Goal: Task Accomplishment & Management: Manage account settings

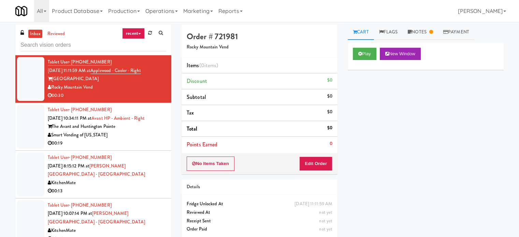
click at [138, 31] on link "recent" at bounding box center [133, 33] width 23 height 11
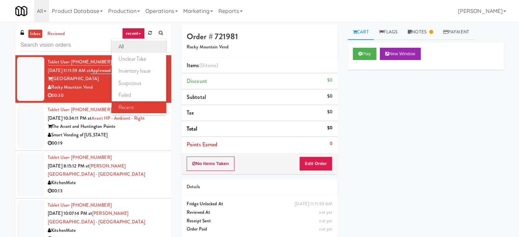
click at [138, 49] on link "all" at bounding box center [139, 47] width 55 height 12
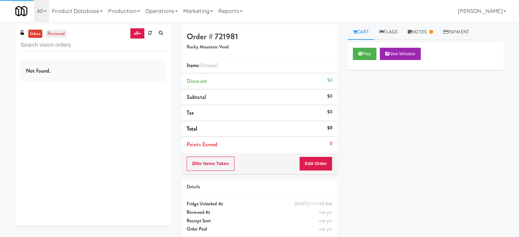
click at [51, 32] on link "reviewed" at bounding box center [56, 34] width 21 height 9
click at [28, 32] on link "inbox" at bounding box center [35, 34] width 14 height 9
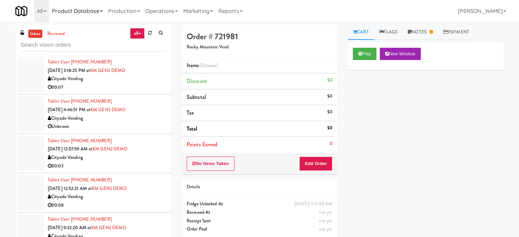
scroll to position [1110, 0]
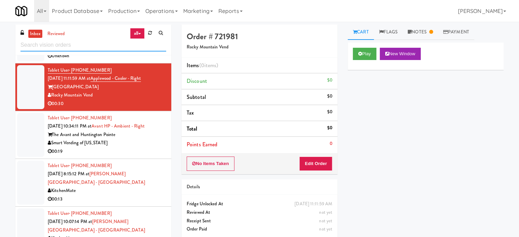
click at [85, 41] on input "text" at bounding box center [93, 45] width 146 height 13
click at [86, 42] on input "text" at bounding box center [93, 45] width 146 height 13
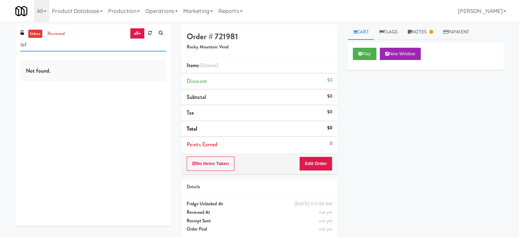
scroll to position [0, 0]
type input "left"
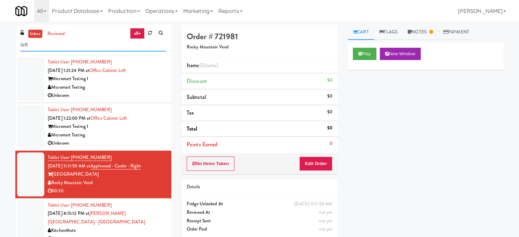
click at [64, 50] on input "left" at bounding box center [93, 45] width 146 height 13
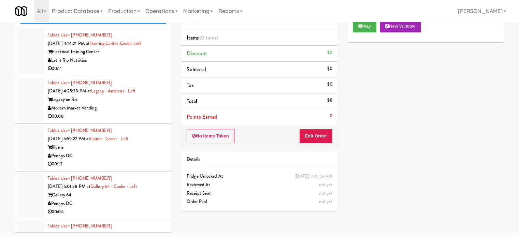
scroll to position [98, 0]
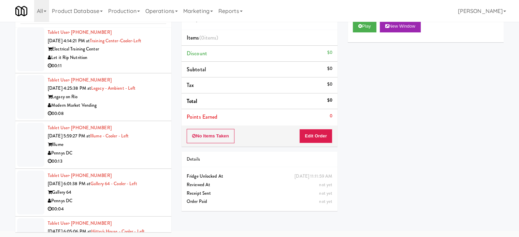
click at [117, 63] on div "00:11" at bounding box center [107, 66] width 118 height 9
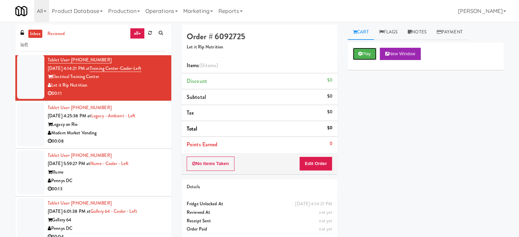
click at [367, 53] on button "Play" at bounding box center [365, 54] width 24 height 12
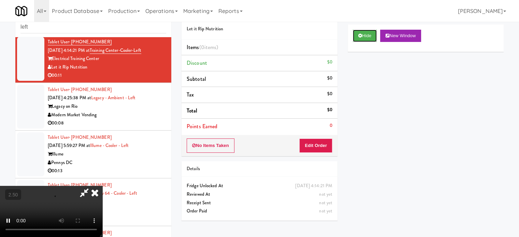
scroll to position [28, 0]
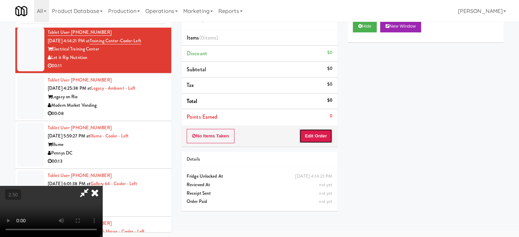
click at [320, 133] on button "Edit Order" at bounding box center [315, 136] width 33 height 14
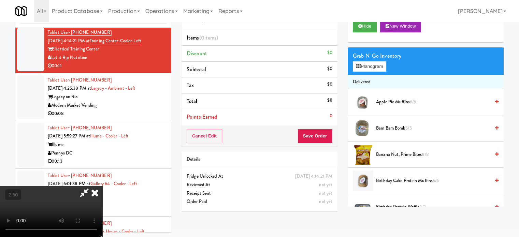
drag, startPoint x: 232, startPoint y: 172, endPoint x: 230, endPoint y: 164, distance: 8.4
click at [102, 186] on video at bounding box center [51, 211] width 102 height 51
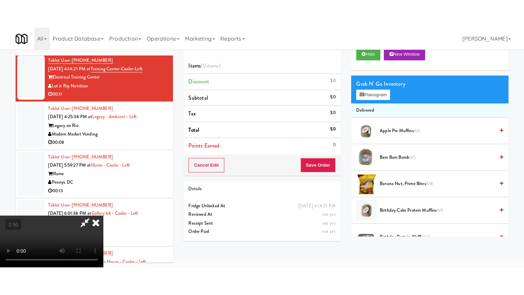
scroll to position [22, 0]
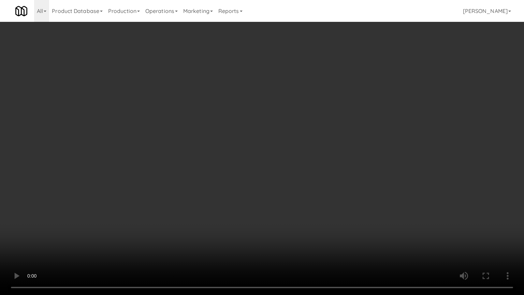
click at [255, 164] on video at bounding box center [262, 147] width 524 height 295
click at [270, 167] on video at bounding box center [262, 147] width 524 height 295
click at [285, 175] on video at bounding box center [262, 147] width 524 height 295
click at [291, 177] on video at bounding box center [262, 147] width 524 height 295
click at [293, 176] on video at bounding box center [262, 147] width 524 height 295
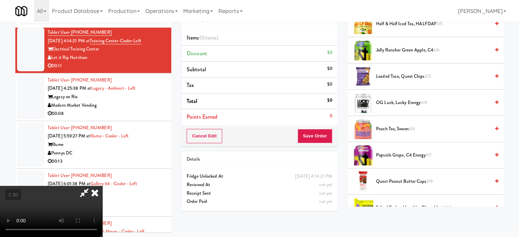
scroll to position [512, 0]
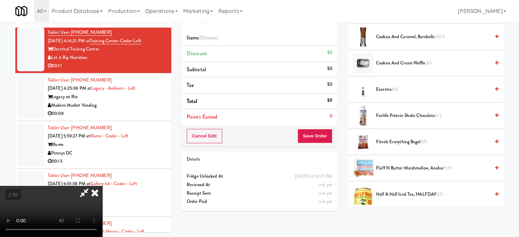
click at [402, 142] on span "Fitzels Everything Bagel 5/5" at bounding box center [433, 142] width 114 height 9
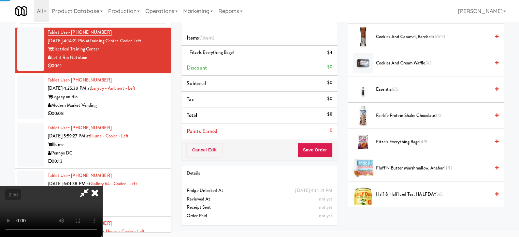
drag, startPoint x: 210, startPoint y: 148, endPoint x: 210, endPoint y: 143, distance: 5.1
click at [102, 186] on video at bounding box center [51, 211] width 102 height 51
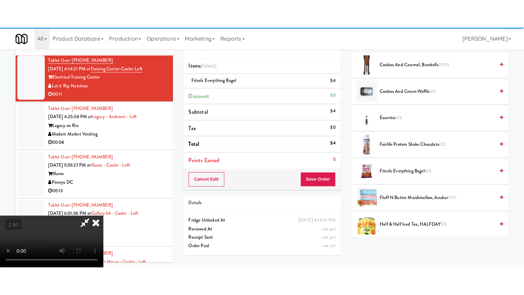
scroll to position [22, 0]
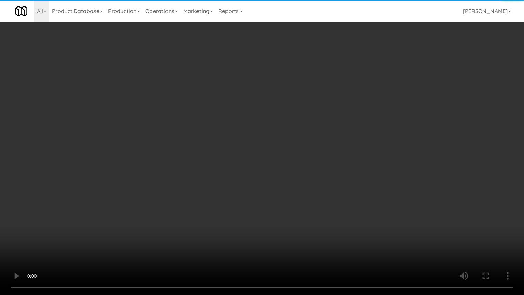
click at [216, 179] on video at bounding box center [262, 147] width 524 height 295
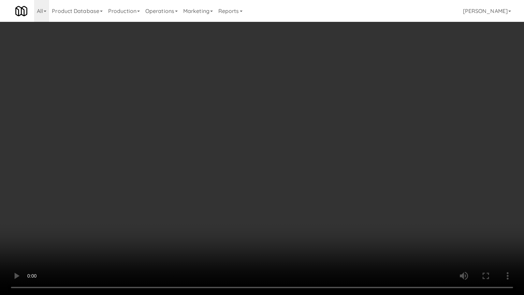
click at [262, 137] on video at bounding box center [262, 147] width 524 height 295
click at [268, 141] on video at bounding box center [262, 147] width 524 height 295
click at [278, 143] on video at bounding box center [262, 147] width 524 height 295
click at [278, 144] on video at bounding box center [262, 147] width 524 height 295
click at [278, 139] on video at bounding box center [262, 147] width 524 height 295
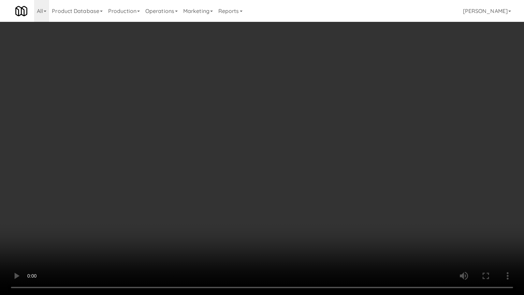
click at [297, 135] on video at bounding box center [262, 147] width 524 height 295
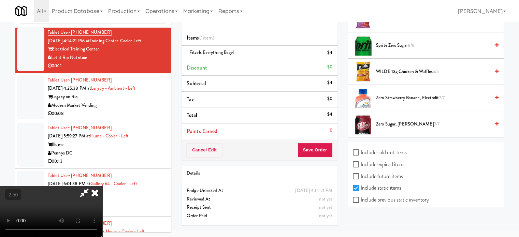
scroll to position [904, 0]
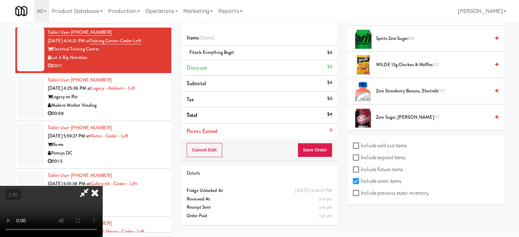
click at [400, 38] on span "Sprite Zero Sugar 8/8" at bounding box center [433, 38] width 114 height 9
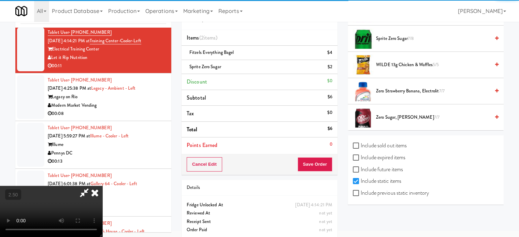
click at [102, 186] on icon at bounding box center [94, 193] width 15 height 14
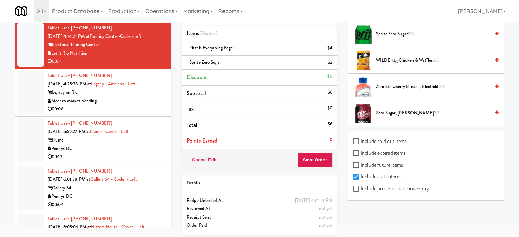
scroll to position [34, 0]
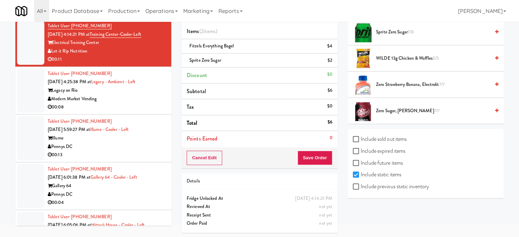
click at [308, 168] on div "Order # 6092725 Let it Rip Nutrition Items (2 items ) Fitzels Everything Bagel …" at bounding box center [259, 114] width 166 height 248
click at [312, 159] on button "Save Order" at bounding box center [314, 158] width 35 height 14
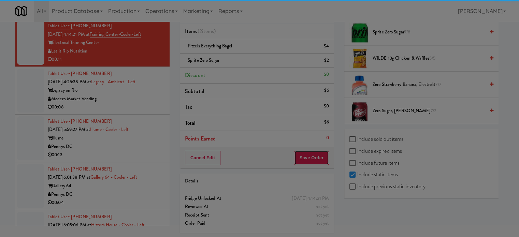
scroll to position [0, 0]
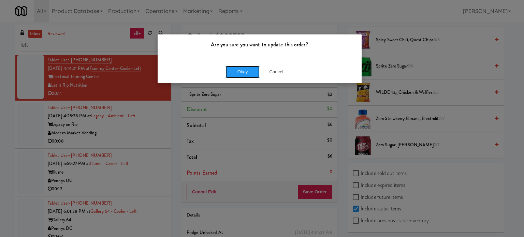
drag, startPoint x: 236, startPoint y: 76, endPoint x: 216, endPoint y: 90, distance: 24.5
click at [236, 76] on button "Okay" at bounding box center [242, 72] width 34 height 12
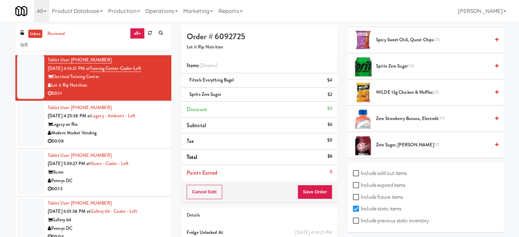
click at [153, 130] on div "Modern Market Vending" at bounding box center [107, 133] width 118 height 9
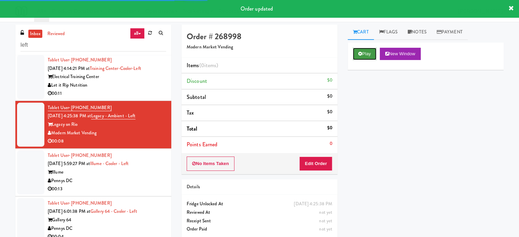
click at [361, 52] on icon at bounding box center [360, 53] width 4 height 4
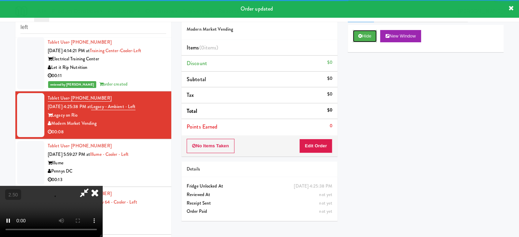
scroll to position [28, 0]
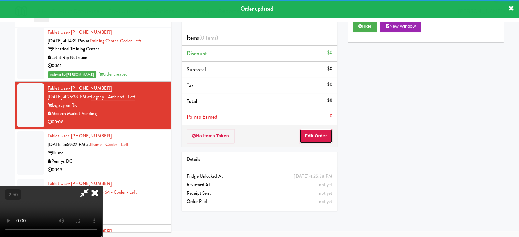
click at [313, 133] on button "Edit Order" at bounding box center [315, 136] width 33 height 14
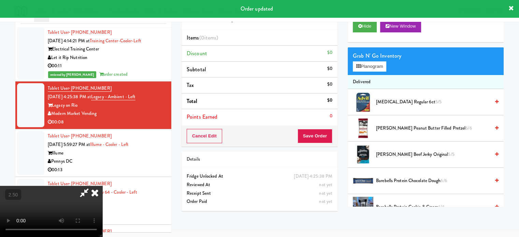
click at [102, 186] on video at bounding box center [51, 211] width 102 height 51
drag, startPoint x: 207, startPoint y: 166, endPoint x: 207, endPoint y: 151, distance: 15.0
click at [102, 186] on video at bounding box center [51, 211] width 102 height 51
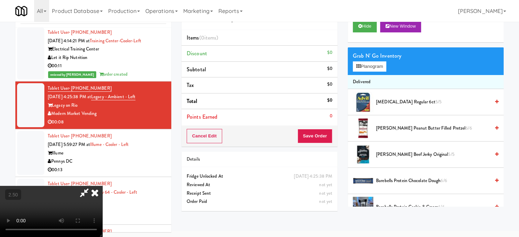
scroll to position [22, 0]
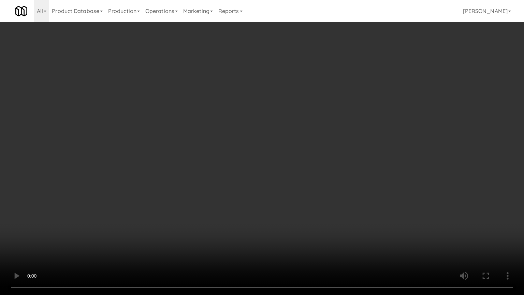
click at [274, 128] on video at bounding box center [262, 147] width 524 height 295
click at [351, 130] on video at bounding box center [262, 147] width 524 height 295
click at [346, 131] on video at bounding box center [262, 147] width 524 height 295
click at [352, 129] on video at bounding box center [262, 147] width 524 height 295
click at [400, 134] on video at bounding box center [262, 147] width 524 height 295
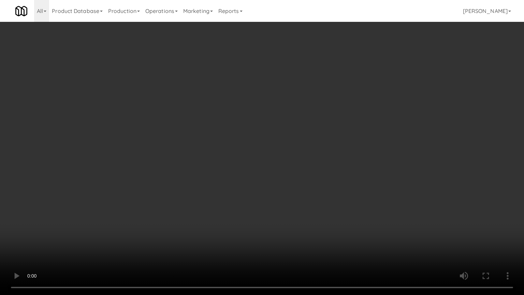
click at [384, 144] on video at bounding box center [262, 147] width 524 height 295
click at [319, 186] on video at bounding box center [262, 147] width 524 height 295
drag, startPoint x: 100, startPoint y: 189, endPoint x: 218, endPoint y: 59, distance: 175.5
click at [100, 188] on video at bounding box center [262, 147] width 524 height 295
click at [203, 146] on video at bounding box center [262, 147] width 524 height 295
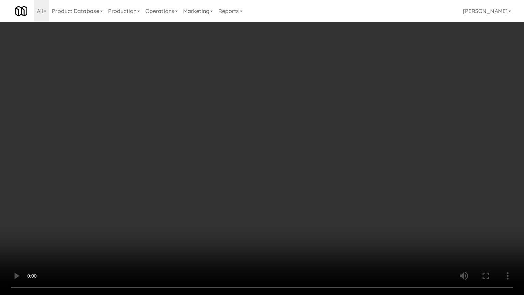
click at [231, 145] on video at bounding box center [262, 147] width 524 height 295
click at [252, 149] on video at bounding box center [262, 147] width 524 height 295
click at [227, 147] on video at bounding box center [262, 147] width 524 height 295
click at [228, 146] on video at bounding box center [262, 147] width 524 height 295
drag, startPoint x: 228, startPoint y: 143, endPoint x: 239, endPoint y: 142, distance: 10.6
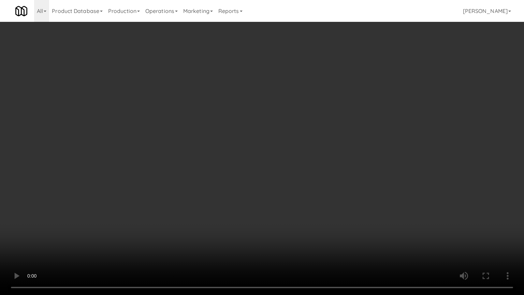
click at [231, 143] on video at bounding box center [262, 147] width 524 height 295
click at [271, 141] on video at bounding box center [262, 147] width 524 height 295
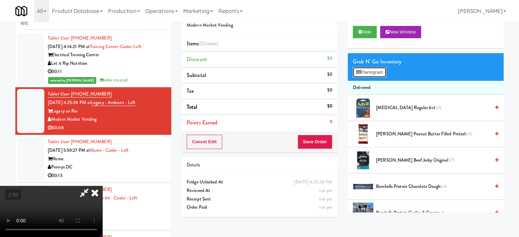
click at [369, 72] on button "Planogram" at bounding box center [369, 72] width 33 height 10
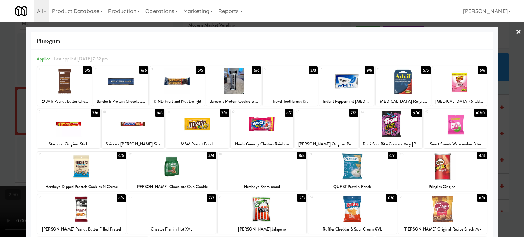
drag, startPoint x: 198, startPoint y: 69, endPoint x: 284, endPoint y: 53, distance: 87.7
click at [198, 69] on div "5/5" at bounding box center [200, 71] width 9 height 8
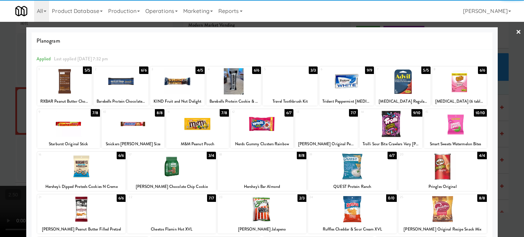
click at [506, 113] on div at bounding box center [262, 118] width 524 height 237
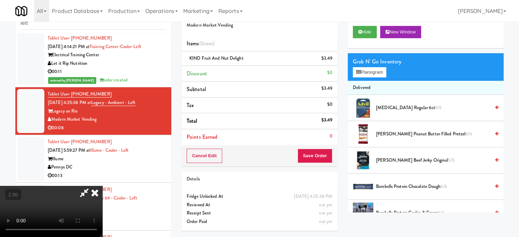
click at [102, 186] on video at bounding box center [51, 211] width 102 height 51
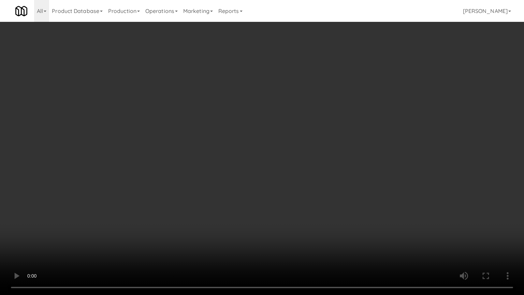
click at [322, 129] on video at bounding box center [262, 147] width 524 height 295
click at [330, 133] on video at bounding box center [262, 147] width 524 height 295
drag, startPoint x: 338, startPoint y: 133, endPoint x: 382, endPoint y: 95, distance: 58.2
click at [349, 136] on video at bounding box center [262, 147] width 524 height 295
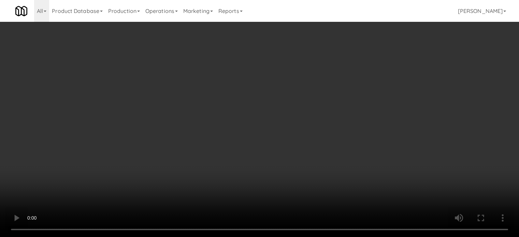
scroll to position [353, 0]
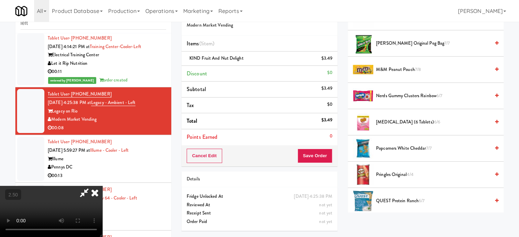
click at [403, 146] on span "Popcorners White Cheddar 7/7" at bounding box center [433, 148] width 114 height 9
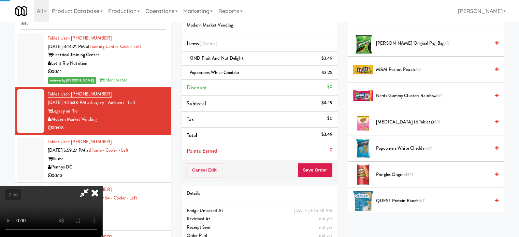
click at [102, 186] on video at bounding box center [51, 211] width 102 height 51
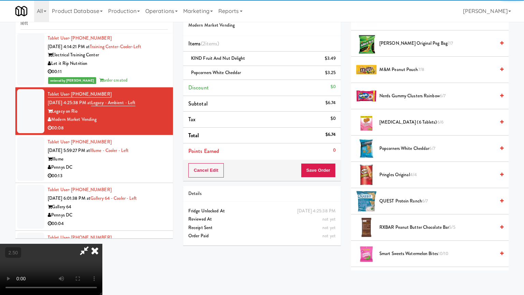
click at [102, 237] on video at bounding box center [51, 269] width 102 height 51
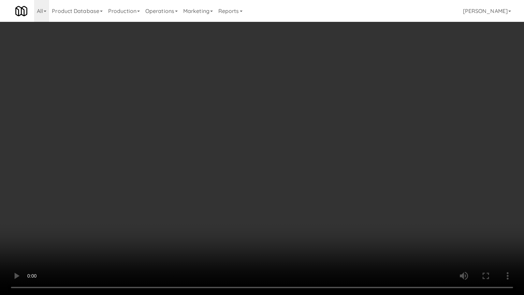
click at [260, 128] on video at bounding box center [262, 147] width 524 height 295
click at [262, 127] on video at bounding box center [262, 147] width 524 height 295
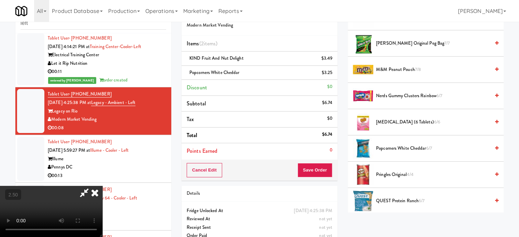
click at [102, 186] on icon at bounding box center [94, 193] width 15 height 14
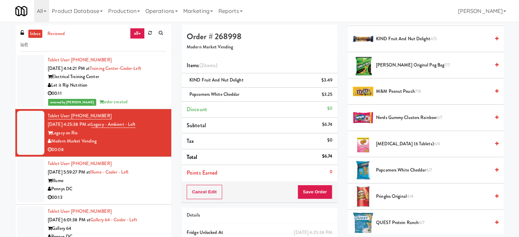
scroll to position [0, 0]
click at [315, 191] on button "Save Order" at bounding box center [314, 192] width 35 height 14
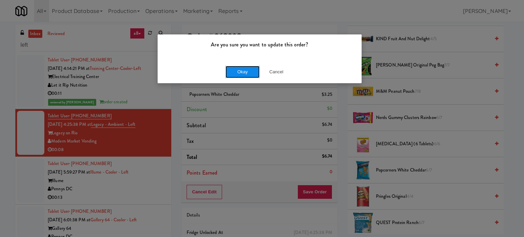
click at [237, 75] on button "Okay" at bounding box center [242, 72] width 34 height 12
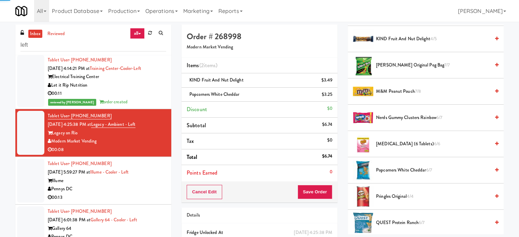
drag, startPoint x: 144, startPoint y: 187, endPoint x: 197, endPoint y: 157, distance: 61.1
click at [144, 186] on div "Pennys DC" at bounding box center [107, 189] width 118 height 9
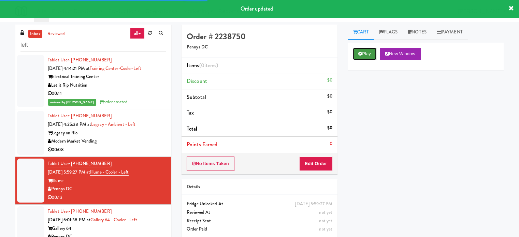
click at [374, 51] on button "Play" at bounding box center [365, 54] width 24 height 12
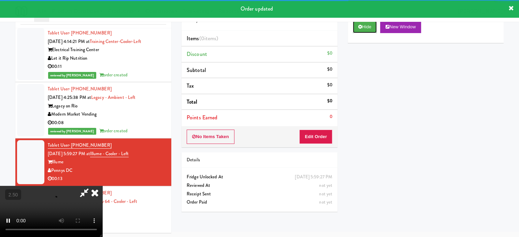
scroll to position [28, 0]
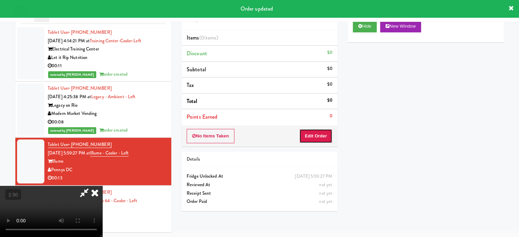
click at [319, 138] on button "Edit Order" at bounding box center [315, 136] width 33 height 14
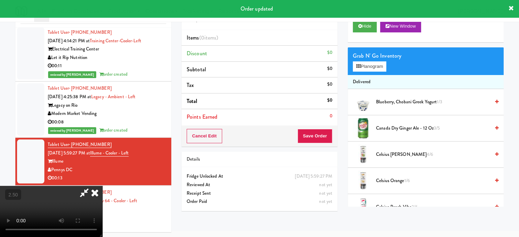
drag, startPoint x: 216, startPoint y: 151, endPoint x: 183, endPoint y: 126, distance: 41.5
click at [102, 186] on video at bounding box center [51, 211] width 102 height 51
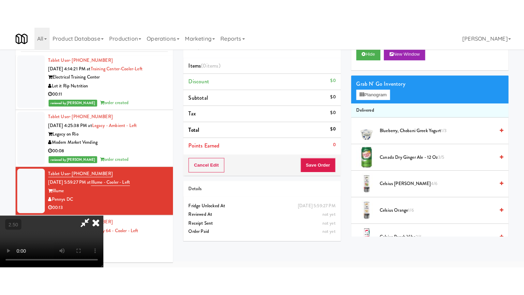
scroll to position [22, 0]
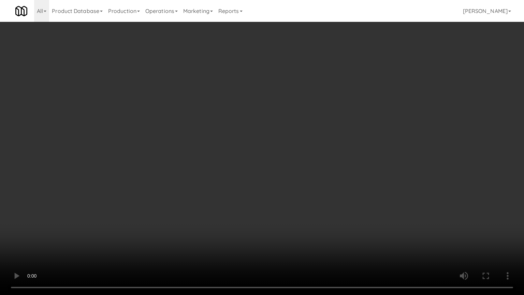
click at [243, 142] on video at bounding box center [262, 147] width 524 height 295
drag, startPoint x: 250, startPoint y: 139, endPoint x: 271, endPoint y: 137, distance: 21.2
click at [250, 139] on video at bounding box center [262, 147] width 524 height 295
drag, startPoint x: 299, startPoint y: 147, endPoint x: 375, endPoint y: 72, distance: 106.8
click at [299, 147] on video at bounding box center [262, 147] width 524 height 295
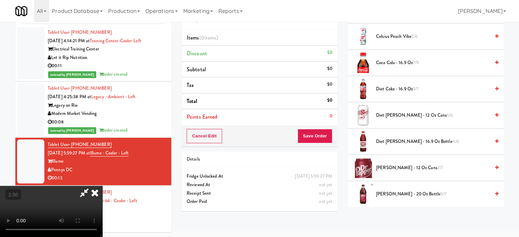
scroll to position [0, 0]
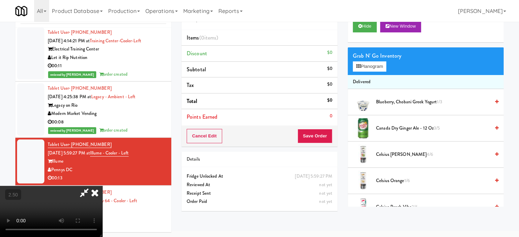
click at [393, 130] on span "Canada Dry Ginger Ale - 12 oz 3/5" at bounding box center [433, 128] width 114 height 9
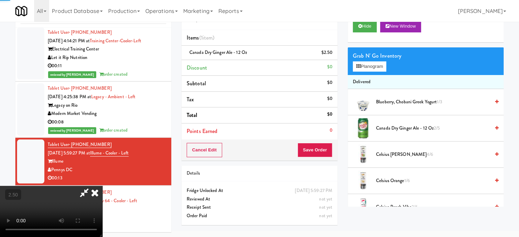
click at [102, 186] on video at bounding box center [51, 211] width 102 height 51
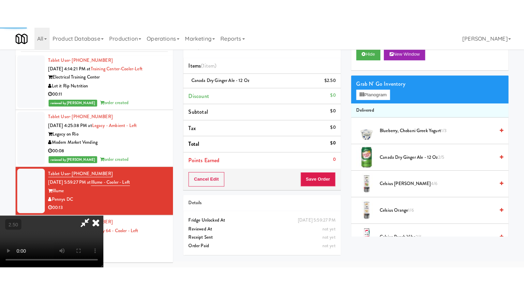
scroll to position [22, 0]
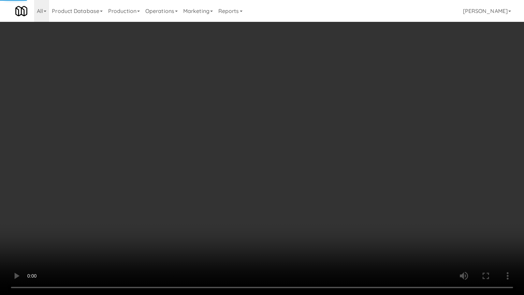
click at [221, 154] on video at bounding box center [262, 147] width 524 height 295
click at [270, 93] on video at bounding box center [262, 147] width 524 height 295
click at [276, 100] on video at bounding box center [262, 147] width 524 height 295
click at [246, 123] on video at bounding box center [262, 147] width 524 height 295
click at [280, 114] on video at bounding box center [262, 147] width 524 height 295
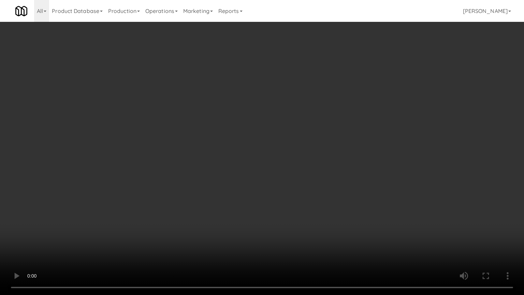
click at [263, 120] on video at bounding box center [262, 147] width 524 height 295
click at [267, 116] on video at bounding box center [262, 147] width 524 height 295
click at [310, 124] on video at bounding box center [262, 147] width 524 height 295
click at [232, 128] on video at bounding box center [262, 147] width 524 height 295
click at [331, 136] on video at bounding box center [262, 147] width 524 height 295
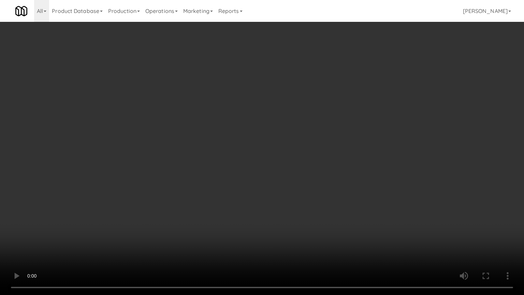
drag, startPoint x: 266, startPoint y: 134, endPoint x: 278, endPoint y: 129, distance: 12.9
click at [269, 133] on video at bounding box center [262, 147] width 524 height 295
drag, startPoint x: 278, startPoint y: 129, endPoint x: 284, endPoint y: 127, distance: 6.1
click at [284, 127] on video at bounding box center [262, 147] width 524 height 295
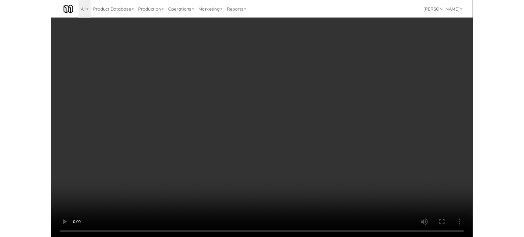
scroll to position [28, 0]
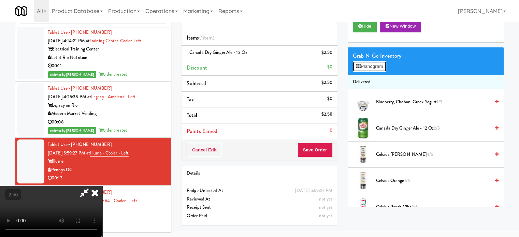
click at [375, 69] on button "Planogram" at bounding box center [369, 66] width 33 height 10
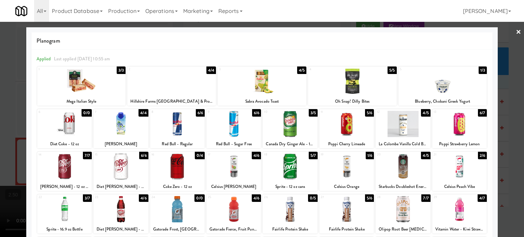
drag, startPoint x: 142, startPoint y: 114, endPoint x: 211, endPoint y: 89, distance: 73.3
click at [143, 113] on div "4/4" at bounding box center [143, 113] width 10 height 8
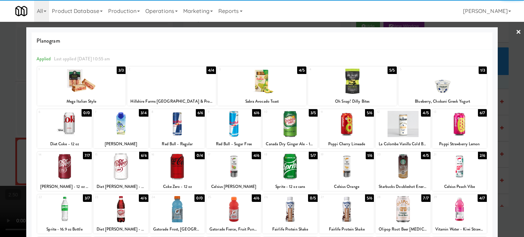
click at [510, 126] on div at bounding box center [262, 118] width 524 height 237
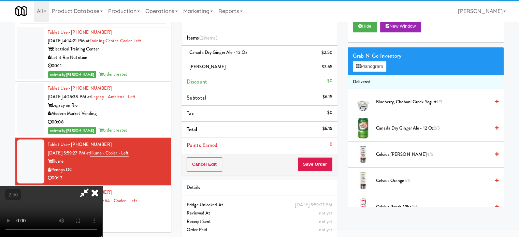
click at [102, 186] on video at bounding box center [51, 211] width 102 height 51
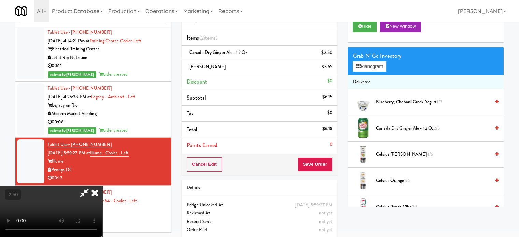
click at [102, 186] on video at bounding box center [51, 211] width 102 height 51
drag, startPoint x: 214, startPoint y: 150, endPoint x: 230, endPoint y: 135, distance: 21.2
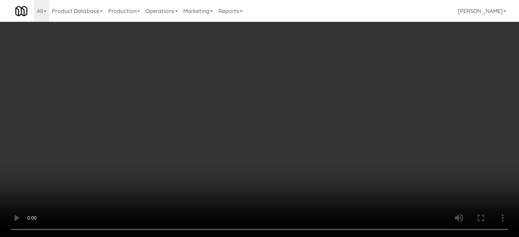
click at [219, 144] on video at bounding box center [259, 118] width 519 height 237
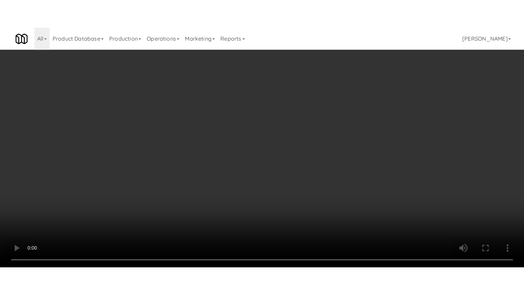
scroll to position [22, 0]
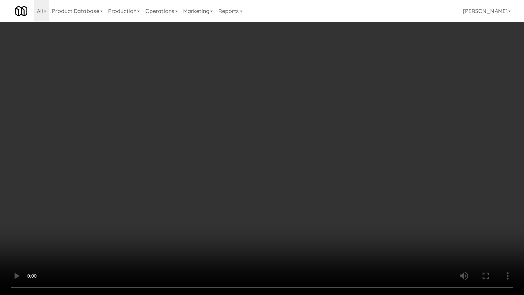
click at [275, 120] on video at bounding box center [262, 147] width 524 height 295
drag, startPoint x: 294, startPoint y: 116, endPoint x: 296, endPoint y: 61, distance: 54.9
click at [295, 116] on video at bounding box center [262, 147] width 524 height 295
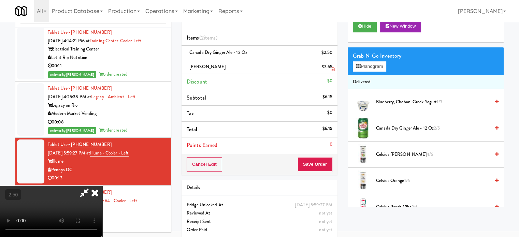
click at [102, 186] on icon at bounding box center [94, 193] width 15 height 14
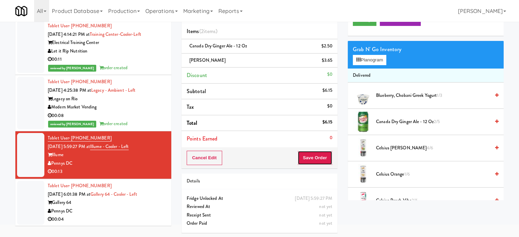
click at [320, 158] on button "Save Order" at bounding box center [314, 158] width 35 height 14
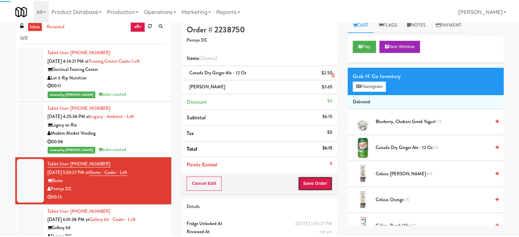
scroll to position [0, 0]
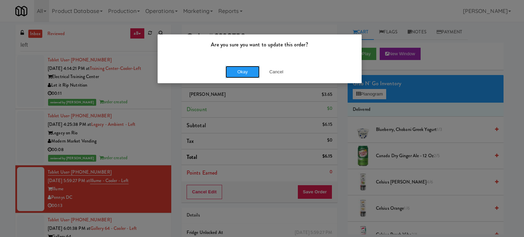
drag, startPoint x: 238, startPoint y: 73, endPoint x: 228, endPoint y: 82, distance: 13.8
click at [239, 73] on button "Okay" at bounding box center [242, 72] width 34 height 12
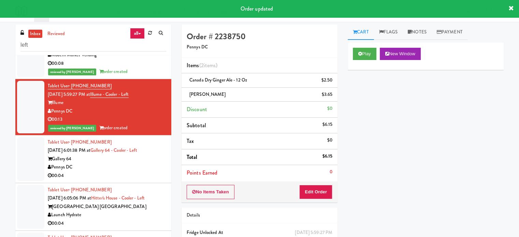
scroll to position [233, 0]
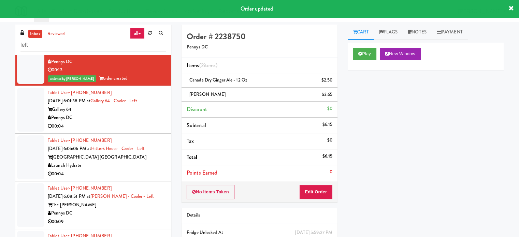
drag, startPoint x: 116, startPoint y: 118, endPoint x: 274, endPoint y: 78, distance: 162.9
click at [116, 118] on div "Pennys DC" at bounding box center [107, 118] width 118 height 9
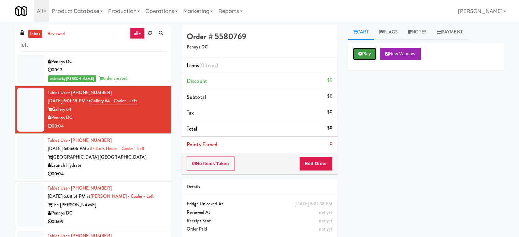
click at [363, 51] on button "Play" at bounding box center [365, 54] width 24 height 12
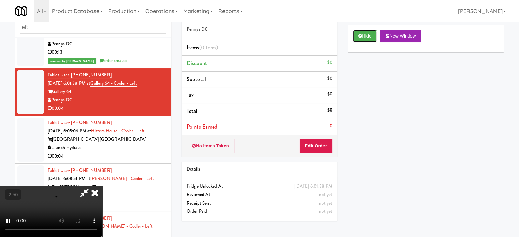
scroll to position [28, 0]
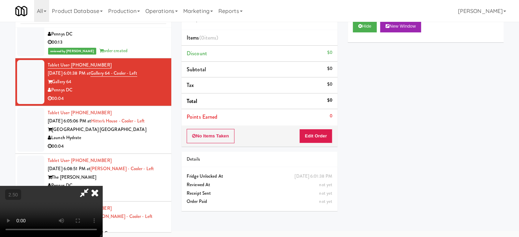
click at [321, 144] on div "No Items Taken Edit Order" at bounding box center [259, 136] width 156 height 21
click at [321, 136] on button "Edit Order" at bounding box center [315, 136] width 33 height 14
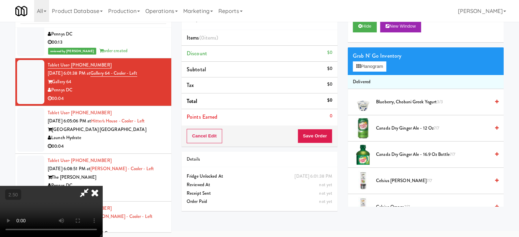
click at [102, 186] on video at bounding box center [51, 211] width 102 height 51
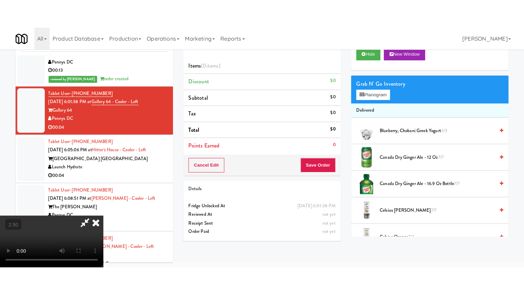
scroll to position [22, 0]
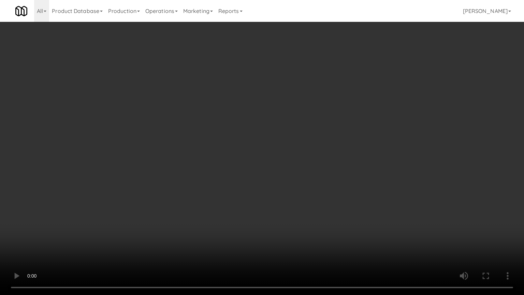
click at [272, 142] on video at bounding box center [262, 147] width 524 height 295
drag, startPoint x: 249, startPoint y: 147, endPoint x: 258, endPoint y: 146, distance: 9.0
click at [250, 147] on video at bounding box center [262, 147] width 524 height 295
click at [285, 158] on video at bounding box center [262, 147] width 524 height 295
click at [269, 164] on video at bounding box center [262, 147] width 524 height 295
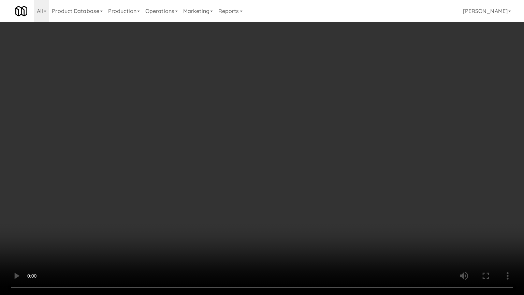
drag, startPoint x: 270, startPoint y: 162, endPoint x: 379, endPoint y: 99, distance: 126.2
click at [272, 162] on video at bounding box center [262, 147] width 524 height 295
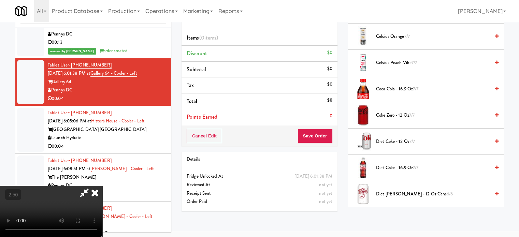
scroll to position [341, 0]
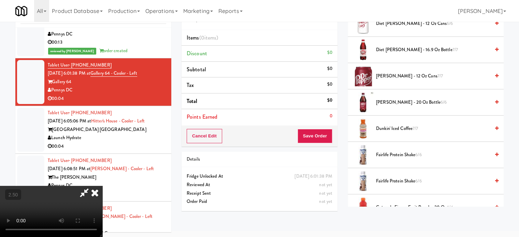
click at [399, 102] on span "[PERSON_NAME] - 20 oz Bottle 6/6" at bounding box center [433, 102] width 114 height 9
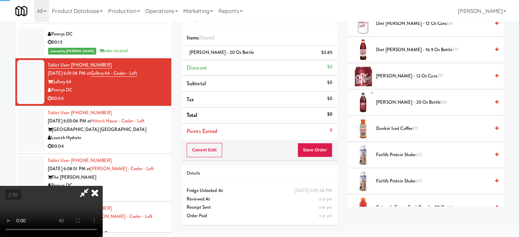
click at [102, 186] on video at bounding box center [51, 211] width 102 height 51
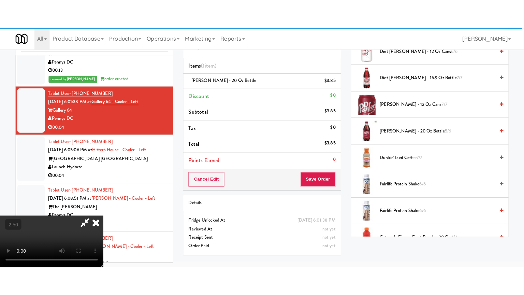
scroll to position [22, 0]
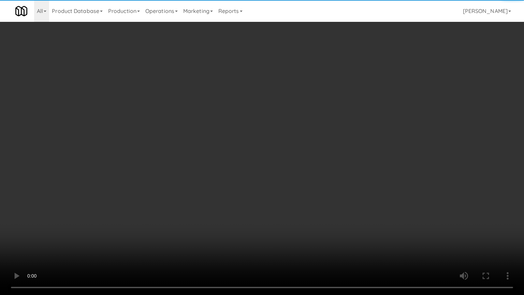
click at [162, 200] on video at bounding box center [262, 147] width 524 height 295
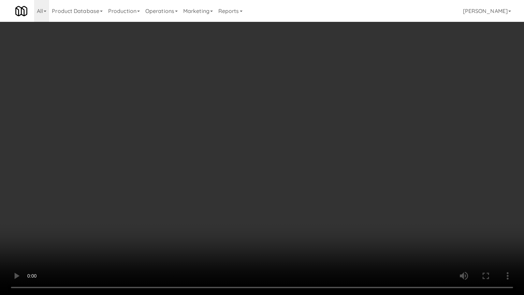
click at [205, 181] on video at bounding box center [262, 147] width 524 height 295
drag, startPoint x: 246, startPoint y: 187, endPoint x: 279, endPoint y: 175, distance: 35.8
click at [246, 187] on video at bounding box center [262, 147] width 524 height 295
drag, startPoint x: 236, startPoint y: 190, endPoint x: 240, endPoint y: 187, distance: 4.8
click at [238, 190] on video at bounding box center [262, 147] width 524 height 295
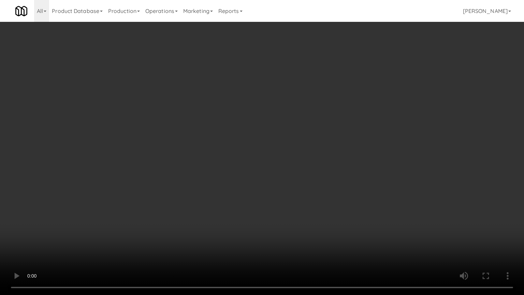
drag, startPoint x: 240, startPoint y: 187, endPoint x: 250, endPoint y: 107, distance: 80.8
click at [241, 182] on video at bounding box center [262, 147] width 524 height 295
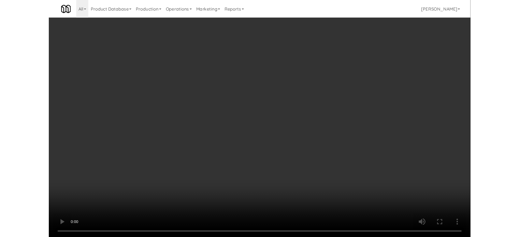
scroll to position [28, 0]
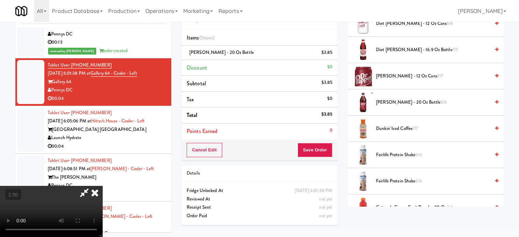
click at [102, 186] on icon at bounding box center [94, 193] width 15 height 14
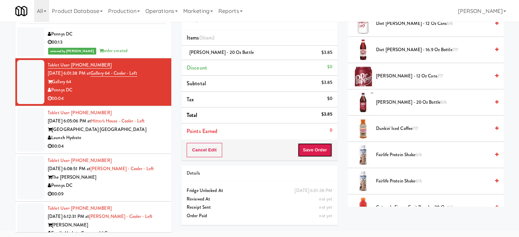
click at [315, 149] on button "Save Order" at bounding box center [314, 150] width 35 height 14
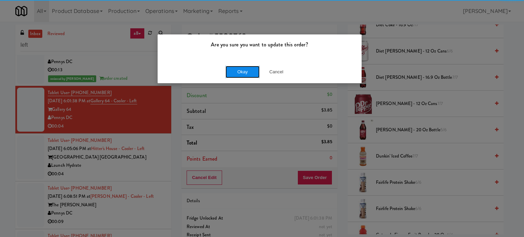
click at [232, 73] on button "Okay" at bounding box center [242, 72] width 34 height 12
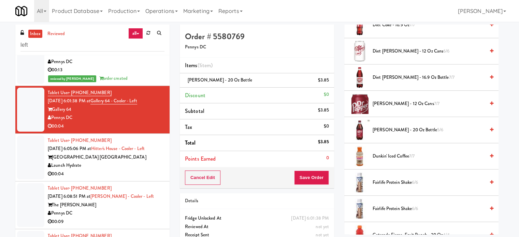
click at [140, 168] on div "Launch Hydrate" at bounding box center [106, 165] width 117 height 9
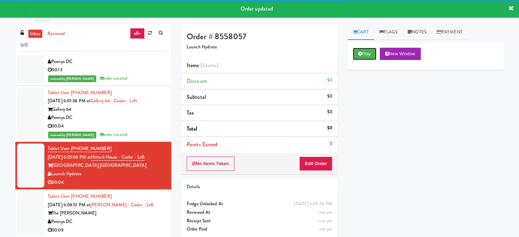
drag, startPoint x: 359, startPoint y: 51, endPoint x: 329, endPoint y: 103, distance: 59.8
click at [360, 51] on icon at bounding box center [360, 53] width 4 height 4
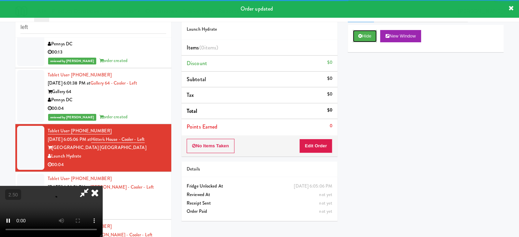
scroll to position [28, 0]
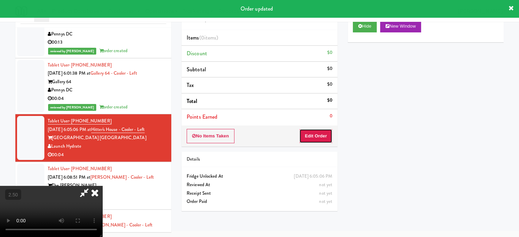
click at [327, 137] on button "Edit Order" at bounding box center [315, 136] width 33 height 14
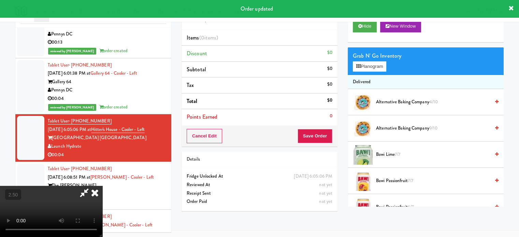
drag, startPoint x: 195, startPoint y: 143, endPoint x: 197, endPoint y: 136, distance: 7.0
click at [102, 186] on video at bounding box center [51, 211] width 102 height 51
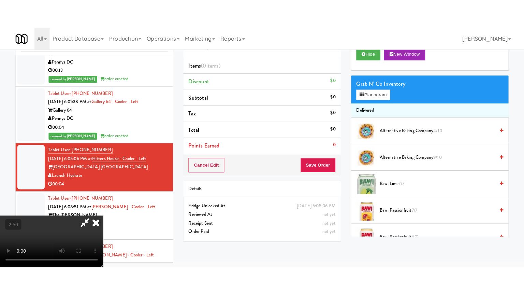
scroll to position [22, 0]
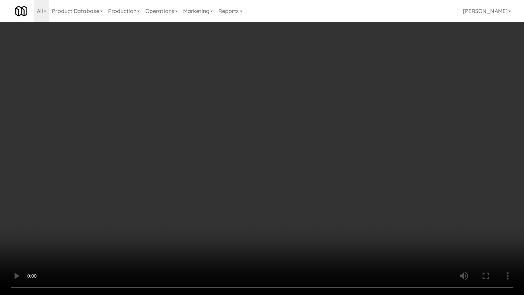
drag, startPoint x: 266, startPoint y: 102, endPoint x: 268, endPoint y: 99, distance: 3.7
click at [266, 102] on video at bounding box center [262, 147] width 524 height 295
click at [268, 102] on video at bounding box center [262, 147] width 524 height 295
click at [297, 112] on video at bounding box center [262, 147] width 524 height 295
drag, startPoint x: 252, startPoint y: 113, endPoint x: 305, endPoint y: 107, distance: 53.2
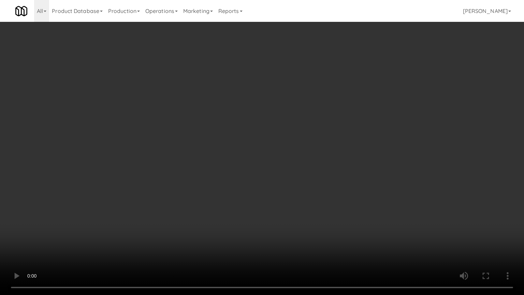
click at [252, 113] on video at bounding box center [262, 147] width 524 height 295
click at [325, 109] on video at bounding box center [262, 147] width 524 height 295
click at [322, 112] on video at bounding box center [262, 147] width 524 height 295
click at [348, 120] on video at bounding box center [262, 147] width 524 height 295
click at [321, 119] on video at bounding box center [262, 147] width 524 height 295
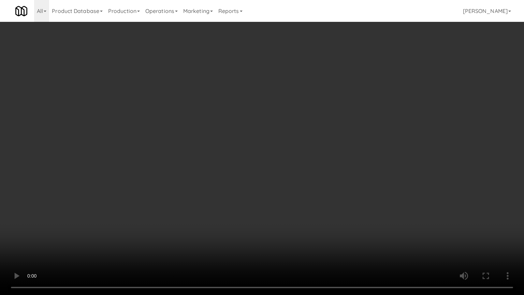
click at [324, 118] on video at bounding box center [262, 147] width 524 height 295
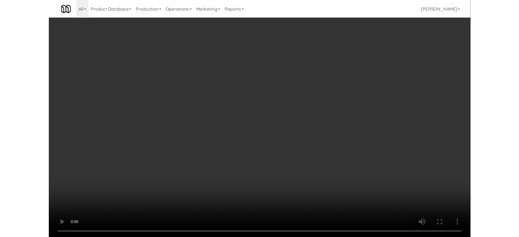
scroll to position [28, 0]
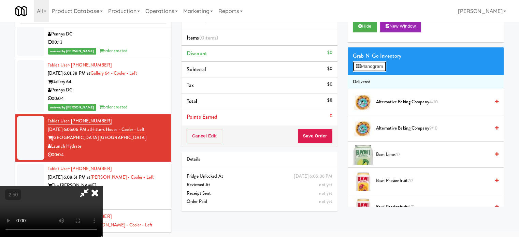
click at [368, 69] on button "Planogram" at bounding box center [369, 66] width 33 height 10
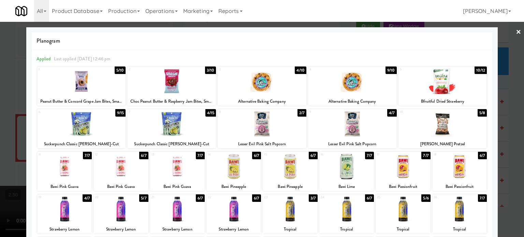
click at [210, 69] on div "3/10" at bounding box center [210, 71] width 11 height 8
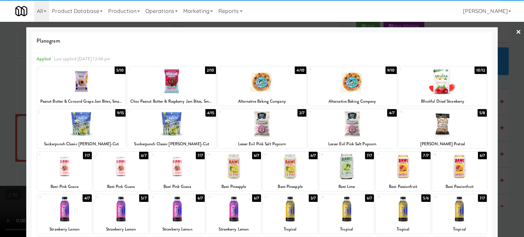
click at [209, 115] on div "4/15" at bounding box center [210, 113] width 11 height 8
click at [505, 150] on div at bounding box center [262, 118] width 524 height 237
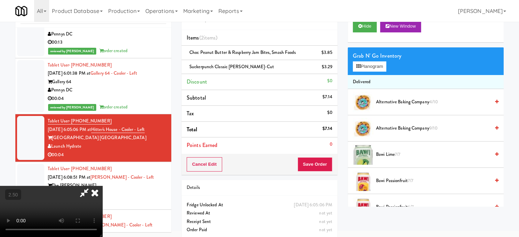
click at [102, 186] on video at bounding box center [51, 211] width 102 height 51
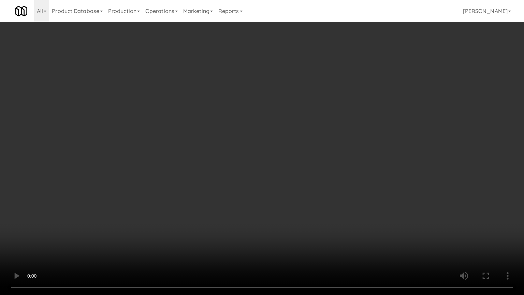
drag, startPoint x: 144, startPoint y: 223, endPoint x: 181, endPoint y: 183, distance: 54.5
click at [146, 221] on video at bounding box center [262, 147] width 524 height 295
click at [235, 97] on video at bounding box center [262, 147] width 524 height 295
click at [274, 90] on video at bounding box center [262, 147] width 524 height 295
click at [319, 87] on video at bounding box center [262, 147] width 524 height 295
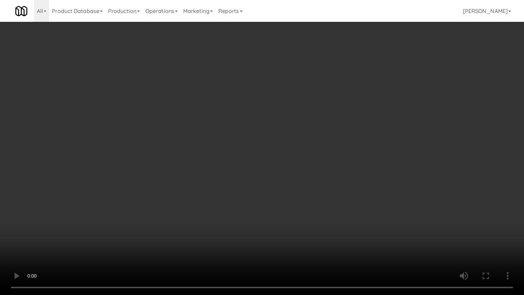
click at [295, 89] on video at bounding box center [262, 147] width 524 height 295
click at [336, 92] on video at bounding box center [262, 147] width 524 height 295
click at [309, 94] on video at bounding box center [262, 147] width 524 height 295
click at [312, 94] on video at bounding box center [262, 147] width 524 height 295
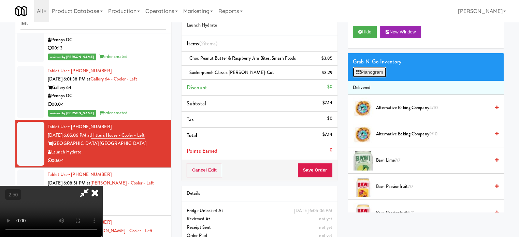
drag, startPoint x: 369, startPoint y: 76, endPoint x: 371, endPoint y: 73, distance: 4.1
click at [371, 76] on button "Planogram" at bounding box center [369, 72] width 33 height 10
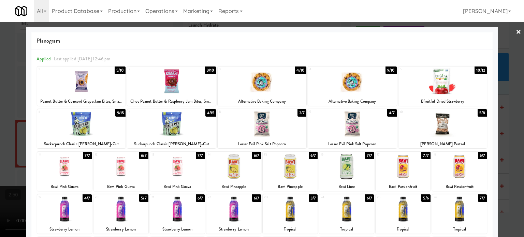
click at [508, 121] on div at bounding box center [262, 118] width 524 height 237
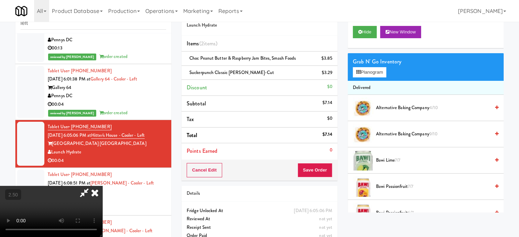
click at [102, 186] on video at bounding box center [51, 211] width 102 height 51
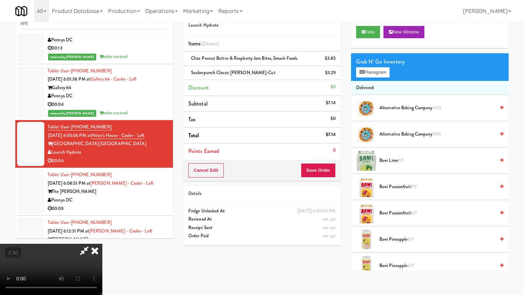
drag, startPoint x: 203, startPoint y: 198, endPoint x: 210, endPoint y: 193, distance: 9.0
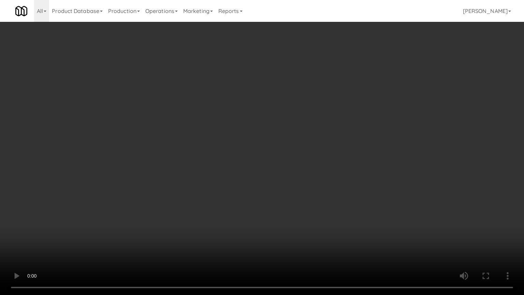
click at [204, 198] on video at bounding box center [262, 147] width 524 height 295
click at [250, 172] on video at bounding box center [262, 147] width 524 height 295
drag, startPoint x: 286, startPoint y: 174, endPoint x: 299, endPoint y: 167, distance: 15.0
click at [286, 175] on video at bounding box center [262, 147] width 524 height 295
click at [303, 163] on video at bounding box center [262, 147] width 524 height 295
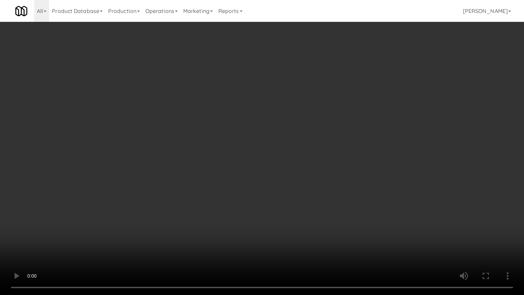
click at [305, 162] on video at bounding box center [262, 147] width 524 height 295
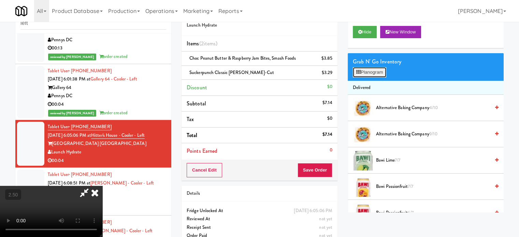
click at [376, 71] on button "Planogram" at bounding box center [369, 72] width 33 height 10
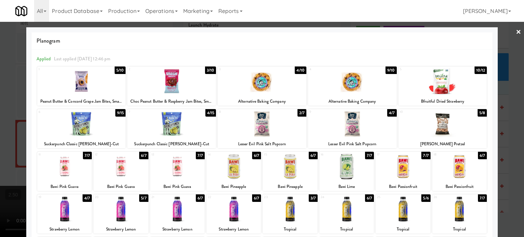
click at [505, 108] on div at bounding box center [262, 118] width 524 height 237
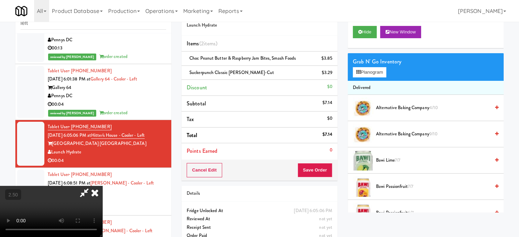
click at [102, 186] on icon at bounding box center [94, 193] width 15 height 14
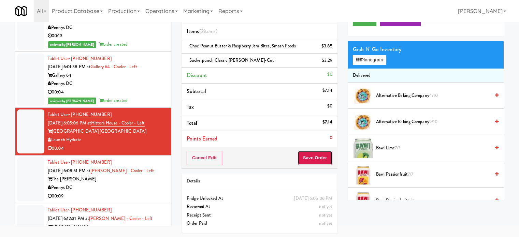
click at [315, 162] on button "Save Order" at bounding box center [314, 158] width 35 height 14
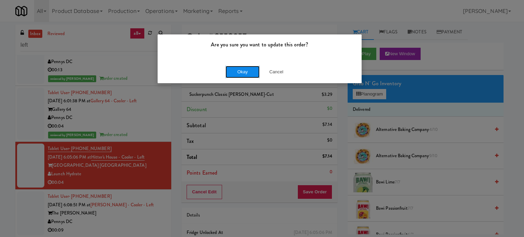
click at [242, 73] on button "Okay" at bounding box center [242, 72] width 34 height 12
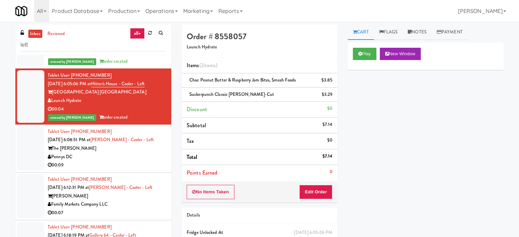
scroll to position [351, 0]
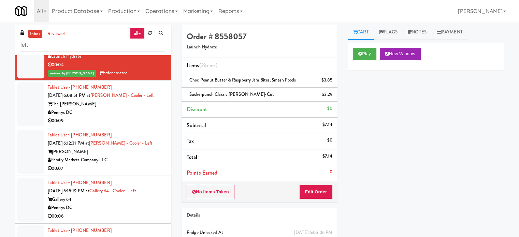
click at [146, 109] on div "Pennys DC" at bounding box center [107, 112] width 118 height 9
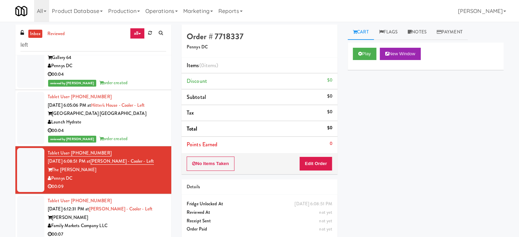
scroll to position [246, 0]
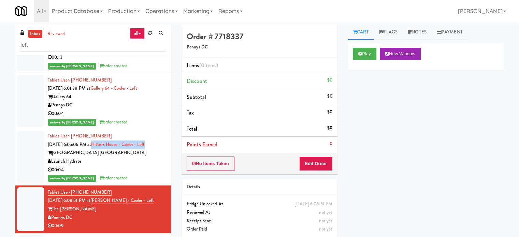
drag, startPoint x: 159, startPoint y: 143, endPoint x: 101, endPoint y: 144, distance: 58.0
click at [101, 144] on div "Tablet User · (512) 923-6518 [DATE] 6:05:06 PM at [GEOGRAPHIC_DATA] - Cooler - …" at bounding box center [107, 157] width 118 height 50
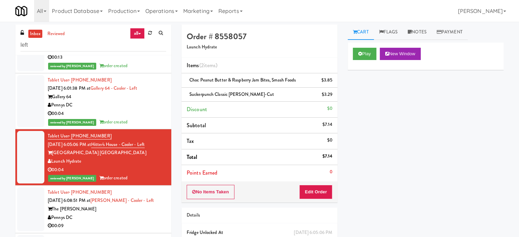
click at [128, 115] on div "00:04" at bounding box center [107, 113] width 118 height 9
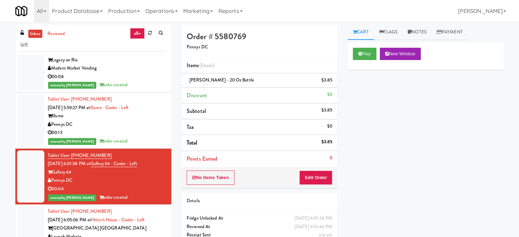
scroll to position [341, 0]
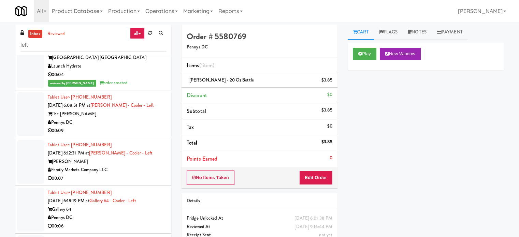
click at [138, 84] on div "reviewed by Jenet R order created" at bounding box center [107, 83] width 118 height 9
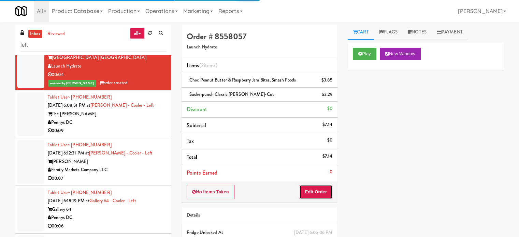
click at [319, 193] on button "Edit Order" at bounding box center [315, 192] width 33 height 14
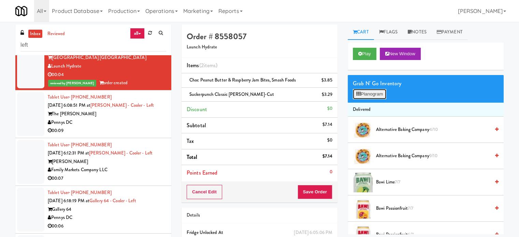
click at [378, 93] on button "Planogram" at bounding box center [369, 94] width 33 height 10
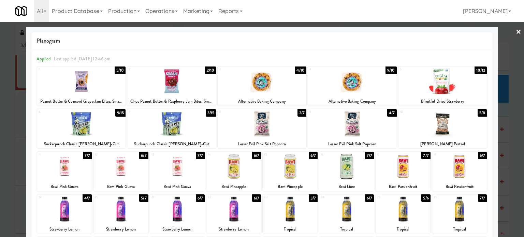
click at [510, 161] on div at bounding box center [262, 118] width 524 height 237
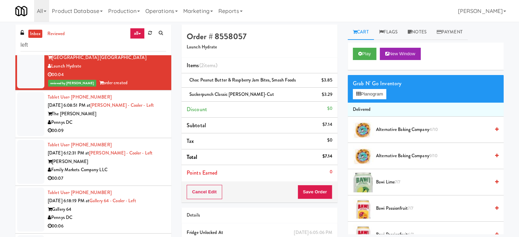
click at [130, 124] on div "Pennys DC" at bounding box center [107, 122] width 118 height 9
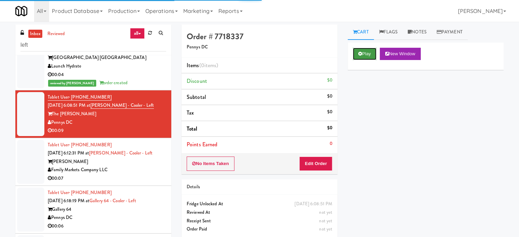
click at [363, 55] on button "Play" at bounding box center [365, 54] width 24 height 12
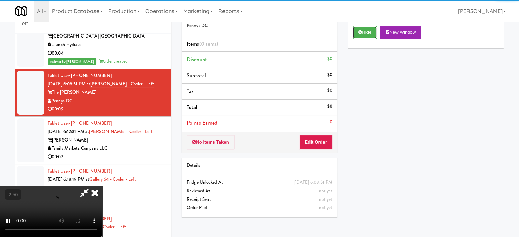
scroll to position [28, 0]
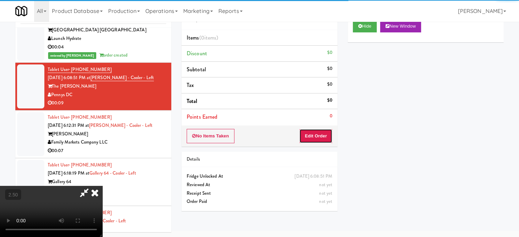
click at [314, 138] on button "Edit Order" at bounding box center [315, 136] width 33 height 14
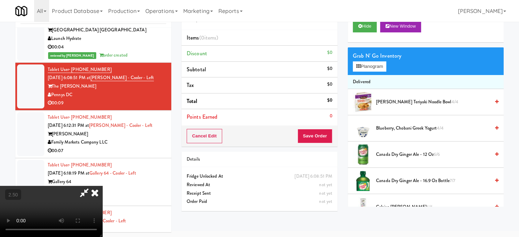
click at [102, 186] on video at bounding box center [51, 211] width 102 height 51
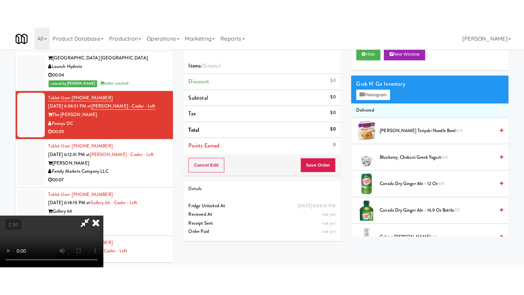
scroll to position [22, 0]
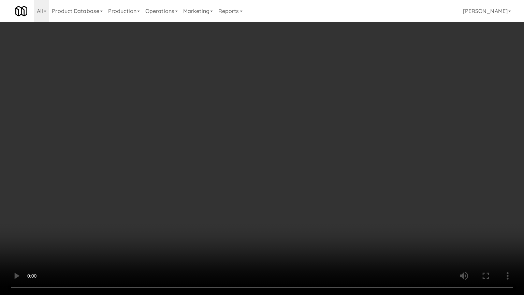
click at [275, 130] on video at bounding box center [262, 147] width 524 height 295
click at [289, 130] on video at bounding box center [262, 147] width 524 height 295
click at [315, 138] on video at bounding box center [262, 147] width 524 height 295
click at [307, 135] on video at bounding box center [262, 147] width 524 height 295
click at [309, 133] on video at bounding box center [262, 147] width 524 height 295
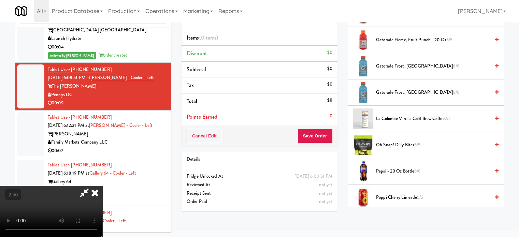
scroll to position [512, 0]
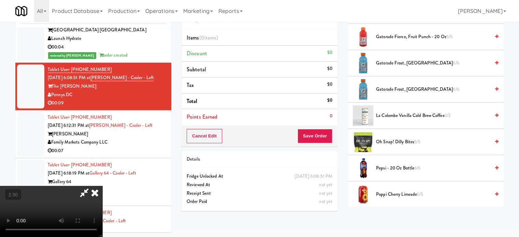
drag, startPoint x: 402, startPoint y: 35, endPoint x: 249, endPoint y: 116, distance: 173.8
click at [403, 35] on span "Gatorade Fierce, Fruit Punch - 20 oz 5/5" at bounding box center [433, 37] width 114 height 9
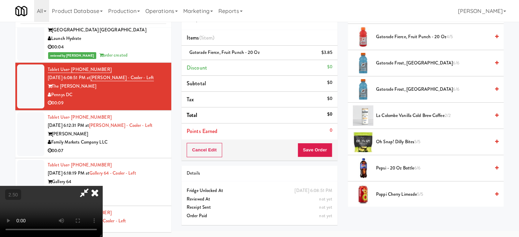
click at [102, 186] on video at bounding box center [51, 211] width 102 height 51
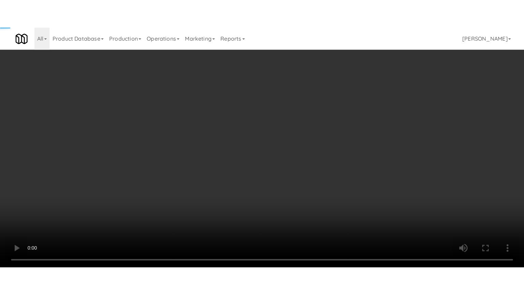
scroll to position [22, 0]
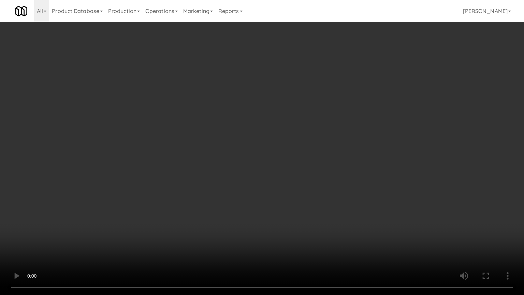
click at [250, 131] on video at bounding box center [262, 147] width 524 height 295
click at [283, 137] on video at bounding box center [262, 147] width 524 height 295
click at [276, 136] on video at bounding box center [262, 147] width 524 height 295
drag, startPoint x: 277, startPoint y: 134, endPoint x: 409, endPoint y: 62, distance: 150.0
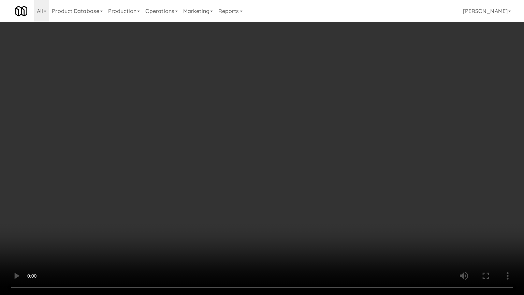
click at [284, 129] on video at bounding box center [262, 147] width 524 height 295
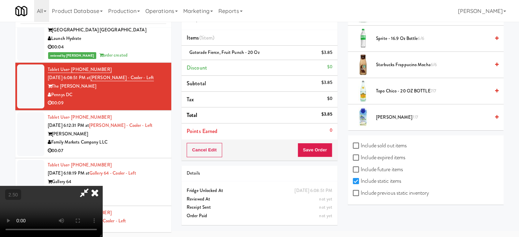
scroll to position [733, 0]
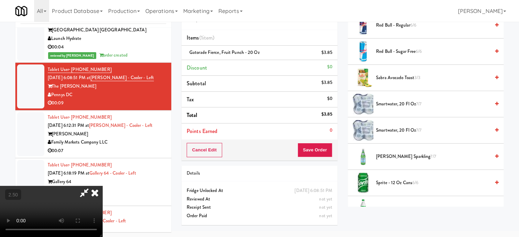
click at [392, 182] on span "Sprite - 12 oz cans 6/6" at bounding box center [433, 183] width 114 height 9
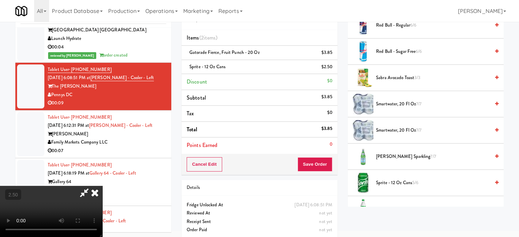
click at [102, 186] on video at bounding box center [51, 211] width 102 height 51
click at [102, 193] on video at bounding box center [51, 211] width 102 height 51
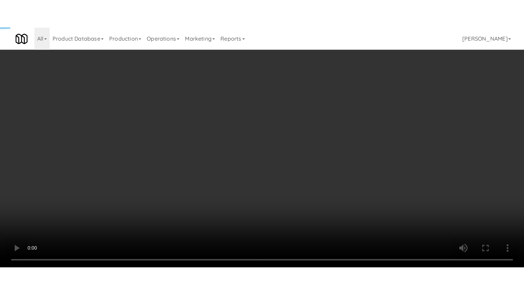
scroll to position [22, 0]
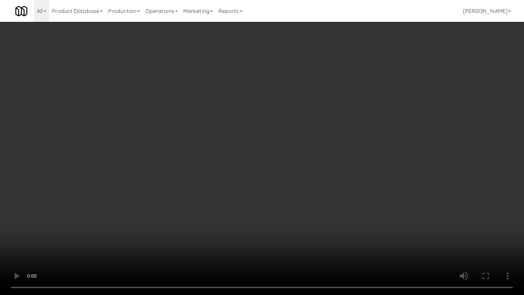
click at [264, 147] on video at bounding box center [262, 147] width 524 height 295
click at [266, 138] on video at bounding box center [262, 147] width 524 height 295
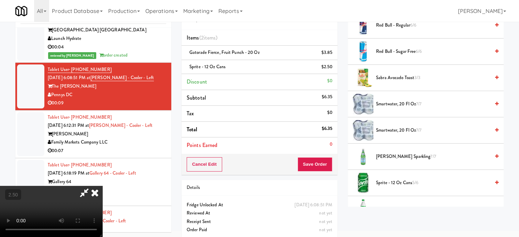
click at [102, 186] on icon at bounding box center [94, 193] width 15 height 14
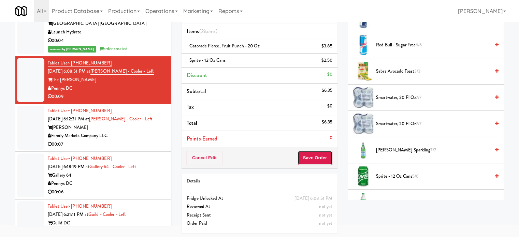
drag, startPoint x: 327, startPoint y: 163, endPoint x: 237, endPoint y: 103, distance: 108.2
click at [327, 162] on button "Save Order" at bounding box center [314, 158] width 35 height 14
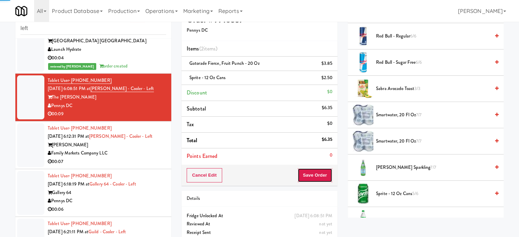
scroll to position [0, 0]
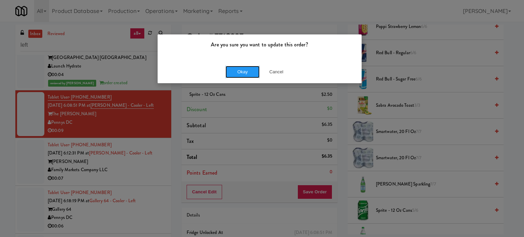
click at [243, 76] on button "Okay" at bounding box center [242, 72] width 34 height 12
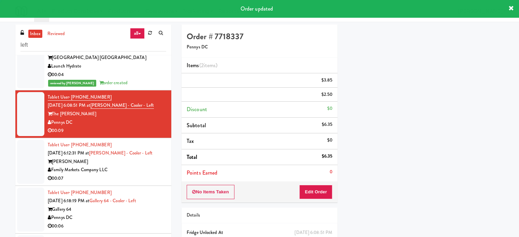
scroll to position [64, 0]
drag, startPoint x: 140, startPoint y: 168, endPoint x: 266, endPoint y: 117, distance: 136.0
click at [147, 163] on div "Tablet User · (202) 805-2485 [DATE] 6:12:31 PM at [PERSON_NAME] - Cooler - Left…" at bounding box center [107, 162] width 118 height 42
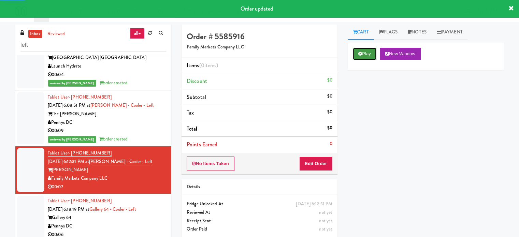
click at [366, 57] on button "Play" at bounding box center [365, 54] width 24 height 12
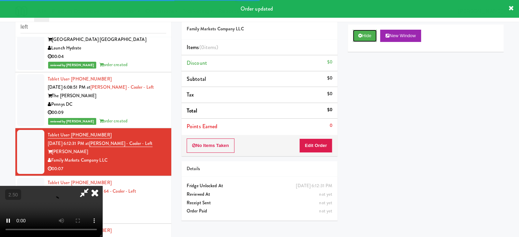
scroll to position [28, 0]
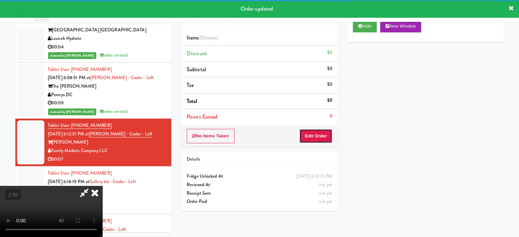
click at [316, 136] on button "Edit Order" at bounding box center [315, 136] width 33 height 14
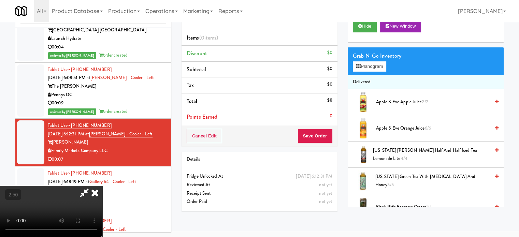
drag, startPoint x: 155, startPoint y: 160, endPoint x: 157, endPoint y: 142, distance: 18.5
click at [102, 186] on video at bounding box center [51, 211] width 102 height 51
drag, startPoint x: 157, startPoint y: 142, endPoint x: 157, endPoint y: 129, distance: 12.6
click at [102, 186] on video at bounding box center [51, 211] width 102 height 51
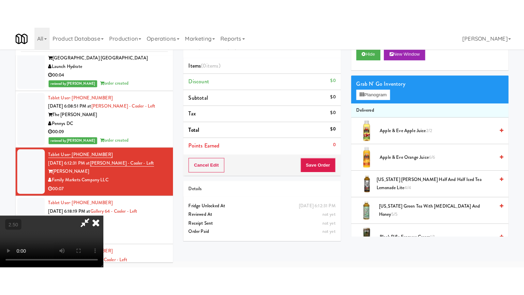
scroll to position [22, 0]
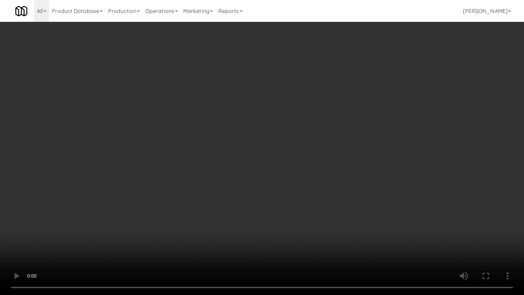
click at [257, 141] on video at bounding box center [262, 147] width 524 height 295
click at [286, 128] on video at bounding box center [262, 147] width 524 height 295
click at [274, 157] on video at bounding box center [262, 147] width 524 height 295
click at [294, 155] on video at bounding box center [262, 147] width 524 height 295
click at [291, 155] on video at bounding box center [262, 147] width 524 height 295
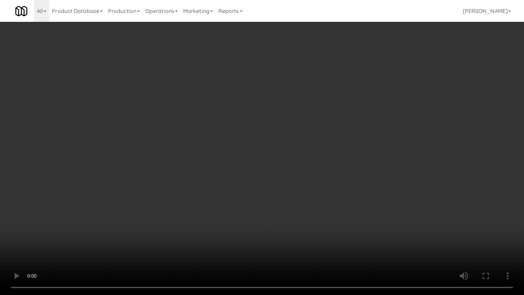
click at [294, 154] on video at bounding box center [262, 147] width 524 height 295
click at [306, 149] on video at bounding box center [262, 147] width 524 height 295
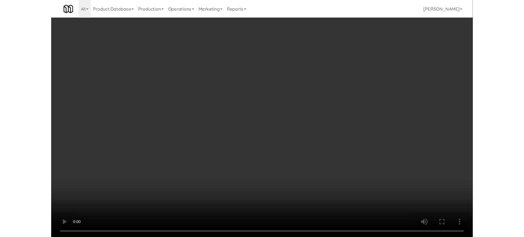
scroll to position [28, 0]
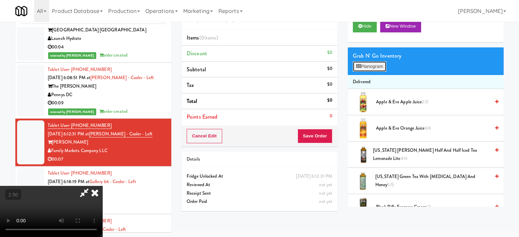
click at [377, 67] on button "Planogram" at bounding box center [369, 66] width 33 height 10
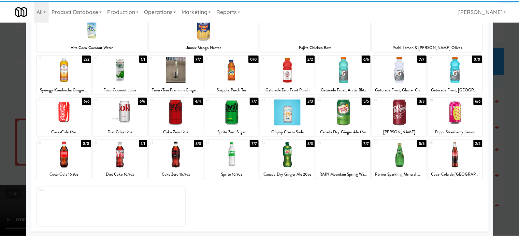
scroll to position [98, 0]
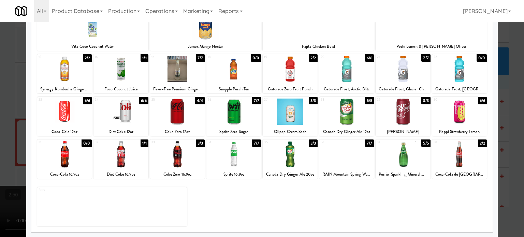
click at [367, 57] on div "6/6" at bounding box center [369, 58] width 9 height 8
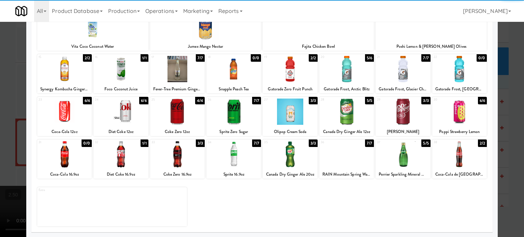
click at [510, 128] on div at bounding box center [262, 118] width 524 height 237
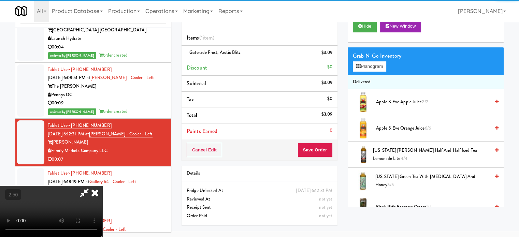
click at [102, 186] on video at bounding box center [51, 211] width 102 height 51
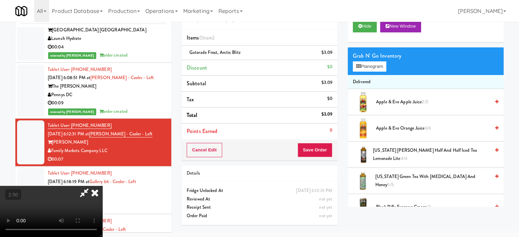
click at [102, 186] on video at bounding box center [51, 211] width 102 height 51
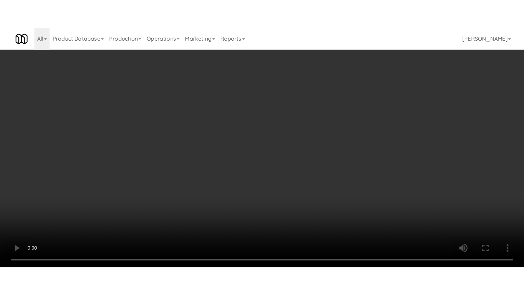
scroll to position [22, 0]
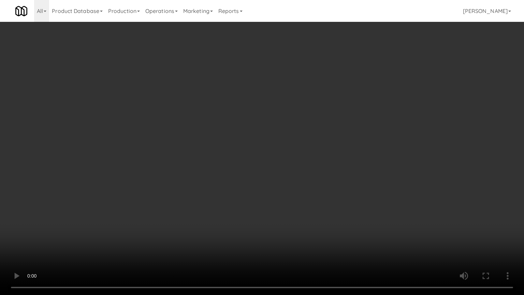
drag, startPoint x: 317, startPoint y: 131, endPoint x: 322, endPoint y: 124, distance: 8.1
click at [322, 124] on video at bounding box center [262, 147] width 524 height 295
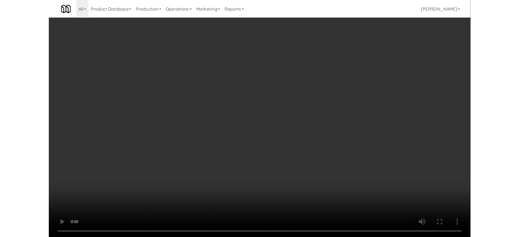
scroll to position [28, 0]
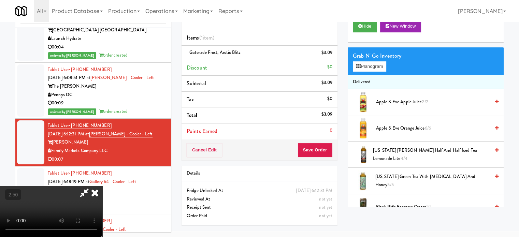
click at [102, 186] on icon at bounding box center [94, 193] width 15 height 14
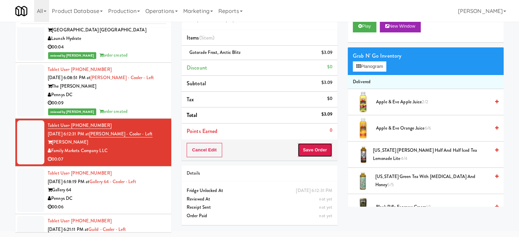
drag, startPoint x: 316, startPoint y: 152, endPoint x: 272, endPoint y: 120, distance: 54.6
click at [318, 151] on button "Save Order" at bounding box center [314, 150] width 35 height 14
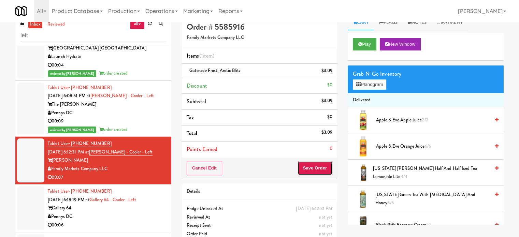
scroll to position [0, 0]
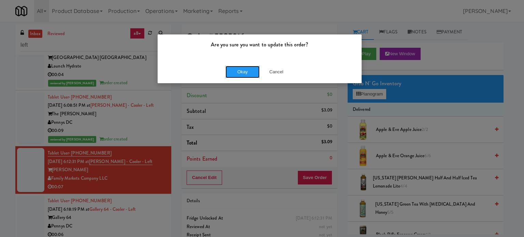
click at [241, 79] on div "Okay Cancel" at bounding box center [260, 71] width 204 height 23
click at [240, 74] on button "Okay" at bounding box center [242, 72] width 34 height 12
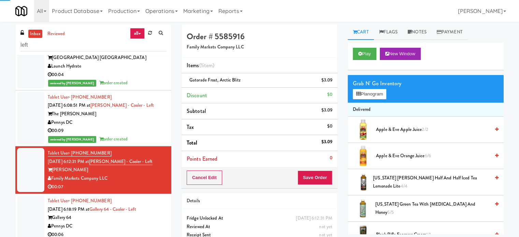
drag, startPoint x: 154, startPoint y: 213, endPoint x: 217, endPoint y: 154, distance: 86.4
click at [158, 212] on div "Tablet User · (202) 758-7442 [DATE] 6:18:19 PM at Gallery 64 - Cooler - Left Ga…" at bounding box center [107, 218] width 118 height 42
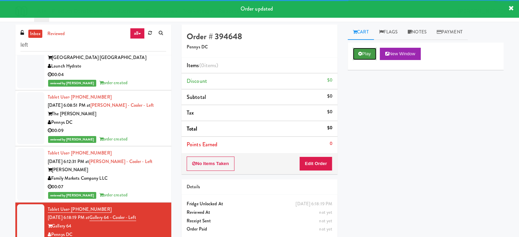
click at [362, 58] on button "Play" at bounding box center [365, 54] width 24 height 12
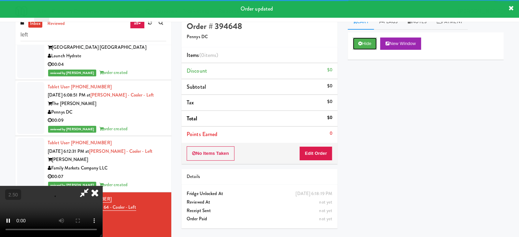
scroll to position [28, 0]
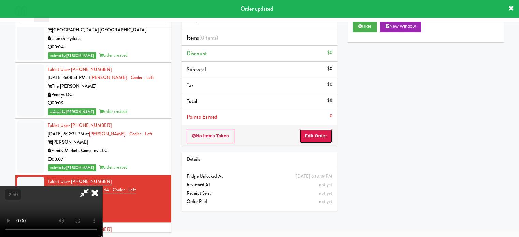
click at [320, 139] on button "Edit Order" at bounding box center [315, 136] width 33 height 14
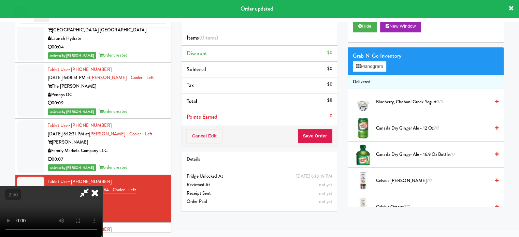
drag, startPoint x: 234, startPoint y: 156, endPoint x: 228, endPoint y: 150, distance: 8.4
click at [102, 186] on video at bounding box center [51, 211] width 102 height 51
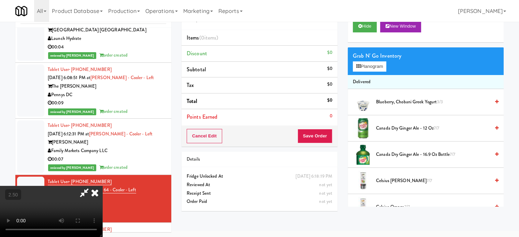
drag, startPoint x: 221, startPoint y: 146, endPoint x: 249, endPoint y: 137, distance: 29.1
click at [102, 186] on video at bounding box center [51, 211] width 102 height 51
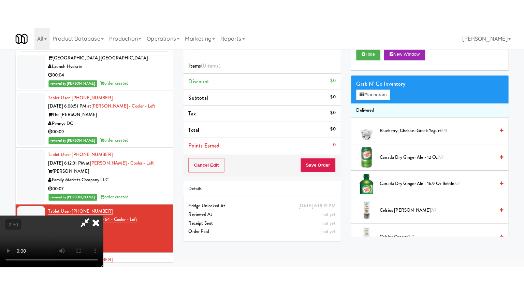
scroll to position [22, 0]
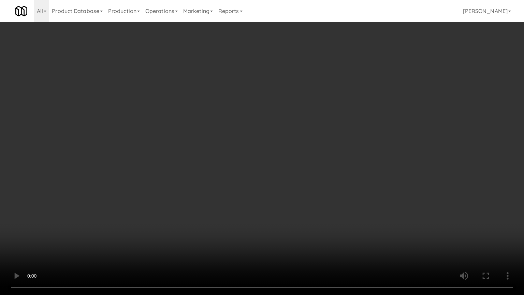
click at [252, 149] on video at bounding box center [262, 147] width 524 height 295
drag, startPoint x: 281, startPoint y: 150, endPoint x: 292, endPoint y: 151, distance: 10.7
click at [283, 150] on video at bounding box center [262, 147] width 524 height 295
click at [299, 151] on video at bounding box center [262, 147] width 524 height 295
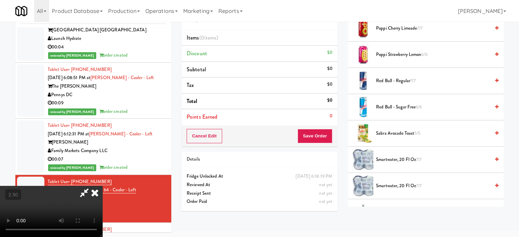
scroll to position [904, 0]
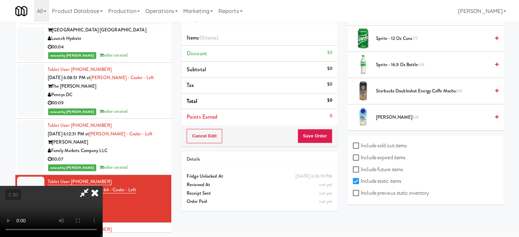
click at [412, 114] on span "6/6" at bounding box center [415, 117] width 6 height 6
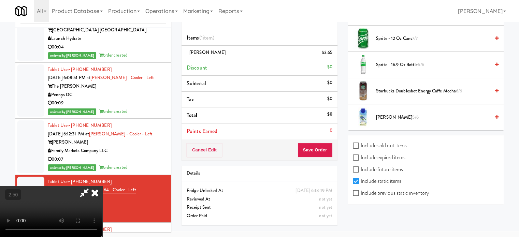
click at [102, 186] on video at bounding box center [51, 211] width 102 height 51
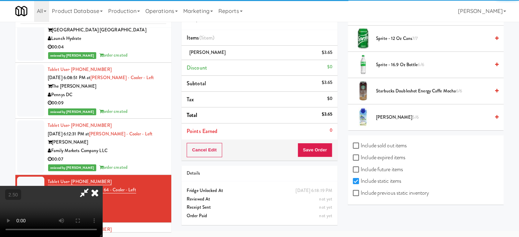
drag, startPoint x: 221, startPoint y: 163, endPoint x: 226, endPoint y: 146, distance: 18.0
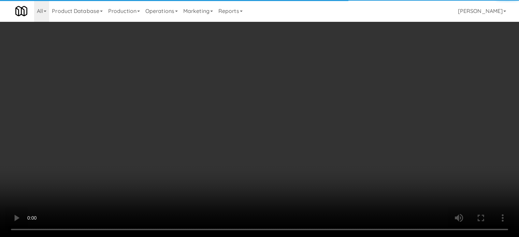
click at [221, 162] on video at bounding box center [259, 118] width 519 height 237
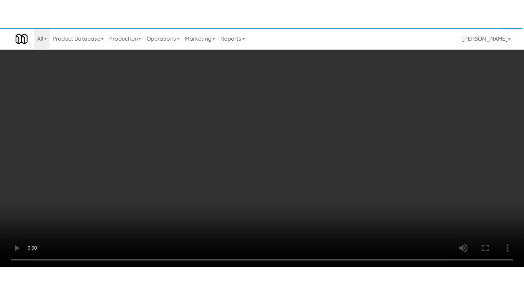
scroll to position [846, 0]
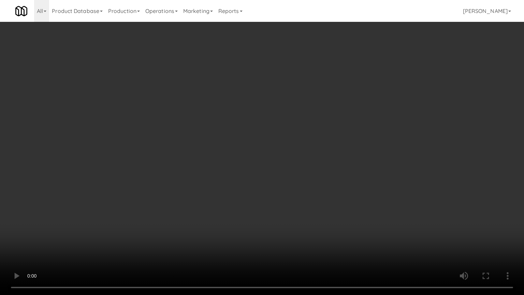
click at [228, 141] on video at bounding box center [262, 147] width 524 height 295
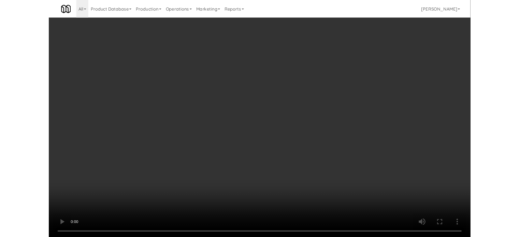
scroll to position [28, 0]
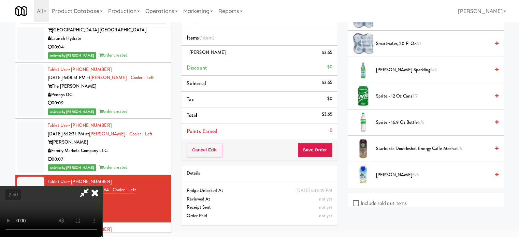
click at [102, 186] on icon at bounding box center [94, 193] width 15 height 14
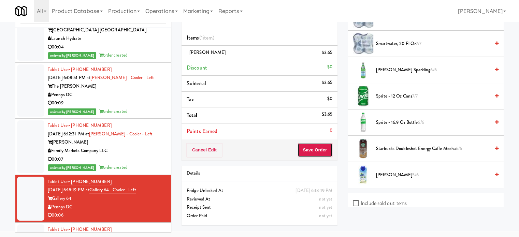
click at [319, 149] on button "Save Order" at bounding box center [314, 150] width 35 height 14
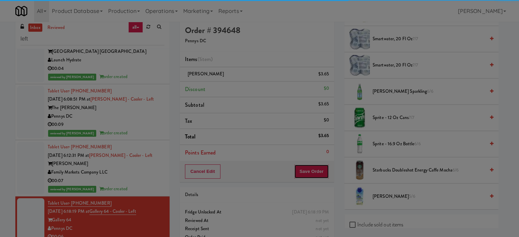
scroll to position [0, 0]
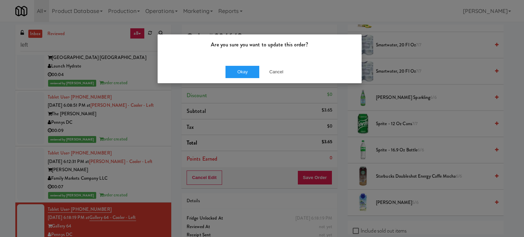
click at [235, 64] on div "Okay Cancel" at bounding box center [260, 71] width 204 height 23
click at [239, 76] on button "Okay" at bounding box center [242, 72] width 34 height 12
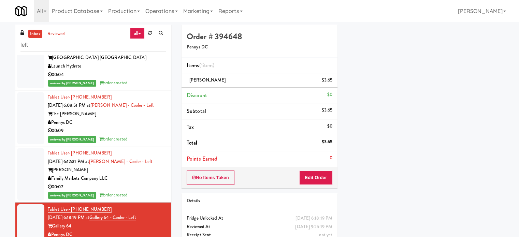
scroll to position [171, 0]
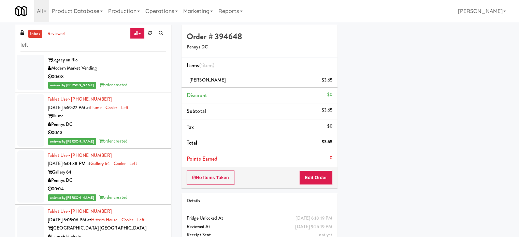
click at [145, 142] on div "reviewed by Jenet R order created" at bounding box center [107, 141] width 118 height 9
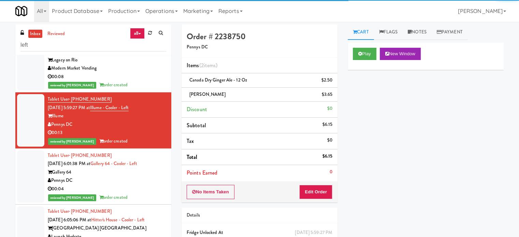
click at [146, 83] on div "reviewed by Jenet R order created" at bounding box center [107, 85] width 118 height 9
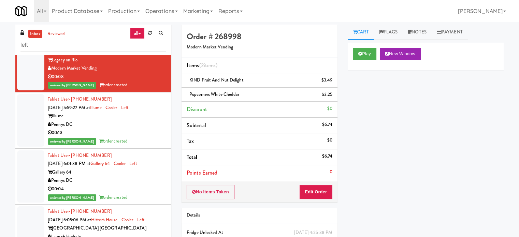
scroll to position [341, 0]
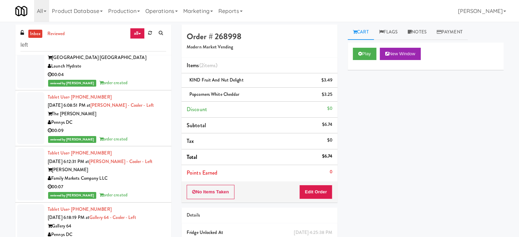
click at [136, 123] on div "Pennys DC" at bounding box center [107, 122] width 118 height 9
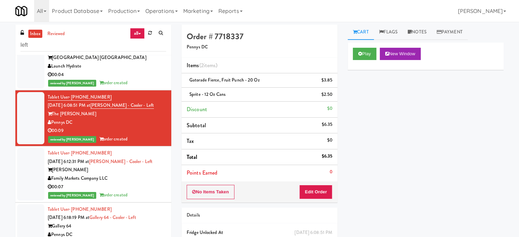
click at [144, 75] on div "00:04" at bounding box center [107, 75] width 118 height 9
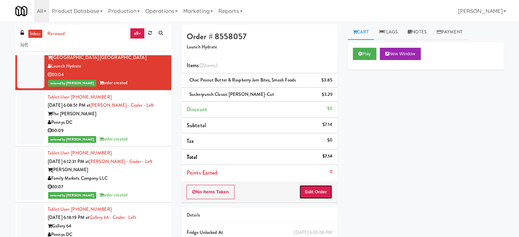
click at [320, 195] on button "Edit Order" at bounding box center [315, 192] width 33 height 14
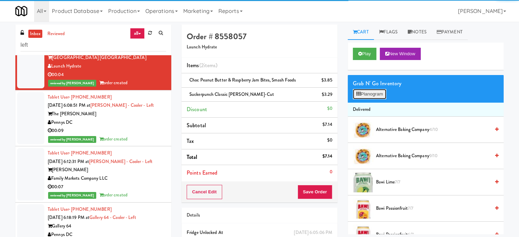
click at [377, 94] on button "Planogram" at bounding box center [369, 94] width 33 height 10
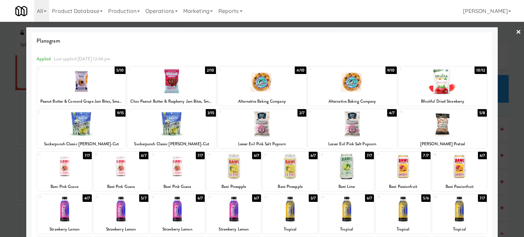
click at [509, 144] on div at bounding box center [262, 118] width 524 height 237
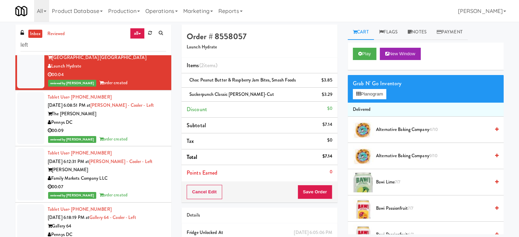
scroll to position [512, 0]
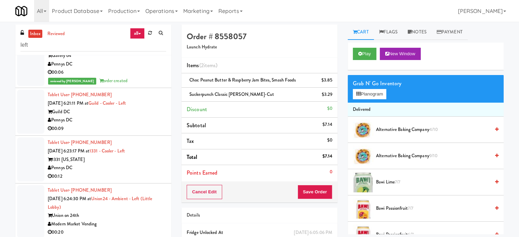
click at [131, 124] on div "00:09" at bounding box center [107, 128] width 118 height 9
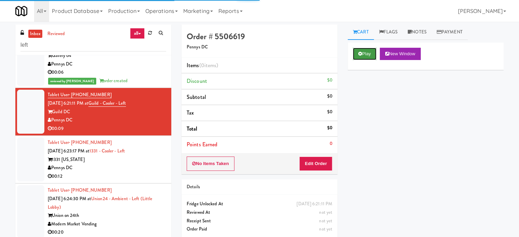
click at [368, 50] on button "Play" at bounding box center [365, 54] width 24 height 12
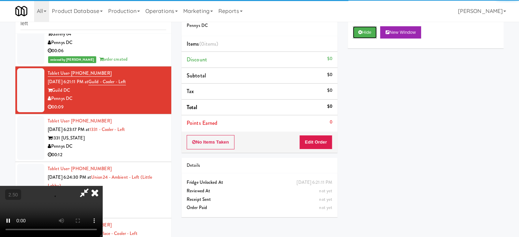
scroll to position [28, 0]
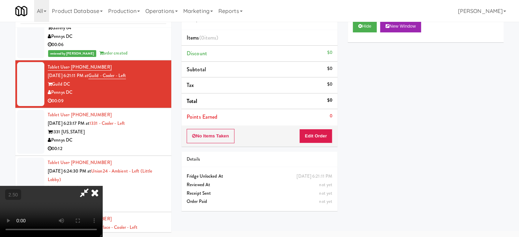
click at [316, 126] on div "No Items Taken Edit Order" at bounding box center [259, 136] width 156 height 21
click at [317, 131] on button "Edit Order" at bounding box center [315, 136] width 33 height 14
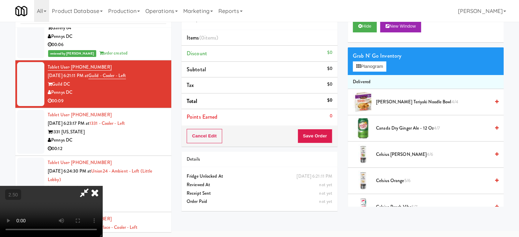
click at [102, 186] on video at bounding box center [51, 211] width 102 height 51
drag, startPoint x: 221, startPoint y: 174, endPoint x: 241, endPoint y: 111, distance: 66.4
click at [102, 186] on video at bounding box center [51, 211] width 102 height 51
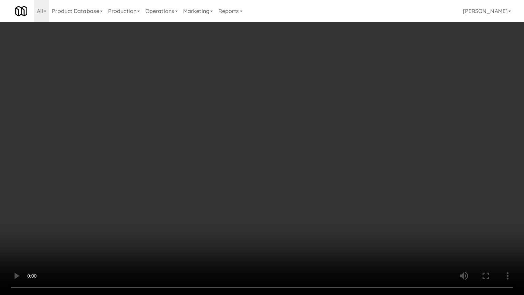
click at [288, 134] on video at bounding box center [262, 147] width 524 height 295
drag, startPoint x: 291, startPoint y: 130, endPoint x: 342, endPoint y: 92, distance: 63.4
click at [293, 128] on video at bounding box center [262, 147] width 524 height 295
click at [329, 99] on video at bounding box center [262, 147] width 524 height 295
click at [169, 181] on video at bounding box center [262, 147] width 524 height 295
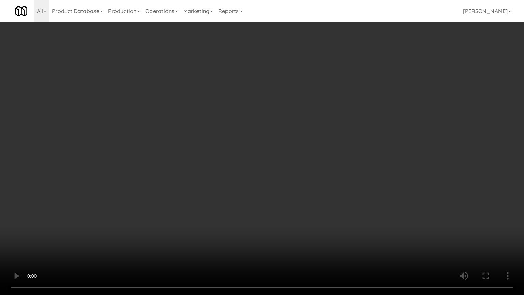
click at [253, 133] on video at bounding box center [262, 147] width 524 height 295
click at [285, 127] on video at bounding box center [262, 147] width 524 height 295
click at [345, 127] on video at bounding box center [262, 147] width 524 height 295
click at [292, 128] on video at bounding box center [262, 147] width 524 height 295
drag, startPoint x: 293, startPoint y: 128, endPoint x: 371, endPoint y: 85, distance: 89.5
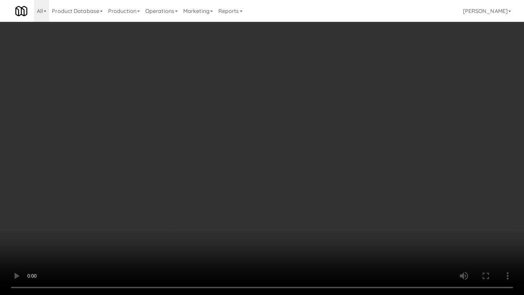
click at [294, 128] on video at bounding box center [262, 147] width 524 height 295
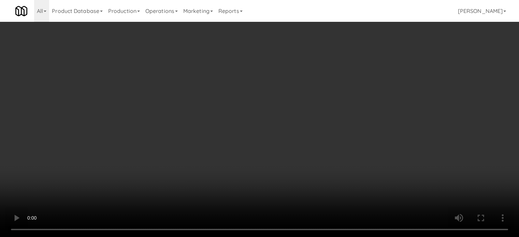
scroll to position [681, 0]
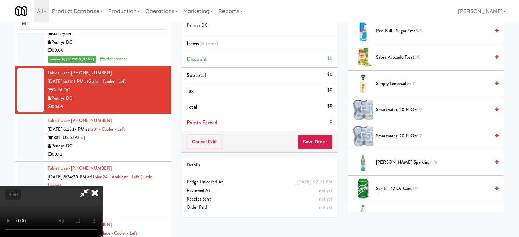
click at [385, 186] on span "Sprite - 12 oz cans 3/7" at bounding box center [433, 189] width 114 height 9
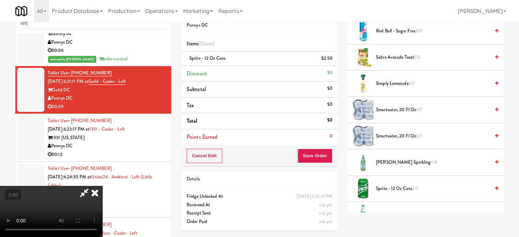
drag, startPoint x: 198, startPoint y: 164, endPoint x: 199, endPoint y: 159, distance: 5.3
click at [102, 186] on video at bounding box center [51, 211] width 102 height 51
drag, startPoint x: 199, startPoint y: 159, endPoint x: 205, endPoint y: 188, distance: 29.2
click at [102, 186] on video at bounding box center [51, 211] width 102 height 51
drag, startPoint x: 205, startPoint y: 188, endPoint x: 223, endPoint y: 161, distance: 32.5
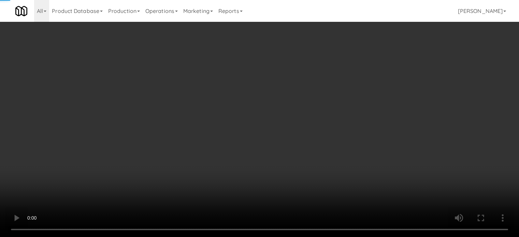
click at [205, 187] on video at bounding box center [259, 118] width 519 height 237
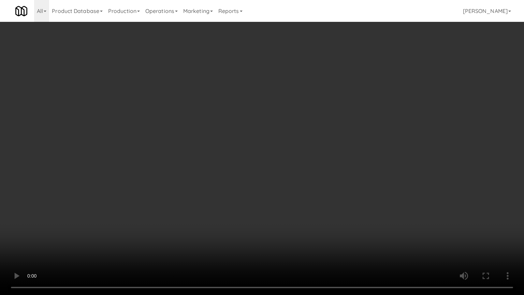
click at [259, 107] on video at bounding box center [262, 147] width 524 height 295
click at [256, 110] on video at bounding box center [262, 147] width 524 height 295
click at [359, 126] on video at bounding box center [262, 147] width 524 height 295
click at [307, 131] on video at bounding box center [262, 147] width 524 height 295
click at [310, 130] on video at bounding box center [262, 147] width 524 height 295
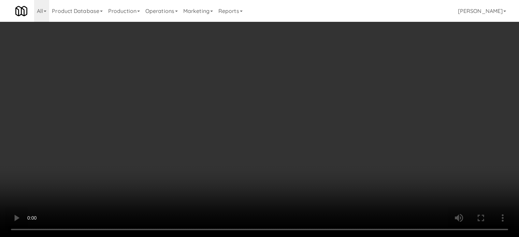
scroll to position [0, 0]
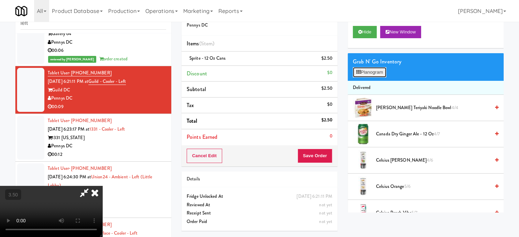
click at [375, 73] on button "Planogram" at bounding box center [369, 72] width 33 height 10
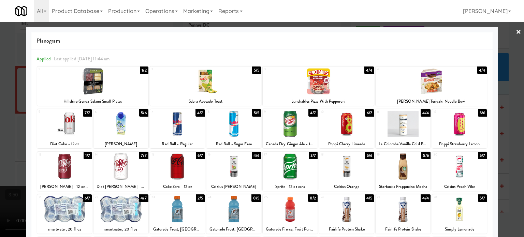
click at [86, 155] on div "1/7" at bounding box center [88, 156] width 8 height 8
click at [18, 158] on div at bounding box center [262, 118] width 524 height 237
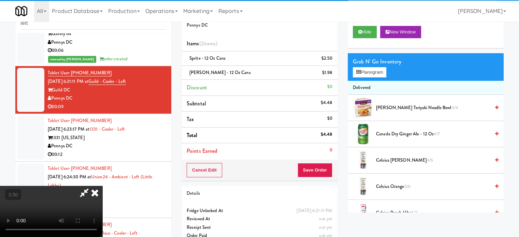
click at [102, 186] on video at bounding box center [51, 211] width 102 height 51
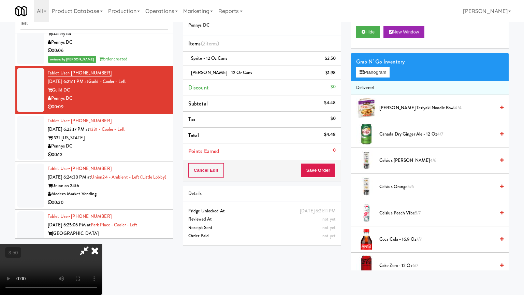
drag, startPoint x: 274, startPoint y: 122, endPoint x: 282, endPoint y: 94, distance: 29.2
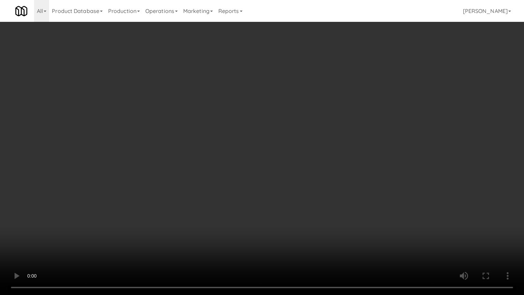
click at [275, 118] on video at bounding box center [262, 147] width 524 height 295
drag, startPoint x: 294, startPoint y: 132, endPoint x: 321, endPoint y: 129, distance: 26.4
click at [295, 132] on video at bounding box center [262, 147] width 524 height 295
click at [346, 131] on video at bounding box center [262, 147] width 524 height 295
drag, startPoint x: 305, startPoint y: 118, endPoint x: 310, endPoint y: 113, distance: 6.8
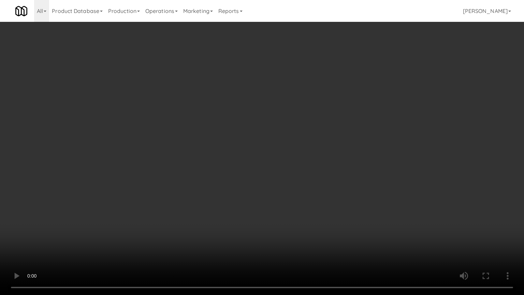
click at [306, 118] on video at bounding box center [262, 147] width 524 height 295
click at [310, 113] on video at bounding box center [262, 147] width 524 height 295
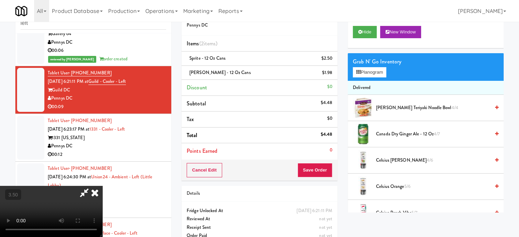
drag, startPoint x: 298, startPoint y: 28, endPoint x: 299, endPoint y: 35, distance: 6.9
click at [102, 186] on icon at bounding box center [94, 193] width 15 height 14
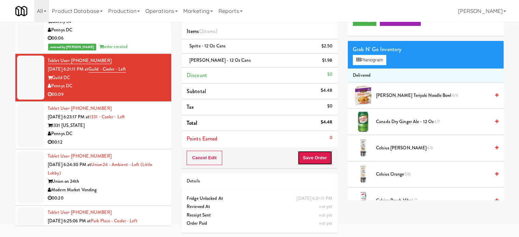
click at [326, 155] on button "Save Order" at bounding box center [314, 158] width 35 height 14
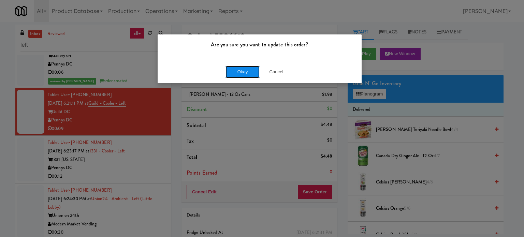
drag, startPoint x: 246, startPoint y: 73, endPoint x: 267, endPoint y: 93, distance: 30.2
click at [247, 73] on button "Okay" at bounding box center [242, 72] width 34 height 12
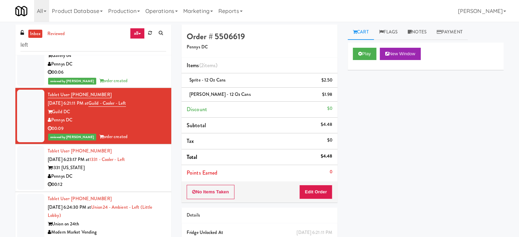
drag, startPoint x: 138, startPoint y: 185, endPoint x: 355, endPoint y: 120, distance: 226.3
click at [138, 185] on div "00:12" at bounding box center [107, 184] width 118 height 9
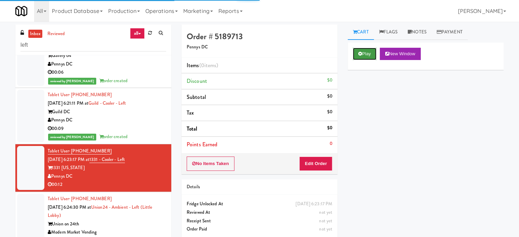
click at [362, 54] on button "Play" at bounding box center [365, 54] width 24 height 12
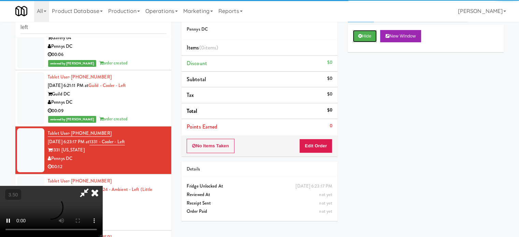
scroll to position [28, 0]
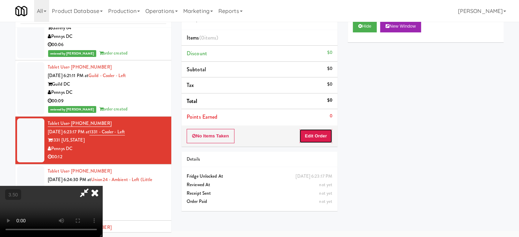
click at [323, 136] on button "Edit Order" at bounding box center [315, 136] width 33 height 14
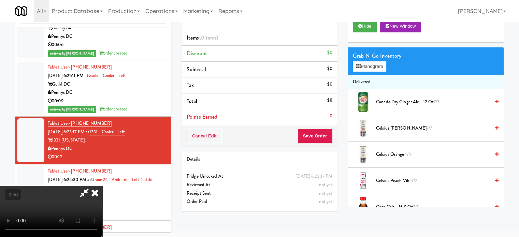
click at [102, 186] on video at bounding box center [51, 211] width 102 height 51
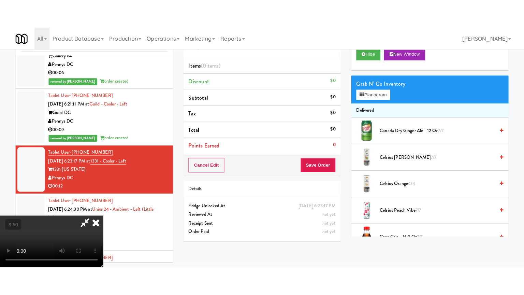
scroll to position [22, 0]
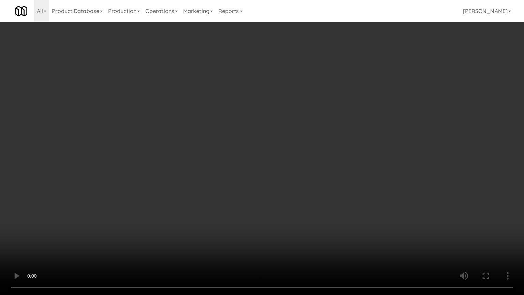
click at [212, 142] on video at bounding box center [262, 147] width 524 height 295
click at [214, 152] on video at bounding box center [262, 147] width 524 height 295
click at [225, 153] on video at bounding box center [262, 147] width 524 height 295
click at [252, 161] on video at bounding box center [262, 147] width 524 height 295
click at [263, 169] on video at bounding box center [262, 147] width 524 height 295
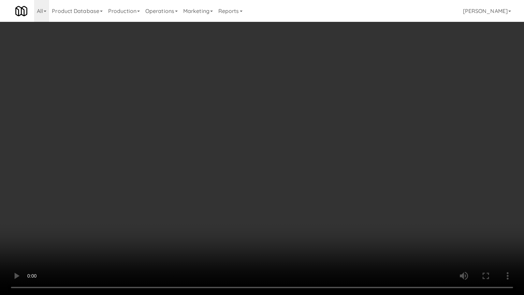
click at [222, 168] on video at bounding box center [262, 147] width 524 height 295
click at [276, 174] on video at bounding box center [262, 147] width 524 height 295
click at [251, 175] on video at bounding box center [262, 147] width 524 height 295
drag, startPoint x: 252, startPoint y: 175, endPoint x: 366, endPoint y: 96, distance: 138.8
click at [252, 174] on video at bounding box center [262, 147] width 524 height 295
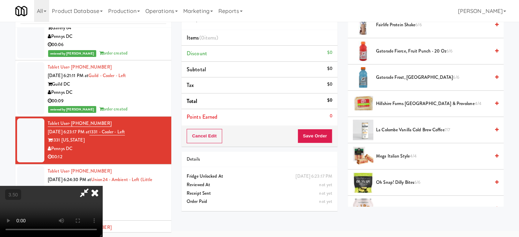
scroll to position [222, 0]
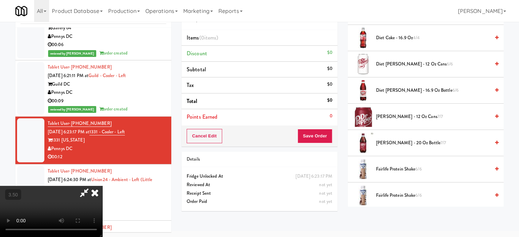
click at [409, 87] on span "Diet [PERSON_NAME] - 16.9 oz Bottle 6/6" at bounding box center [433, 90] width 114 height 9
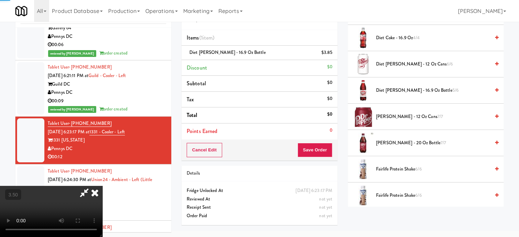
drag, startPoint x: 136, startPoint y: 144, endPoint x: 146, endPoint y: 140, distance: 10.5
click at [102, 186] on video at bounding box center [51, 211] width 102 height 51
drag, startPoint x: 146, startPoint y: 140, endPoint x: 157, endPoint y: 181, distance: 42.8
click at [102, 186] on video at bounding box center [51, 211] width 102 height 51
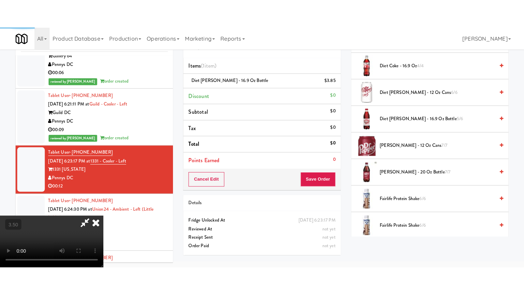
scroll to position [22, 0]
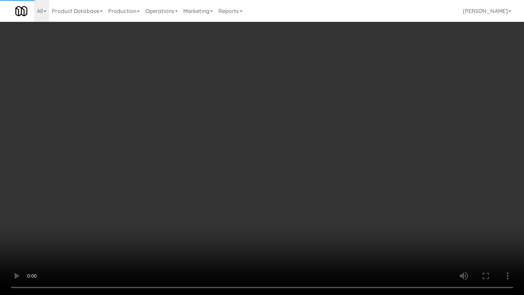
drag, startPoint x: 158, startPoint y: 181, endPoint x: 218, endPoint y: 144, distance: 70.0
click at [160, 181] on video at bounding box center [262, 147] width 524 height 295
click at [231, 155] on video at bounding box center [262, 147] width 524 height 295
click at [252, 163] on video at bounding box center [262, 147] width 524 height 295
click at [283, 172] on video at bounding box center [262, 147] width 524 height 295
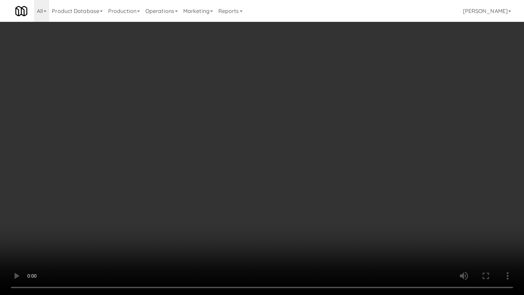
click at [280, 176] on video at bounding box center [262, 147] width 524 height 295
click at [330, 179] on video at bounding box center [262, 147] width 524 height 295
click at [274, 186] on video at bounding box center [262, 147] width 524 height 295
click at [312, 180] on video at bounding box center [262, 147] width 524 height 295
click at [252, 175] on video at bounding box center [262, 147] width 524 height 295
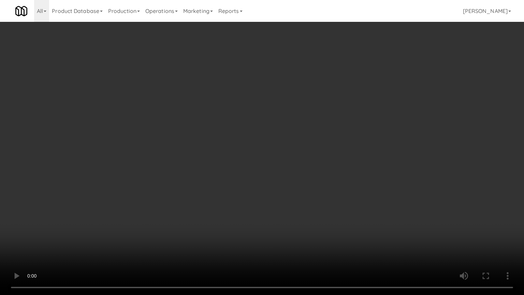
click at [356, 181] on video at bounding box center [262, 147] width 524 height 295
click at [306, 183] on video at bounding box center [262, 147] width 524 height 295
click at [372, 188] on video at bounding box center [262, 147] width 524 height 295
click at [287, 188] on video at bounding box center [262, 147] width 524 height 295
click at [289, 186] on video at bounding box center [262, 147] width 524 height 295
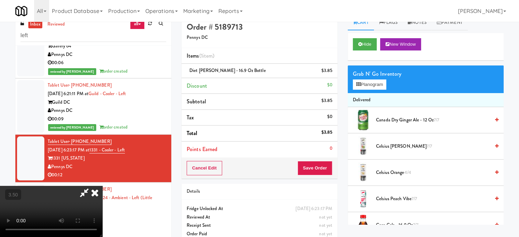
scroll to position [0, 0]
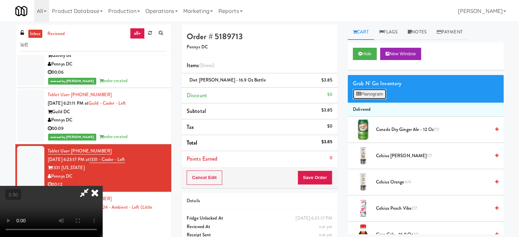
click at [380, 92] on button "Planogram" at bounding box center [369, 94] width 33 height 10
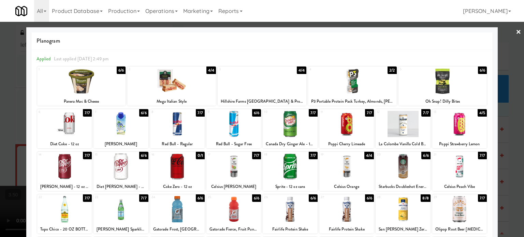
click at [387, 70] on div "2/2" at bounding box center [391, 71] width 9 height 8
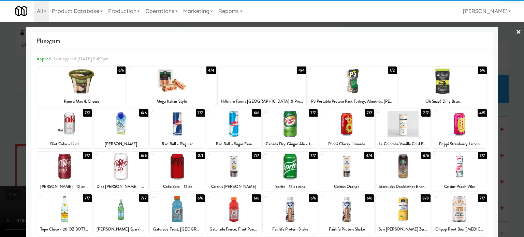
click at [511, 140] on div at bounding box center [262, 118] width 524 height 237
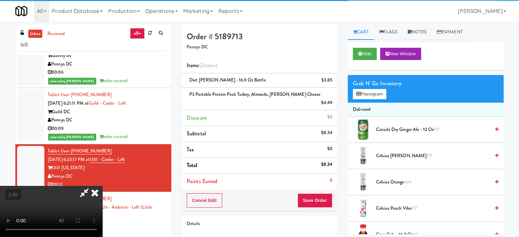
click at [102, 186] on video at bounding box center [51, 211] width 102 height 51
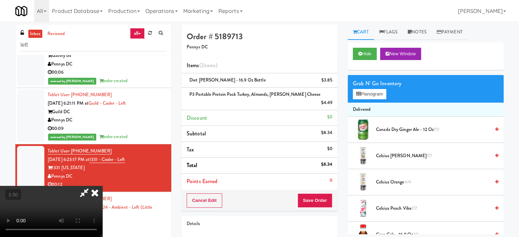
drag, startPoint x: 173, startPoint y: 154, endPoint x: 179, endPoint y: 187, distance: 33.9
click at [102, 186] on video at bounding box center [51, 211] width 102 height 51
click at [102, 187] on video at bounding box center [51, 211] width 102 height 51
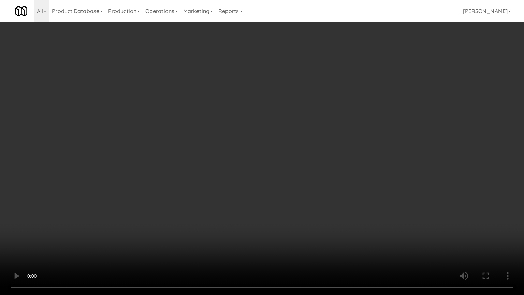
click at [274, 206] on video at bounding box center [262, 147] width 524 height 295
click at [279, 202] on video at bounding box center [262, 147] width 524 height 295
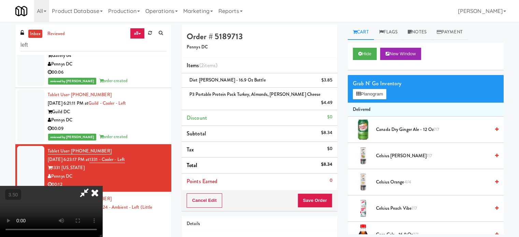
click at [102, 186] on icon at bounding box center [94, 193] width 15 height 14
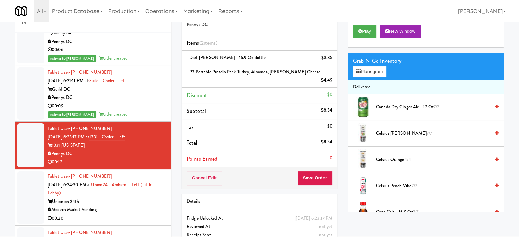
scroll to position [34, 0]
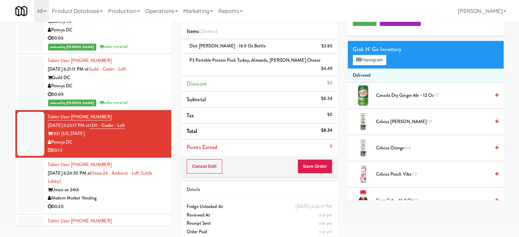
click at [334, 164] on div "Cancel Edit Save Order" at bounding box center [259, 166] width 156 height 21
click at [324, 159] on button "Save Order" at bounding box center [314, 166] width 35 height 14
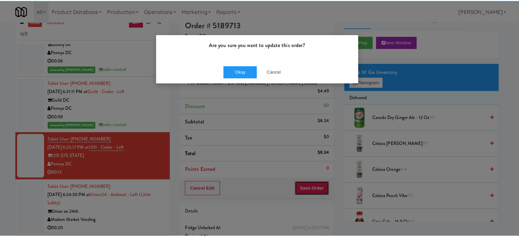
scroll to position [0, 0]
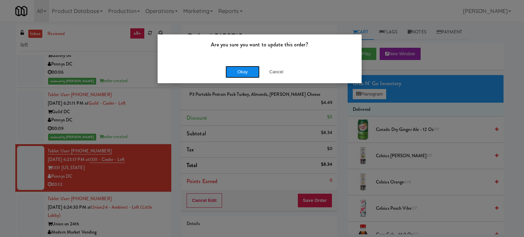
click at [247, 68] on button "Okay" at bounding box center [242, 72] width 34 height 12
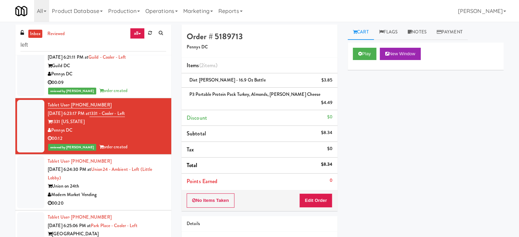
scroll to position [600, 0]
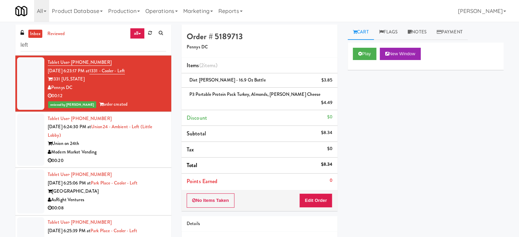
drag, startPoint x: 128, startPoint y: 146, endPoint x: 228, endPoint y: 144, distance: 99.9
click at [132, 146] on div "Union on 24th" at bounding box center [107, 143] width 118 height 9
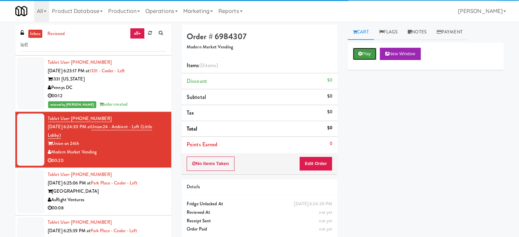
click at [367, 58] on button "Play" at bounding box center [365, 54] width 24 height 12
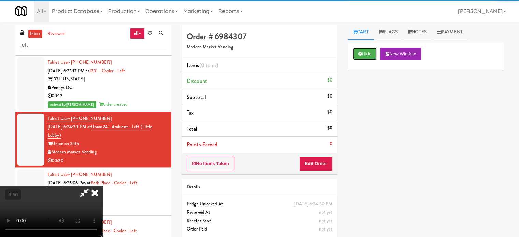
scroll to position [28, 0]
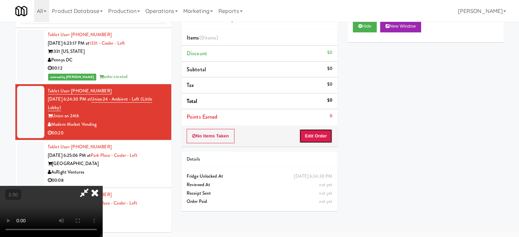
click at [321, 135] on button "Edit Order" at bounding box center [315, 136] width 33 height 14
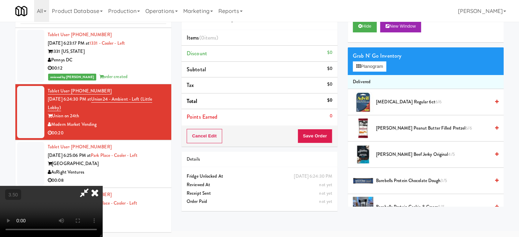
click at [102, 186] on video at bounding box center [51, 211] width 102 height 51
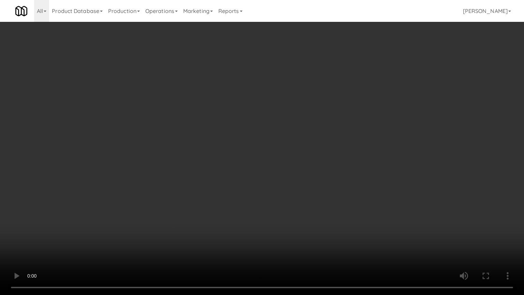
click at [262, 151] on video at bounding box center [262, 147] width 524 height 295
click at [281, 156] on video at bounding box center [262, 147] width 524 height 295
drag, startPoint x: 287, startPoint y: 148, endPoint x: 294, endPoint y: 149, distance: 6.9
click at [287, 148] on video at bounding box center [262, 147] width 524 height 295
click at [311, 154] on video at bounding box center [262, 147] width 524 height 295
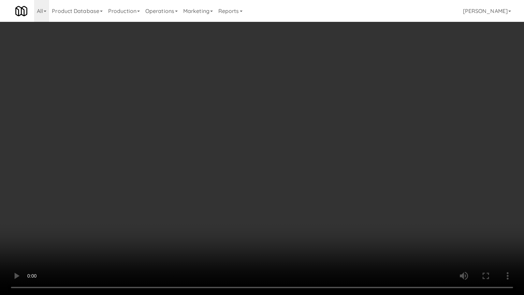
click at [397, 172] on video at bounding box center [262, 147] width 524 height 295
click at [325, 166] on video at bounding box center [262, 147] width 524 height 295
click at [386, 173] on video at bounding box center [262, 147] width 524 height 295
click at [330, 173] on video at bounding box center [262, 147] width 524 height 295
click at [337, 168] on video at bounding box center [262, 147] width 524 height 295
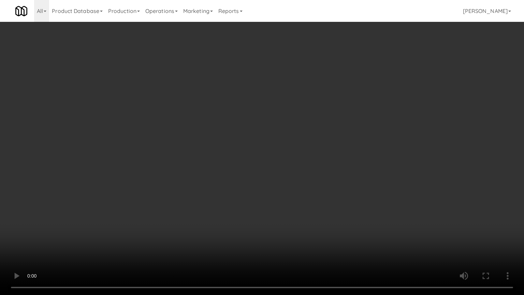
click at [342, 169] on video at bounding box center [262, 147] width 524 height 295
click at [362, 172] on video at bounding box center [262, 147] width 524 height 295
click at [306, 232] on video at bounding box center [262, 147] width 524 height 295
drag, startPoint x: 246, startPoint y: 152, endPoint x: 256, endPoint y: 149, distance: 11.0
click at [246, 152] on video at bounding box center [262, 147] width 524 height 295
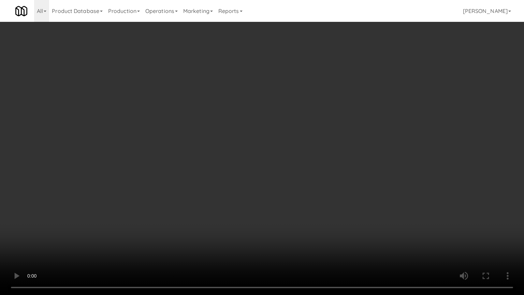
click at [257, 153] on video at bounding box center [262, 147] width 524 height 295
click at [316, 164] on video at bounding box center [262, 147] width 524 height 295
click at [287, 173] on video at bounding box center [262, 147] width 524 height 295
click at [269, 166] on video at bounding box center [262, 147] width 524 height 295
click at [228, 156] on video at bounding box center [262, 147] width 524 height 295
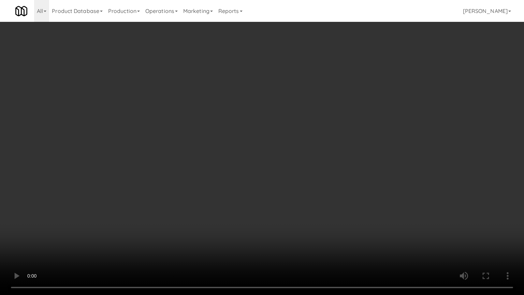
click at [224, 151] on video at bounding box center [262, 147] width 524 height 295
click at [237, 140] on video at bounding box center [262, 147] width 524 height 295
click at [242, 141] on video at bounding box center [262, 147] width 524 height 295
click at [253, 142] on video at bounding box center [262, 147] width 524 height 295
click at [306, 152] on video at bounding box center [262, 147] width 524 height 295
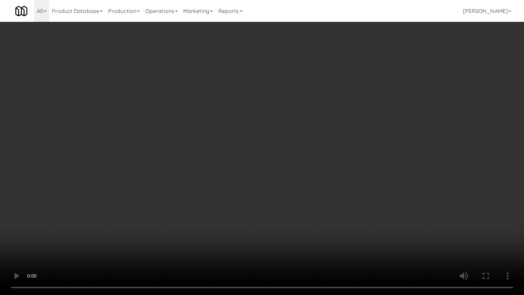
click at [278, 153] on video at bounding box center [262, 147] width 524 height 295
click at [281, 153] on video at bounding box center [262, 147] width 524 height 295
click at [282, 152] on video at bounding box center [262, 147] width 524 height 295
click at [324, 149] on video at bounding box center [262, 147] width 524 height 295
drag, startPoint x: 295, startPoint y: 148, endPoint x: 300, endPoint y: 145, distance: 6.4
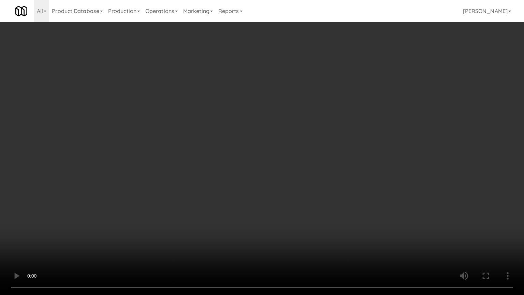
click at [296, 148] on video at bounding box center [262, 147] width 524 height 295
click at [307, 143] on video at bounding box center [262, 147] width 524 height 295
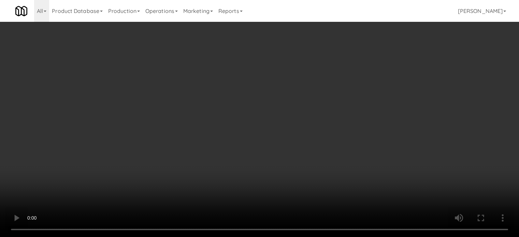
scroll to position [498, 0]
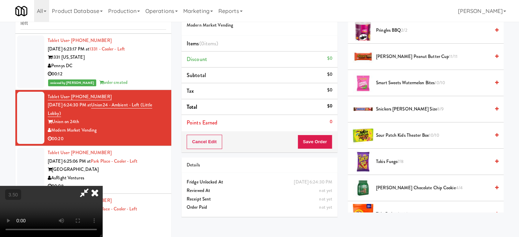
click at [405, 55] on span "[PERSON_NAME] Peanut Butter Cup 11/11" at bounding box center [433, 57] width 114 height 9
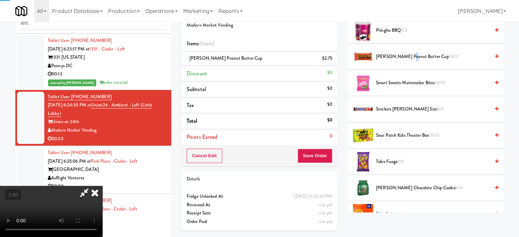
drag, startPoint x: 186, startPoint y: 135, endPoint x: 188, endPoint y: 132, distance: 3.6
click at [102, 186] on video at bounding box center [51, 211] width 102 height 51
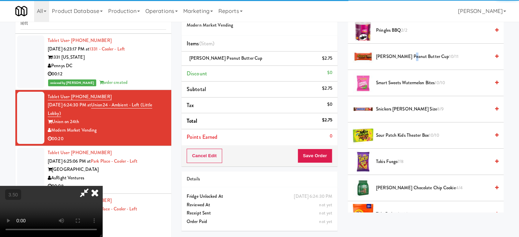
drag, startPoint x: 188, startPoint y: 132, endPoint x: 195, endPoint y: 164, distance: 32.8
click at [102, 186] on video at bounding box center [51, 211] width 102 height 51
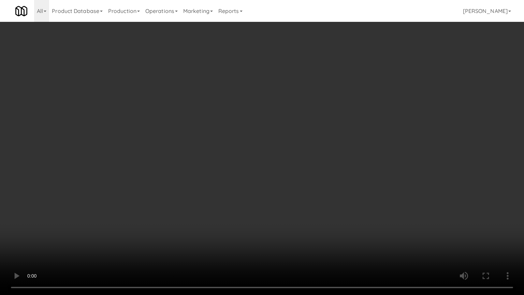
click at [248, 123] on video at bounding box center [262, 147] width 524 height 295
drag, startPoint x: 249, startPoint y: 123, endPoint x: 273, endPoint y: 67, distance: 61.1
click at [250, 123] on video at bounding box center [262, 147] width 524 height 295
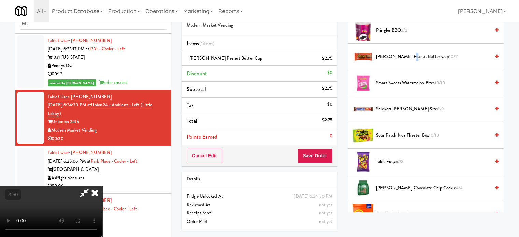
click at [102, 186] on icon at bounding box center [94, 193] width 15 height 14
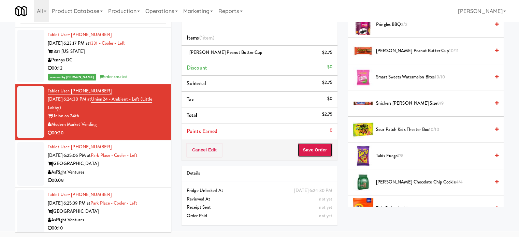
click at [319, 149] on button "Save Order" at bounding box center [314, 150] width 35 height 14
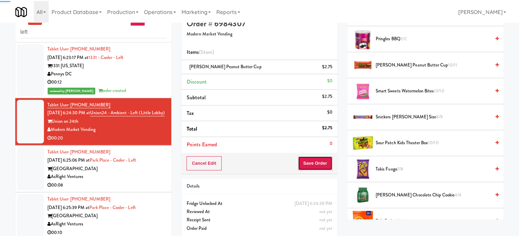
scroll to position [0, 0]
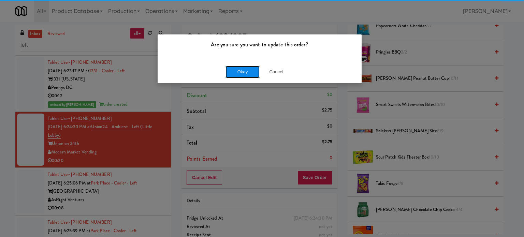
click at [232, 72] on button "Okay" at bounding box center [242, 72] width 34 height 12
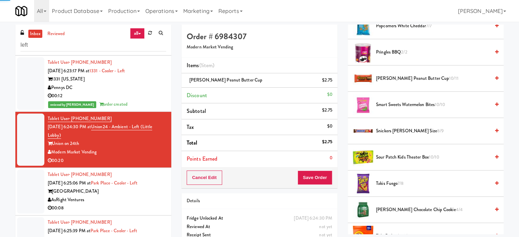
drag, startPoint x: 143, startPoint y: 204, endPoint x: 375, endPoint y: 148, distance: 238.2
click at [143, 204] on div "00:08" at bounding box center [107, 208] width 118 height 9
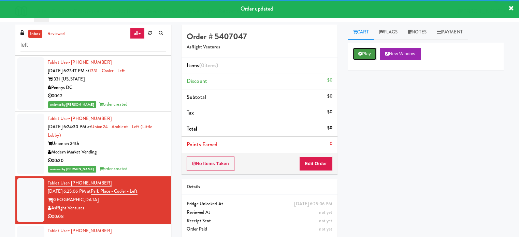
click at [364, 56] on button "Play" at bounding box center [365, 54] width 24 height 12
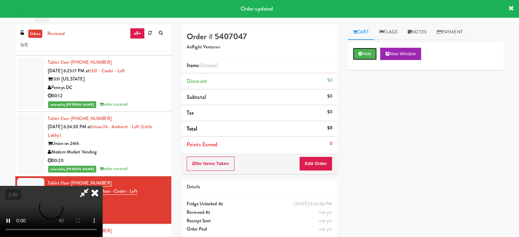
scroll to position [28, 0]
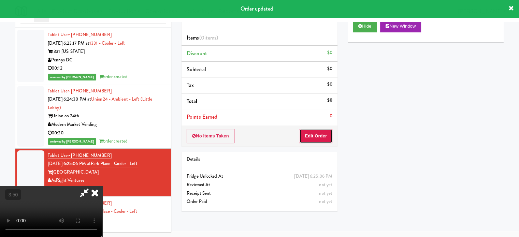
click at [314, 135] on button "Edit Order" at bounding box center [315, 136] width 33 height 14
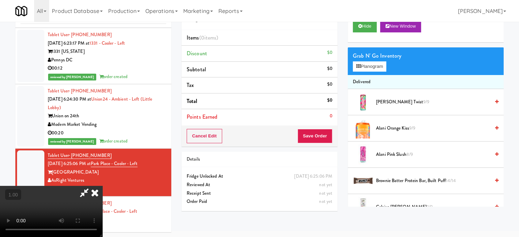
click at [102, 186] on video at bounding box center [51, 211] width 102 height 51
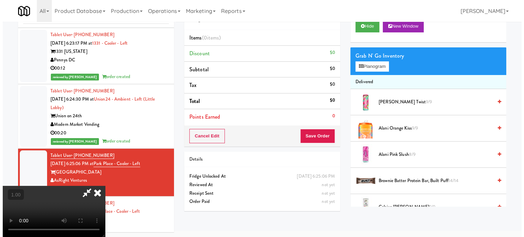
scroll to position [22, 0]
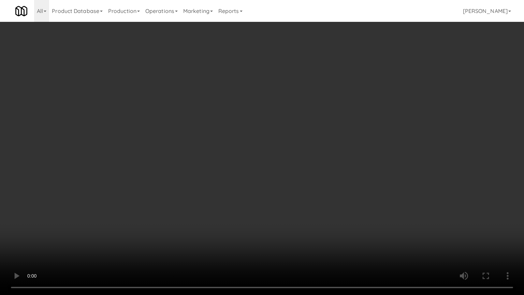
click at [227, 163] on video at bounding box center [262, 147] width 524 height 295
click at [226, 138] on video at bounding box center [262, 147] width 524 height 295
click at [114, 215] on video at bounding box center [262, 147] width 524 height 295
click at [222, 178] on video at bounding box center [262, 147] width 524 height 295
click at [271, 146] on video at bounding box center [262, 147] width 524 height 295
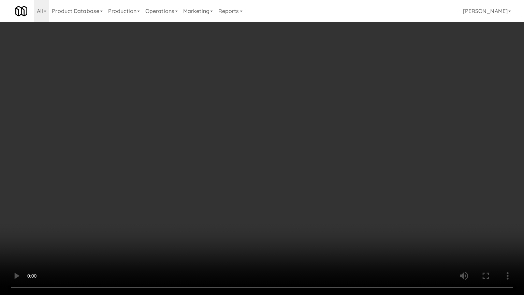
click at [265, 149] on video at bounding box center [262, 147] width 524 height 295
drag, startPoint x: 261, startPoint y: 158, endPoint x: 265, endPoint y: 157, distance: 3.6
click at [262, 159] on video at bounding box center [262, 147] width 524 height 295
click at [269, 161] on video at bounding box center [262, 147] width 524 height 295
click at [351, 173] on video at bounding box center [262, 147] width 524 height 295
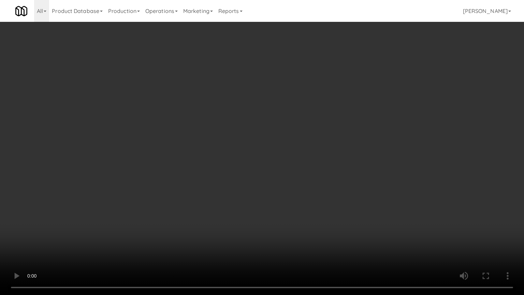
click at [272, 181] on video at bounding box center [262, 147] width 524 height 295
click at [222, 180] on video at bounding box center [262, 147] width 524 height 295
drag, startPoint x: 247, startPoint y: 177, endPoint x: 272, endPoint y: 175, distance: 25.0
click at [251, 177] on video at bounding box center [262, 147] width 524 height 295
drag, startPoint x: 272, startPoint y: 175, endPoint x: 333, endPoint y: 117, distance: 84.7
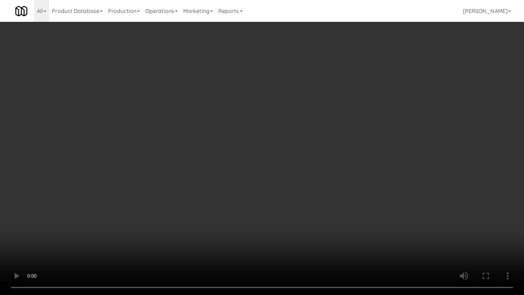
click at [273, 175] on video at bounding box center [262, 147] width 524 height 295
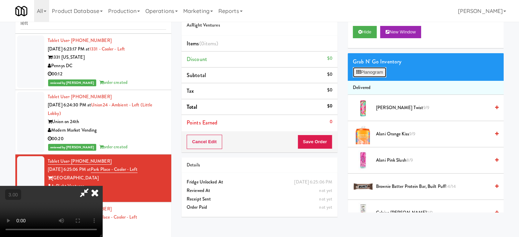
click at [374, 69] on button "Planogram" at bounding box center [369, 72] width 33 height 10
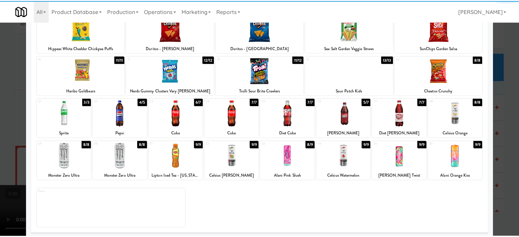
scroll to position [98, 0]
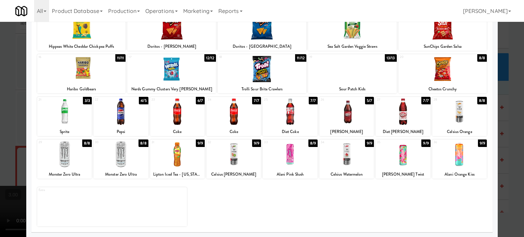
click at [254, 142] on div "9/9" at bounding box center [256, 143] width 9 height 8
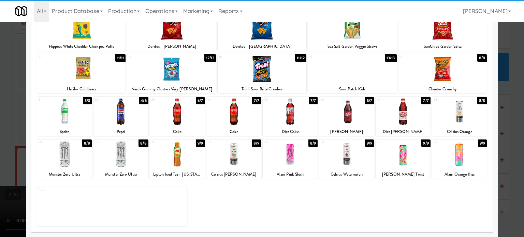
click at [515, 151] on div at bounding box center [262, 118] width 524 height 237
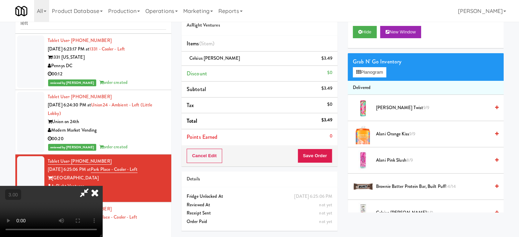
drag, startPoint x: 207, startPoint y: 163, endPoint x: 209, endPoint y: 160, distance: 3.5
click at [102, 186] on video at bounding box center [51, 211] width 102 height 51
drag, startPoint x: 209, startPoint y: 160, endPoint x: 212, endPoint y: 192, distance: 32.5
click at [102, 186] on video at bounding box center [51, 211] width 102 height 51
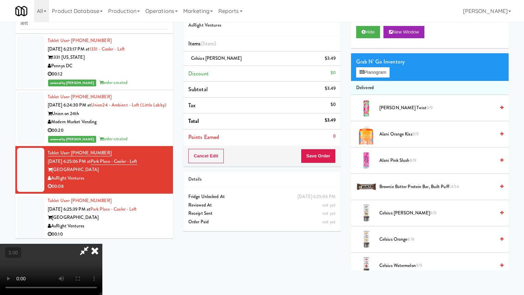
drag, startPoint x: 212, startPoint y: 192, endPoint x: 219, endPoint y: 185, distance: 9.9
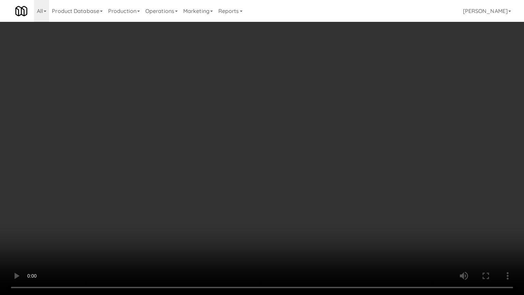
click at [217, 188] on video at bounding box center [262, 147] width 524 height 295
click at [225, 158] on video at bounding box center [262, 147] width 524 height 295
click at [242, 165] on video at bounding box center [262, 147] width 524 height 295
click at [274, 173] on video at bounding box center [262, 147] width 524 height 295
click at [255, 179] on video at bounding box center [262, 147] width 524 height 295
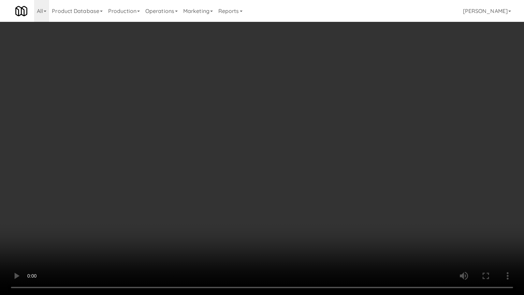
click at [326, 180] on video at bounding box center [262, 147] width 524 height 295
click at [294, 178] on video at bounding box center [262, 147] width 524 height 295
click at [295, 177] on video at bounding box center [262, 147] width 524 height 295
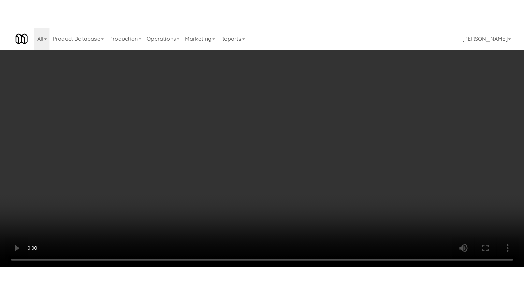
scroll to position [904, 0]
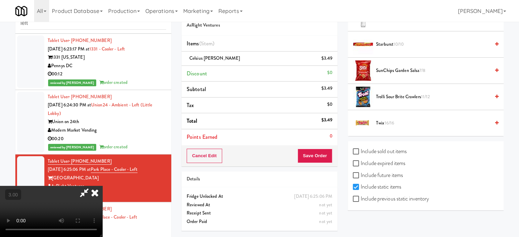
click at [385, 122] on span "16/16" at bounding box center [389, 123] width 10 height 6
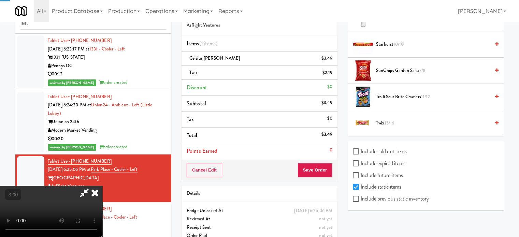
click at [102, 186] on video at bounding box center [51, 211] width 102 height 51
drag, startPoint x: 179, startPoint y: 148, endPoint x: 182, endPoint y: 183, distance: 35.3
click at [102, 186] on video at bounding box center [51, 211] width 102 height 51
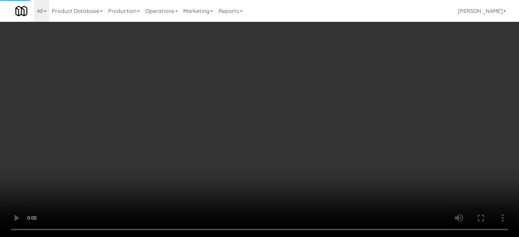
scroll to position [846, 0]
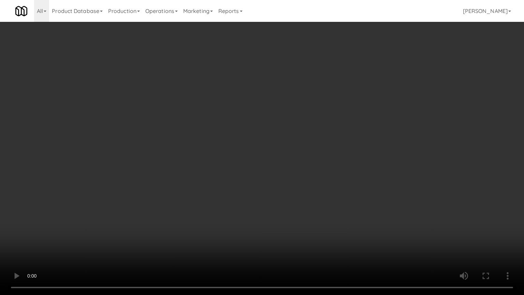
click at [185, 213] on video at bounding box center [262, 147] width 524 height 295
click at [240, 178] on video at bounding box center [262, 147] width 524 height 295
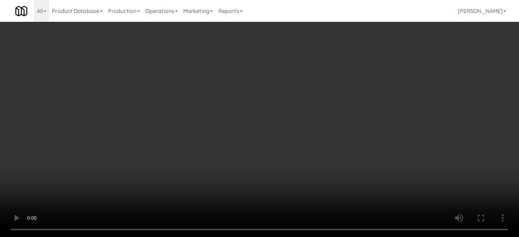
drag, startPoint x: 203, startPoint y: 123, endPoint x: 206, endPoint y: 119, distance: 5.7
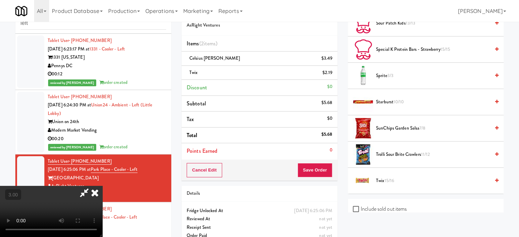
click at [102, 186] on video at bounding box center [51, 211] width 102 height 51
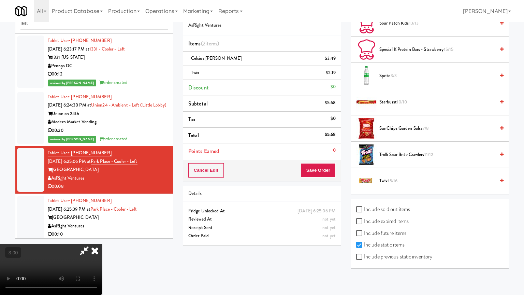
click at [102, 237] on video at bounding box center [51, 269] width 102 height 51
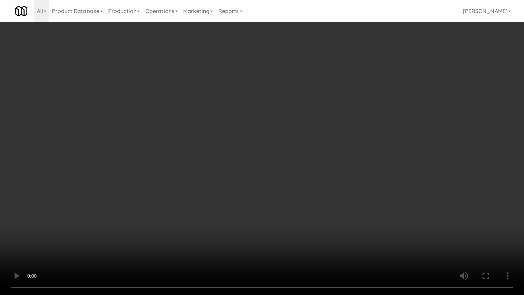
click at [247, 166] on video at bounding box center [262, 147] width 524 height 295
click at [285, 167] on video at bounding box center [262, 147] width 524 height 295
click at [298, 169] on video at bounding box center [262, 147] width 524 height 295
click at [329, 181] on video at bounding box center [262, 147] width 524 height 295
click at [305, 183] on video at bounding box center [262, 147] width 524 height 295
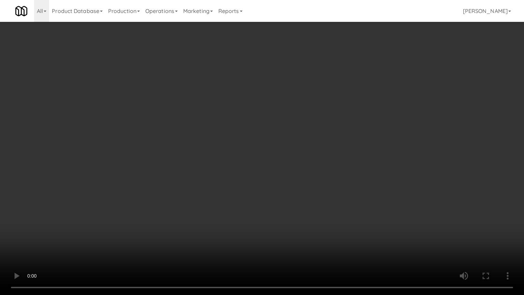
click at [293, 175] on video at bounding box center [262, 147] width 524 height 295
click at [294, 173] on video at bounding box center [262, 147] width 524 height 295
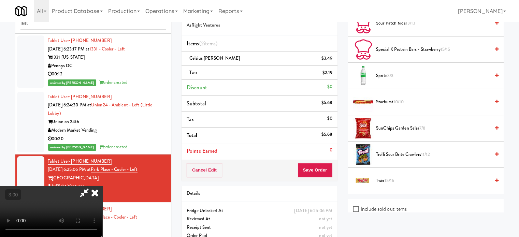
click at [102, 186] on icon at bounding box center [94, 193] width 15 height 14
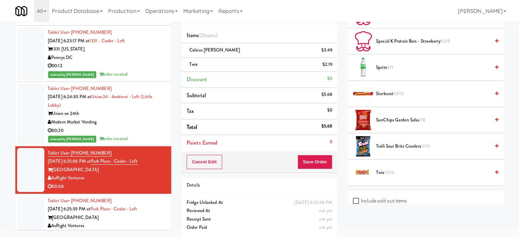
scroll to position [34, 0]
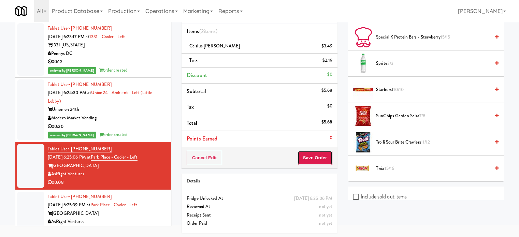
click at [325, 161] on button "Save Order" at bounding box center [314, 158] width 35 height 14
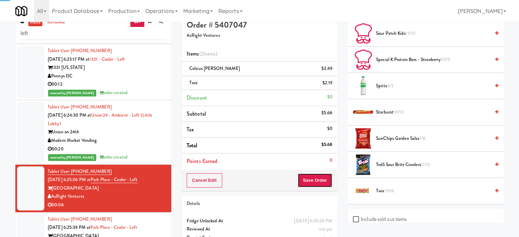
scroll to position [0, 0]
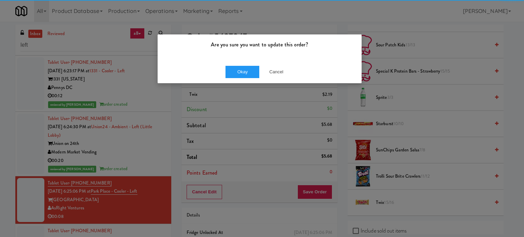
click at [245, 81] on div "Okay Cancel" at bounding box center [260, 71] width 204 height 23
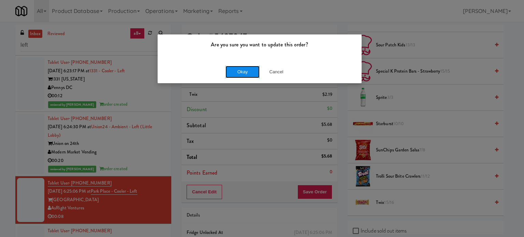
click at [247, 72] on button "Okay" at bounding box center [242, 72] width 34 height 12
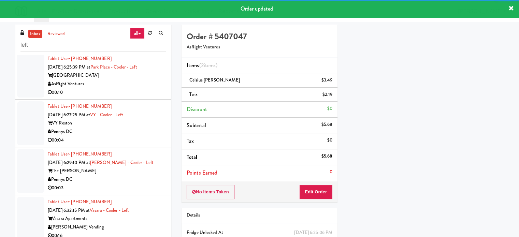
scroll to position [735, 0]
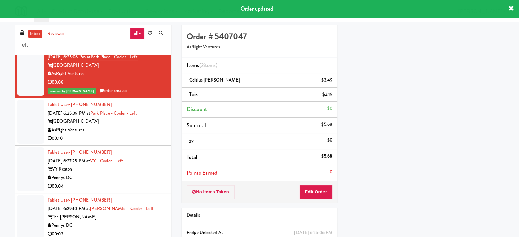
drag, startPoint x: 124, startPoint y: 133, endPoint x: 397, endPoint y: 64, distance: 281.1
click at [126, 133] on div "AsRight Ventures" at bounding box center [107, 130] width 118 height 9
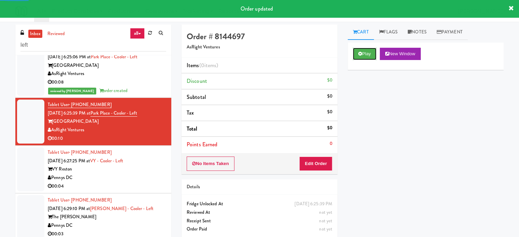
drag, startPoint x: 366, startPoint y: 49, endPoint x: 345, endPoint y: 57, distance: 22.7
click at [366, 49] on button "Play" at bounding box center [365, 54] width 24 height 12
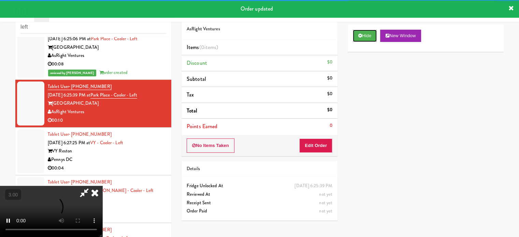
scroll to position [28, 0]
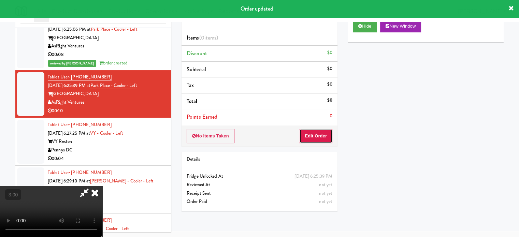
click at [315, 135] on button "Edit Order" at bounding box center [315, 136] width 33 height 14
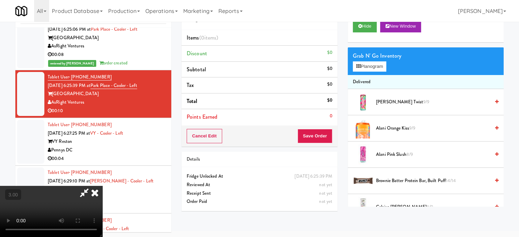
click at [102, 186] on video at bounding box center [51, 211] width 102 height 51
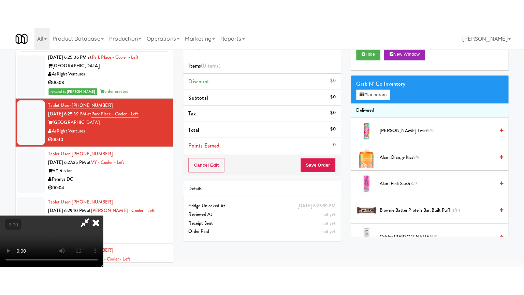
scroll to position [22, 0]
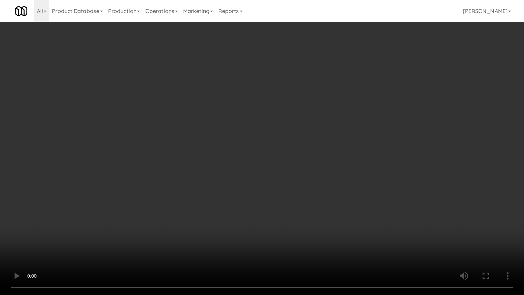
click at [279, 147] on video at bounding box center [262, 147] width 524 height 295
click at [284, 149] on video at bounding box center [262, 147] width 524 height 295
click at [332, 154] on video at bounding box center [262, 147] width 524 height 295
click at [316, 154] on video at bounding box center [262, 147] width 524 height 295
click at [320, 153] on video at bounding box center [262, 147] width 524 height 295
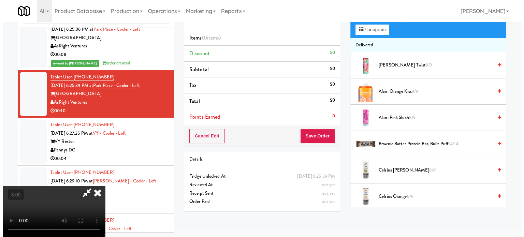
scroll to position [0, 0]
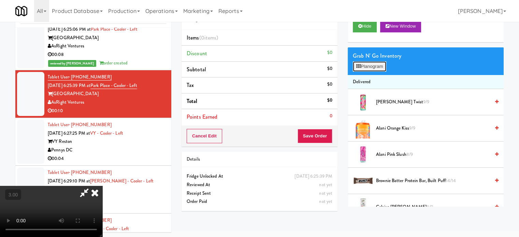
click at [374, 68] on button "Planogram" at bounding box center [369, 66] width 33 height 10
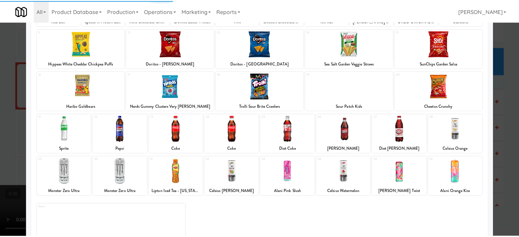
scroll to position [98, 0]
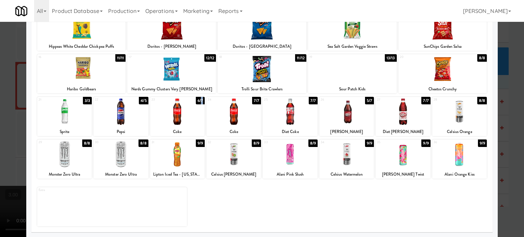
click at [199, 103] on div "6/7" at bounding box center [200, 101] width 9 height 8
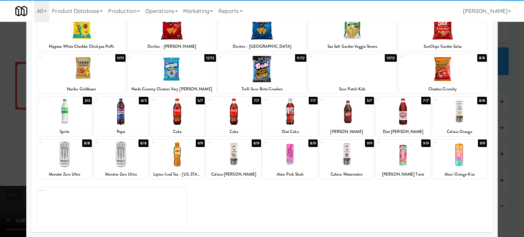
click at [512, 157] on div at bounding box center [262, 118] width 524 height 237
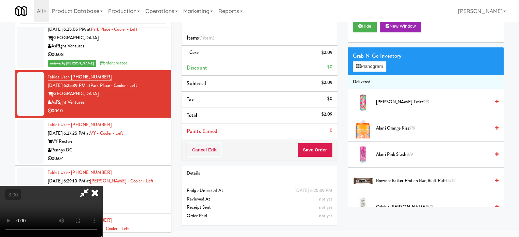
click at [102, 186] on video at bounding box center [51, 211] width 102 height 51
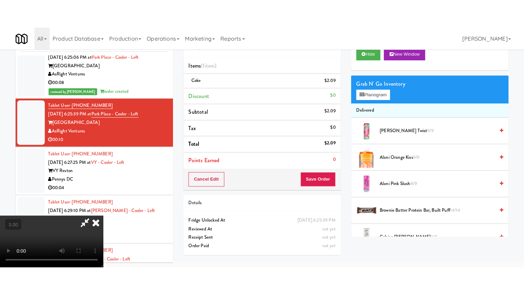
scroll to position [22, 0]
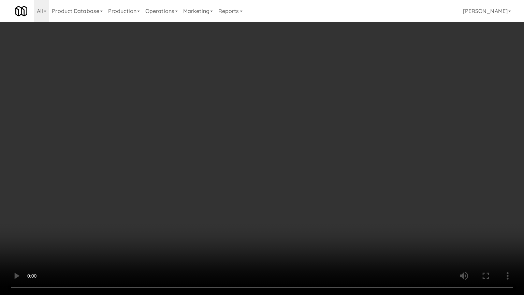
click at [140, 142] on video at bounding box center [262, 147] width 524 height 295
click at [270, 131] on video at bounding box center [262, 147] width 524 height 295
click at [279, 131] on video at bounding box center [262, 147] width 524 height 295
click at [269, 133] on video at bounding box center [262, 147] width 524 height 295
drag, startPoint x: 270, startPoint y: 132, endPoint x: 289, endPoint y: 86, distance: 50.3
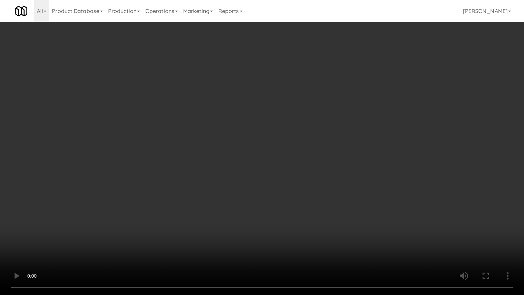
click at [272, 133] on video at bounding box center [262, 147] width 524 height 295
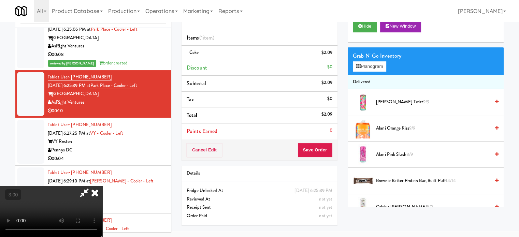
scroll to position [171, 0]
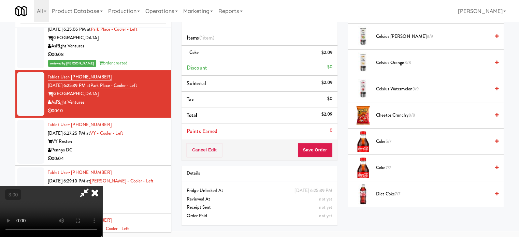
click at [389, 142] on span "5/7" at bounding box center [388, 141] width 6 height 6
drag, startPoint x: 307, startPoint y: 71, endPoint x: 262, endPoint y: 122, distance: 67.2
click at [102, 186] on icon at bounding box center [94, 193] width 15 height 14
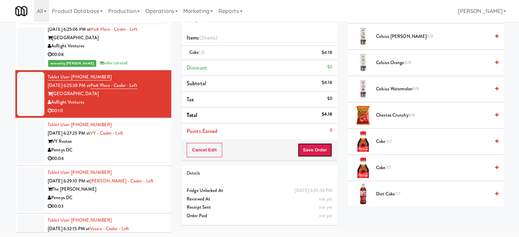
click at [319, 148] on button "Save Order" at bounding box center [314, 150] width 35 height 14
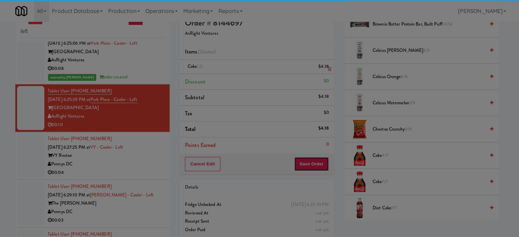
scroll to position [0, 0]
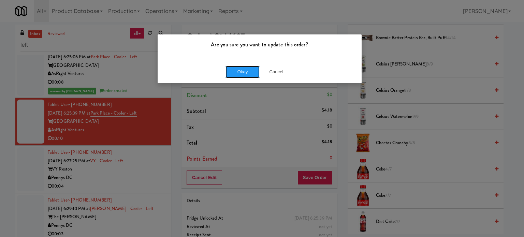
drag, startPoint x: 238, startPoint y: 75, endPoint x: 237, endPoint y: 47, distance: 28.0
click at [238, 75] on button "Okay" at bounding box center [242, 72] width 34 height 12
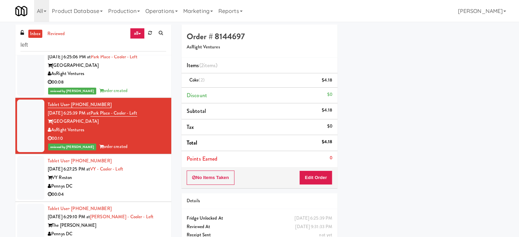
scroll to position [64, 0]
drag, startPoint x: 137, startPoint y: 174, endPoint x: 226, endPoint y: 153, distance: 92.1
click at [138, 175] on div "VY Reston" at bounding box center [107, 178] width 118 height 9
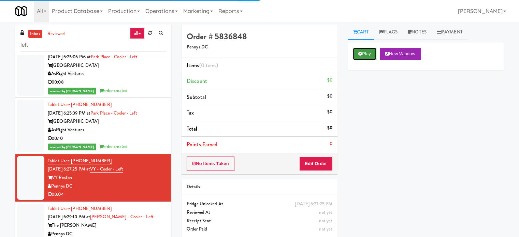
click at [371, 54] on button "Play" at bounding box center [365, 54] width 24 height 12
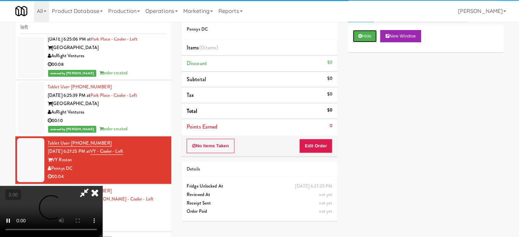
scroll to position [28, 0]
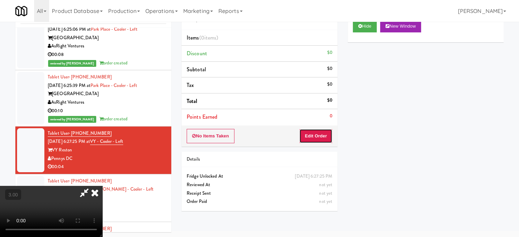
drag, startPoint x: 315, startPoint y: 141, endPoint x: 291, endPoint y: 151, distance: 26.9
click at [315, 141] on button "Edit Order" at bounding box center [315, 136] width 33 height 14
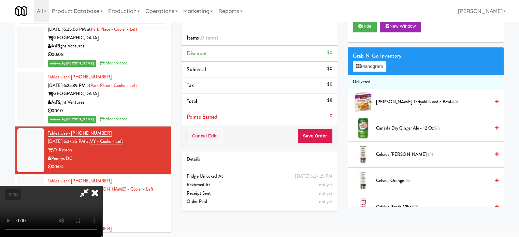
click at [102, 186] on video at bounding box center [51, 211] width 102 height 51
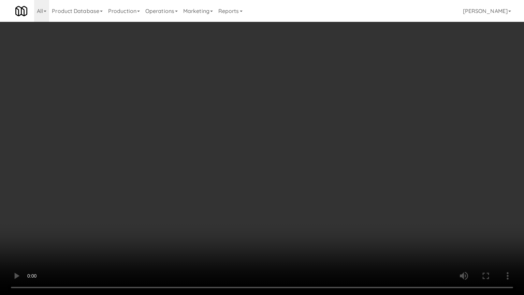
click at [278, 137] on video at bounding box center [262, 147] width 524 height 295
click at [140, 200] on video at bounding box center [262, 147] width 524 height 295
click at [194, 134] on video at bounding box center [262, 147] width 524 height 295
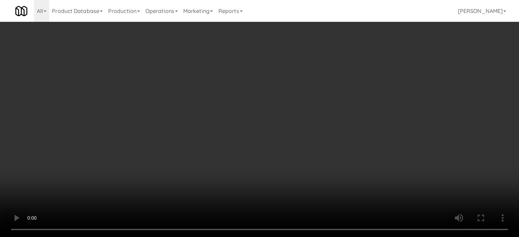
click at [186, 136] on video at bounding box center [259, 118] width 519 height 237
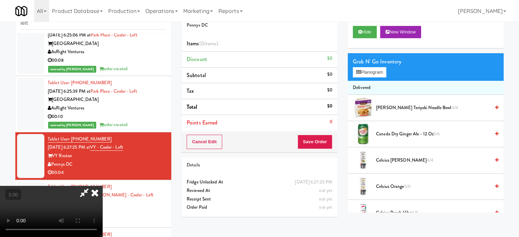
click at [102, 186] on video at bounding box center [51, 211] width 102 height 51
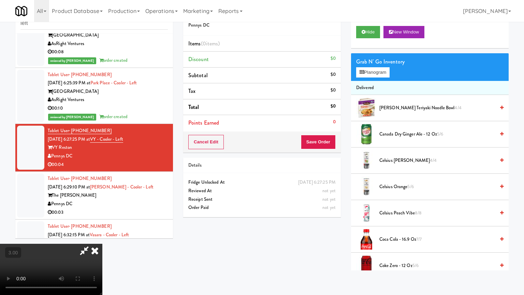
click at [102, 237] on video at bounding box center [51, 269] width 102 height 51
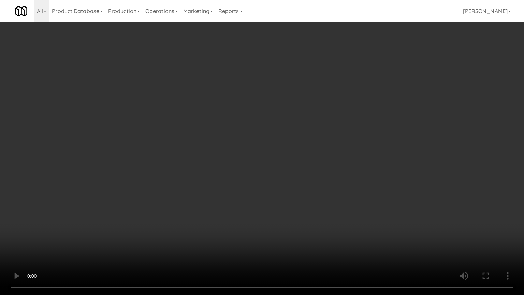
click at [234, 158] on video at bounding box center [262, 147] width 524 height 295
click at [283, 173] on video at bounding box center [262, 147] width 524 height 295
drag, startPoint x: 291, startPoint y: 172, endPoint x: 340, endPoint y: 121, distance: 70.4
click at [294, 172] on video at bounding box center [262, 147] width 524 height 295
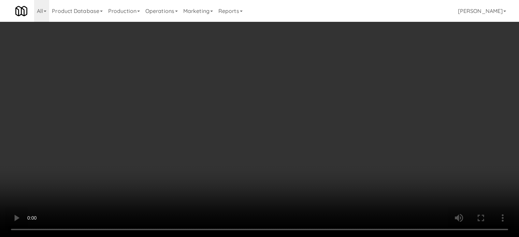
scroll to position [171, 0]
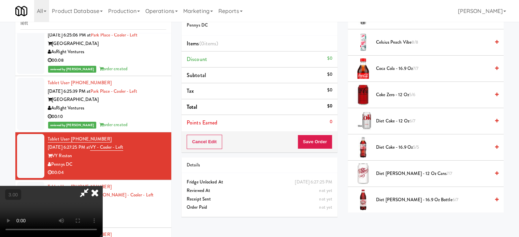
click at [393, 147] on span "Diet Coke - 16.9 oz 5/5" at bounding box center [433, 147] width 114 height 9
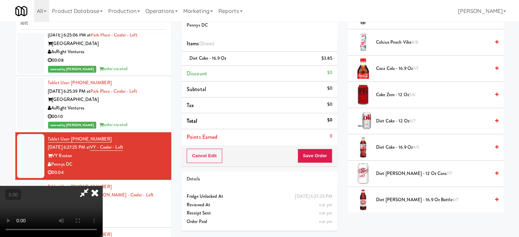
click at [102, 186] on video at bounding box center [51, 211] width 102 height 51
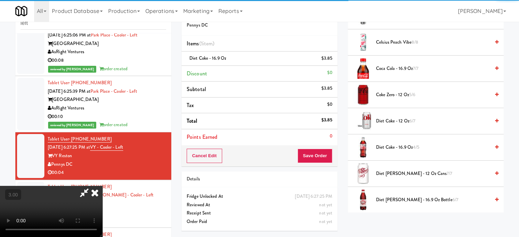
drag, startPoint x: 205, startPoint y: 188, endPoint x: 278, endPoint y: 121, distance: 99.0
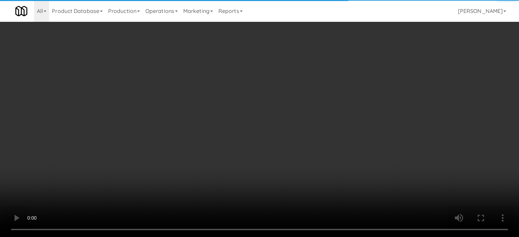
click at [206, 188] on video at bounding box center [259, 118] width 519 height 237
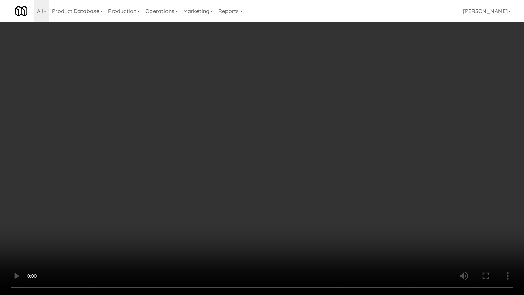
click at [245, 144] on video at bounding box center [262, 147] width 524 height 295
drag, startPoint x: 246, startPoint y: 143, endPoint x: 260, endPoint y: 90, distance: 54.6
click at [247, 142] on video at bounding box center [262, 147] width 524 height 295
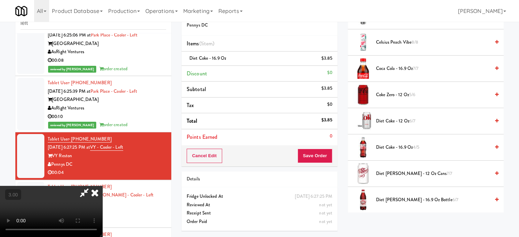
click at [102, 186] on icon at bounding box center [94, 193] width 15 height 14
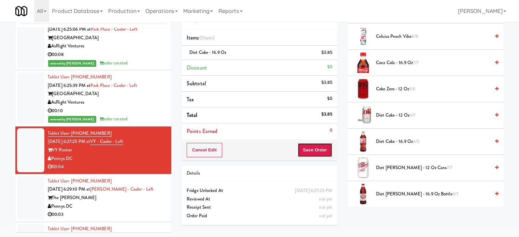
click at [327, 150] on button "Save Order" at bounding box center [314, 150] width 35 height 14
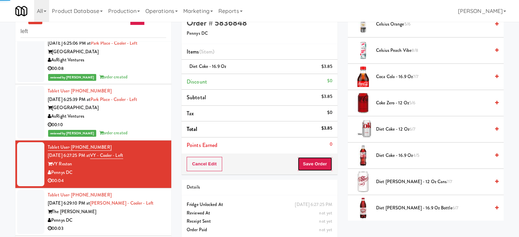
scroll to position [0, 0]
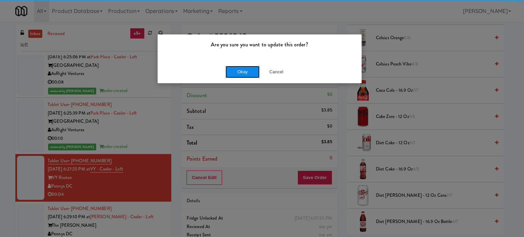
click at [241, 73] on button "Okay" at bounding box center [242, 72] width 34 height 12
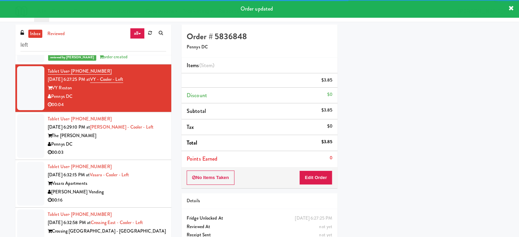
scroll to position [836, 0]
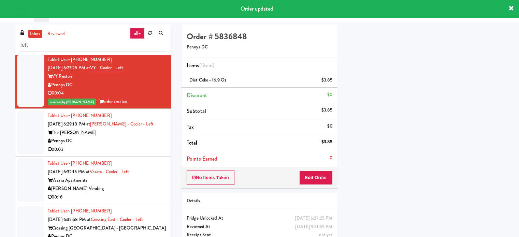
drag, startPoint x: 127, startPoint y: 141, endPoint x: 142, endPoint y: 137, distance: 15.1
click at [127, 141] on div "Pennys DC" at bounding box center [107, 141] width 118 height 9
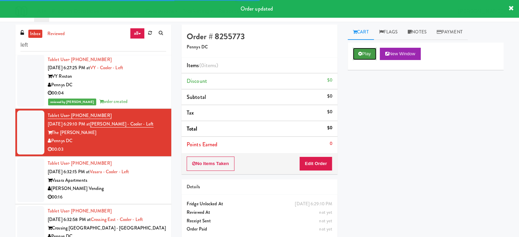
click at [366, 50] on button "Play" at bounding box center [365, 54] width 24 height 12
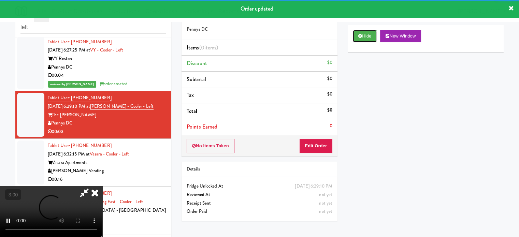
scroll to position [28, 0]
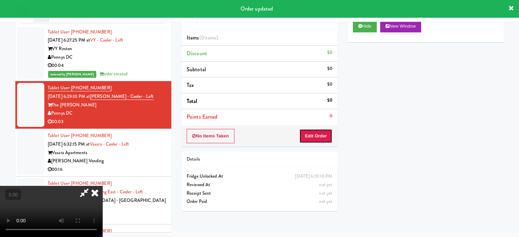
click at [319, 134] on button "Edit Order" at bounding box center [315, 136] width 33 height 14
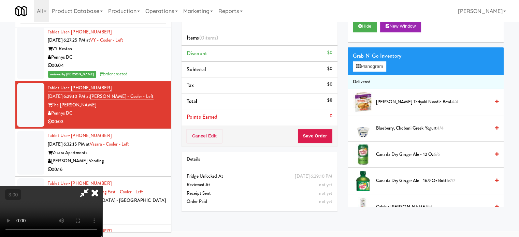
drag, startPoint x: 204, startPoint y: 150, endPoint x: 206, endPoint y: 146, distance: 3.7
click at [102, 186] on video at bounding box center [51, 211] width 102 height 51
drag, startPoint x: 206, startPoint y: 146, endPoint x: 174, endPoint y: 197, distance: 60.4
click at [102, 186] on video at bounding box center [51, 211] width 102 height 51
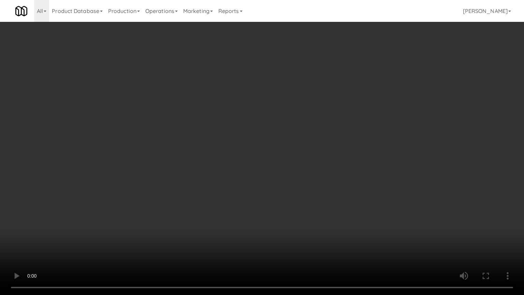
click at [148, 196] on video at bounding box center [262, 147] width 524 height 295
click at [204, 153] on video at bounding box center [262, 147] width 524 height 295
click at [238, 143] on video at bounding box center [262, 147] width 524 height 295
drag, startPoint x: 252, startPoint y: 141, endPoint x: 255, endPoint y: 138, distance: 3.7
click at [255, 138] on video at bounding box center [262, 147] width 524 height 295
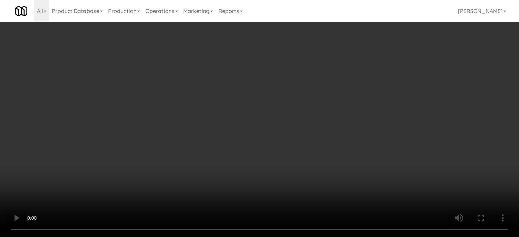
scroll to position [733, 0]
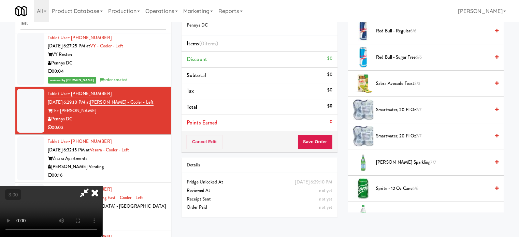
click at [402, 108] on span "smartwater, 20 fl oz 7/7" at bounding box center [433, 110] width 114 height 9
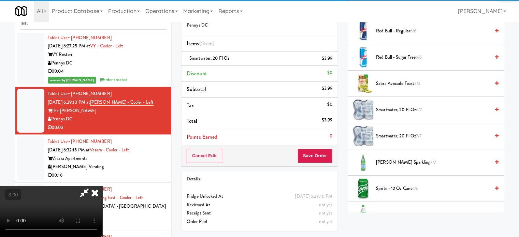
click at [102, 186] on icon at bounding box center [94, 193] width 15 height 14
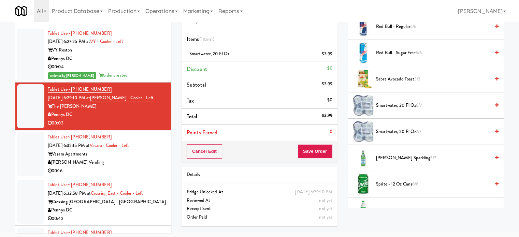
scroll to position [28, 0]
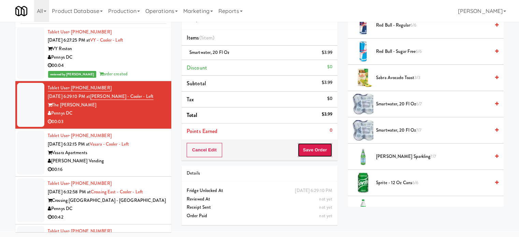
drag, startPoint x: 312, startPoint y: 147, endPoint x: 312, endPoint y: 143, distance: 4.1
click at [313, 147] on button "Save Order" at bounding box center [314, 150] width 35 height 14
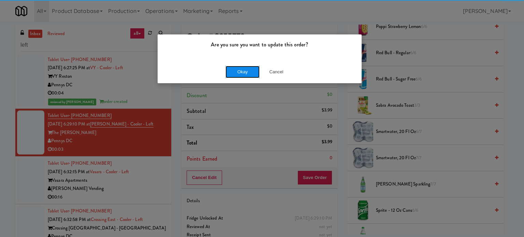
click at [237, 67] on button "Okay" at bounding box center [242, 72] width 34 height 12
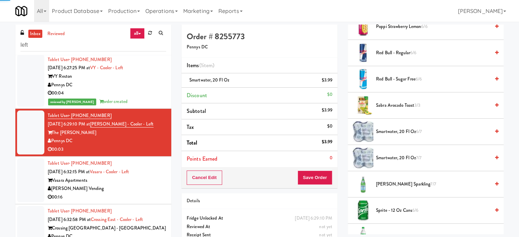
drag, startPoint x: 133, startPoint y: 191, endPoint x: 377, endPoint y: 84, distance: 265.9
click at [134, 191] on div "[PERSON_NAME] Vending" at bounding box center [107, 189] width 118 height 9
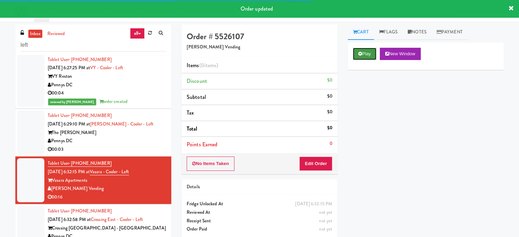
click at [371, 56] on button "Play" at bounding box center [365, 54] width 24 height 12
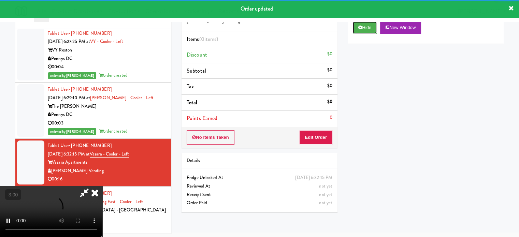
scroll to position [28, 0]
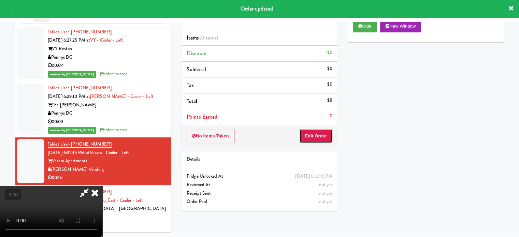
click at [321, 140] on button "Edit Order" at bounding box center [315, 136] width 33 height 14
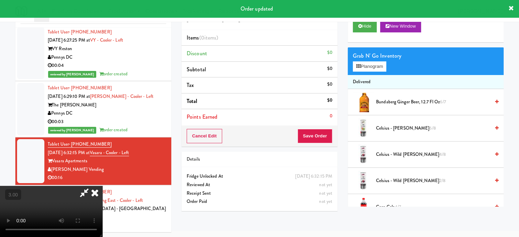
drag, startPoint x: 232, startPoint y: 152, endPoint x: 214, endPoint y: 133, distance: 26.1
click at [102, 186] on video at bounding box center [51, 211] width 102 height 51
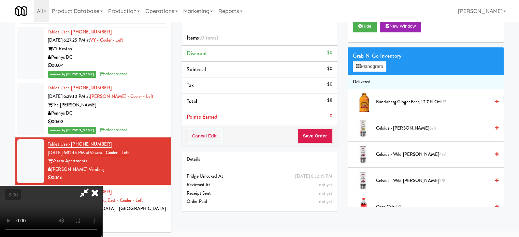
click at [102, 186] on video at bounding box center [51, 211] width 102 height 51
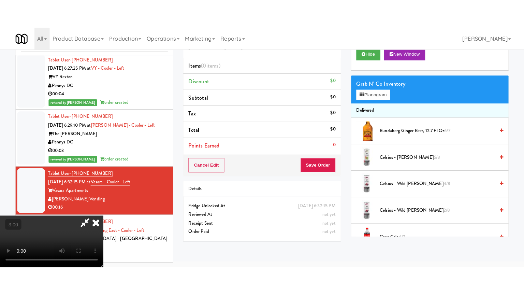
scroll to position [22, 0]
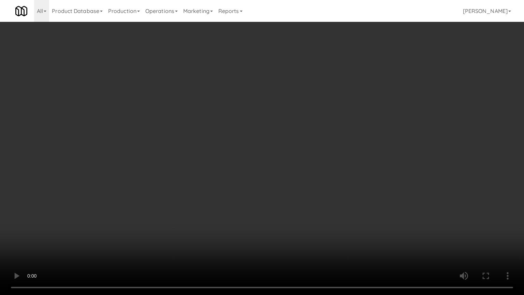
click at [212, 162] on video at bounding box center [262, 147] width 524 height 295
click at [242, 160] on video at bounding box center [262, 147] width 524 height 295
click at [275, 160] on video at bounding box center [262, 147] width 524 height 295
click at [250, 166] on video at bounding box center [262, 147] width 524 height 295
click at [271, 167] on video at bounding box center [262, 147] width 524 height 295
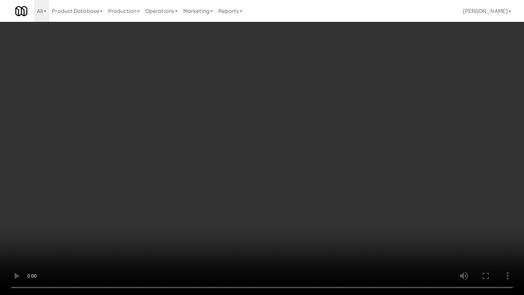
click at [245, 171] on video at bounding box center [262, 147] width 524 height 295
click at [246, 170] on video at bounding box center [262, 147] width 524 height 295
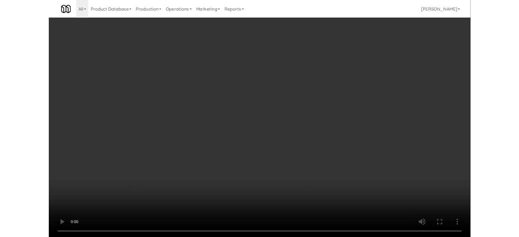
scroll to position [28, 0]
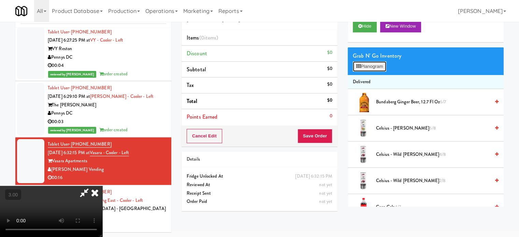
click at [378, 65] on button "Planogram" at bounding box center [369, 66] width 33 height 10
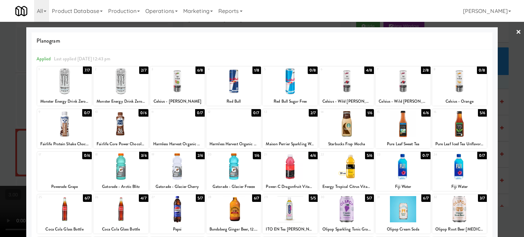
click at [312, 112] on div "2/7" at bounding box center [313, 113] width 9 height 8
click at [503, 128] on div at bounding box center [262, 118] width 524 height 237
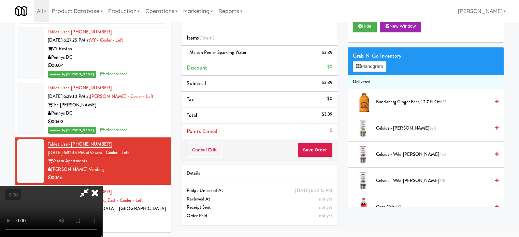
click at [102, 186] on video at bounding box center [51, 211] width 102 height 51
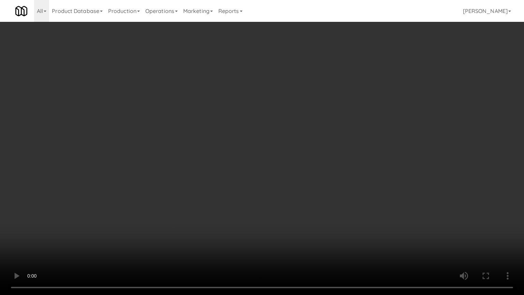
click at [270, 151] on video at bounding box center [262, 147] width 524 height 295
click at [282, 154] on video at bounding box center [262, 147] width 524 height 295
click at [281, 156] on video at bounding box center [262, 147] width 524 height 295
click at [278, 156] on video at bounding box center [262, 147] width 524 height 295
click at [278, 157] on video at bounding box center [262, 147] width 524 height 295
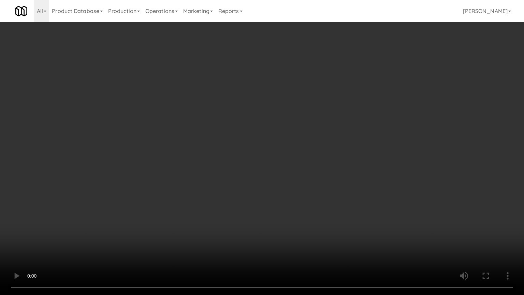
click at [290, 155] on video at bounding box center [262, 147] width 524 height 295
click at [289, 155] on video at bounding box center [262, 147] width 524 height 295
click at [289, 165] on video at bounding box center [262, 147] width 524 height 295
drag, startPoint x: 287, startPoint y: 162, endPoint x: 295, endPoint y: 158, distance: 8.7
click at [287, 162] on video at bounding box center [262, 147] width 524 height 295
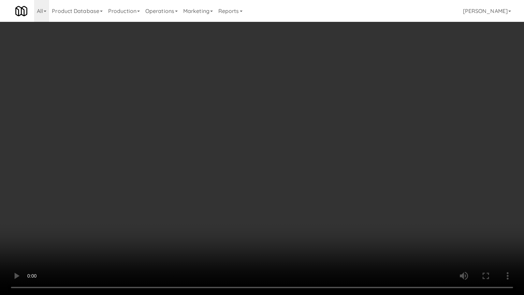
click at [346, 158] on video at bounding box center [262, 147] width 524 height 295
click at [284, 160] on video at bounding box center [262, 147] width 524 height 295
click at [237, 157] on video at bounding box center [262, 147] width 524 height 295
drag, startPoint x: 240, startPoint y: 156, endPoint x: 253, endPoint y: 104, distance: 53.4
click at [241, 155] on video at bounding box center [262, 147] width 524 height 295
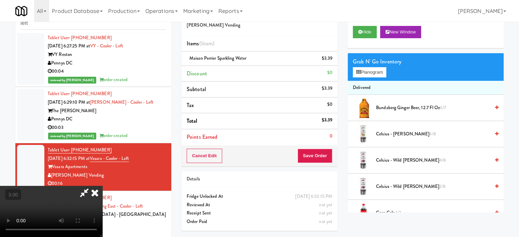
click at [102, 186] on icon at bounding box center [94, 193] width 15 height 14
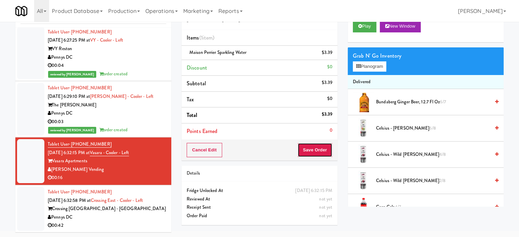
click at [314, 151] on button "Save Order" at bounding box center [314, 150] width 35 height 14
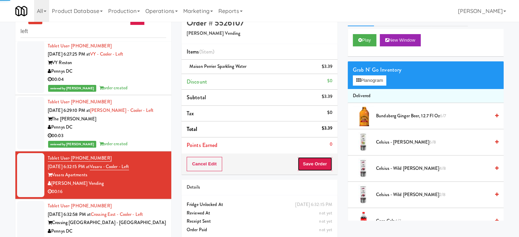
scroll to position [0, 0]
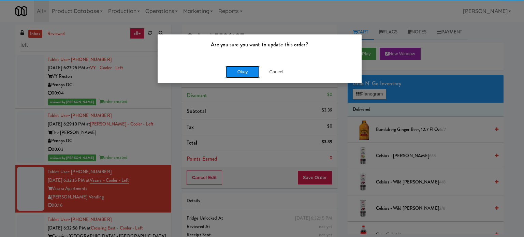
click at [252, 74] on button "Okay" at bounding box center [242, 72] width 34 height 12
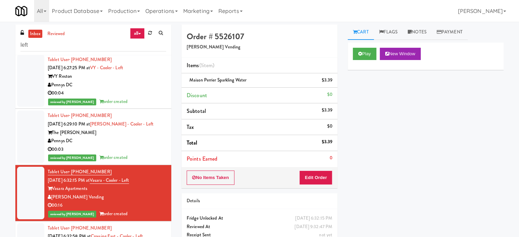
drag, startPoint x: 424, startPoint y: 29, endPoint x: 382, endPoint y: 101, distance: 83.6
click at [425, 29] on link "Notes" at bounding box center [416, 32] width 29 height 15
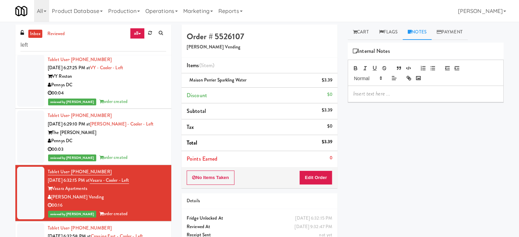
click at [378, 95] on p at bounding box center [425, 94] width 145 height 8
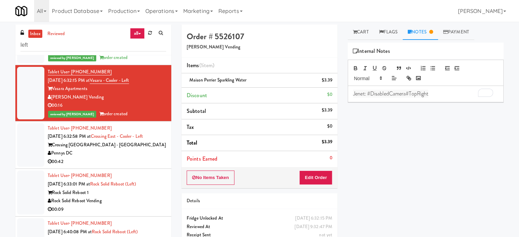
scroll to position [968, 0]
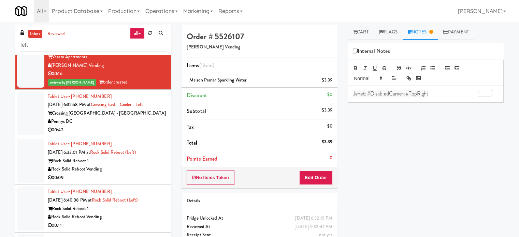
click at [151, 126] on div "00:42" at bounding box center [107, 130] width 118 height 9
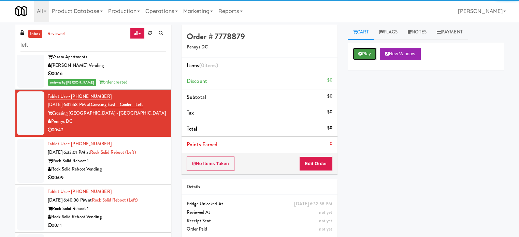
click at [368, 51] on button "Play" at bounding box center [365, 54] width 24 height 12
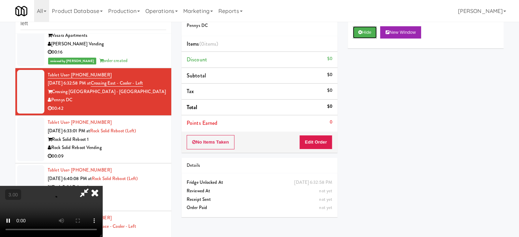
scroll to position [28, 0]
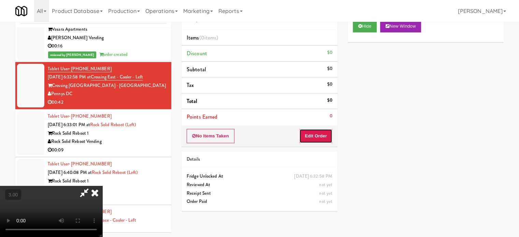
click at [313, 133] on button "Edit Order" at bounding box center [315, 136] width 33 height 14
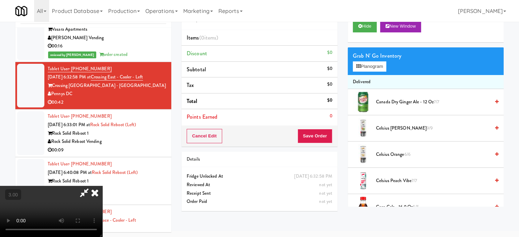
click at [102, 186] on video at bounding box center [51, 211] width 102 height 51
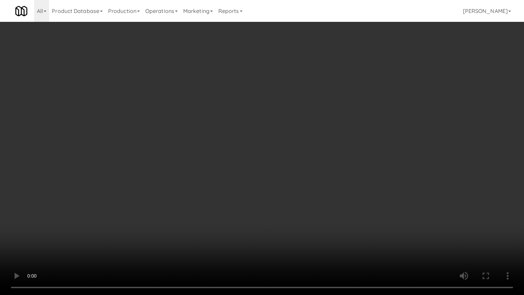
click at [287, 148] on video at bounding box center [262, 147] width 524 height 295
drag, startPoint x: 287, startPoint y: 148, endPoint x: 297, endPoint y: 95, distance: 53.8
click at [288, 148] on video at bounding box center [262, 147] width 524 height 295
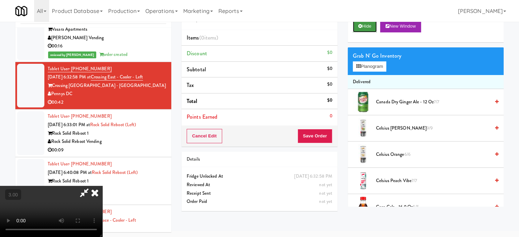
click at [368, 28] on button "Hide" at bounding box center [365, 26] width 24 height 12
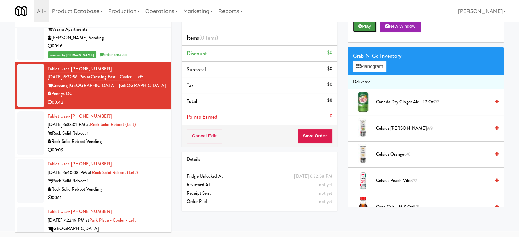
click at [370, 26] on button "Play" at bounding box center [365, 26] width 24 height 12
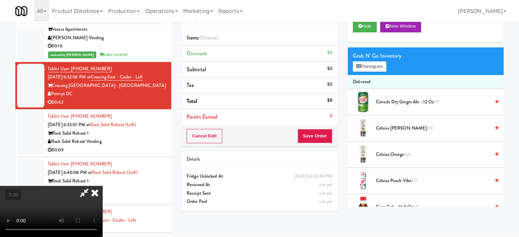
click at [102, 186] on video at bounding box center [51, 211] width 102 height 51
drag, startPoint x: 146, startPoint y: 179, endPoint x: 153, endPoint y: 176, distance: 7.8
click at [102, 186] on video at bounding box center [51, 211] width 102 height 51
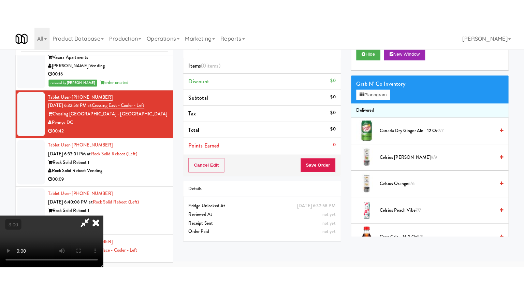
scroll to position [22, 0]
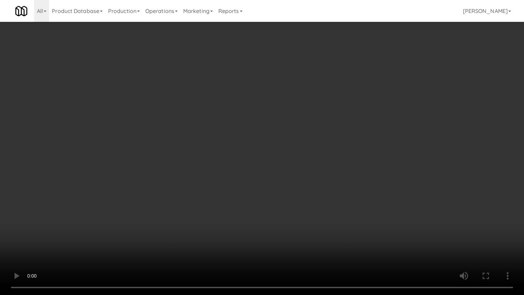
click at [278, 145] on video at bounding box center [262, 147] width 524 height 295
click at [282, 143] on video at bounding box center [262, 147] width 524 height 295
click at [282, 138] on video at bounding box center [262, 147] width 524 height 295
click at [285, 136] on video at bounding box center [262, 147] width 524 height 295
click at [336, 143] on video at bounding box center [262, 147] width 524 height 295
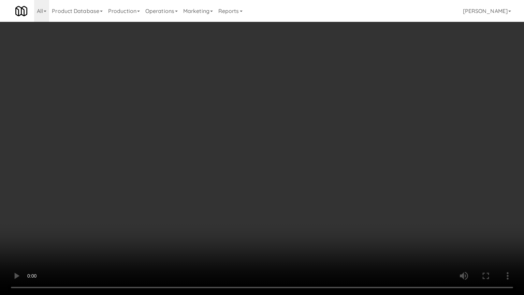
click at [282, 154] on video at bounding box center [262, 147] width 524 height 295
click at [345, 155] on video at bounding box center [262, 147] width 524 height 295
drag, startPoint x: 236, startPoint y: 153, endPoint x: 247, endPoint y: 147, distance: 12.7
click at [239, 152] on video at bounding box center [262, 147] width 524 height 295
drag, startPoint x: 247, startPoint y: 147, endPoint x: 345, endPoint y: 91, distance: 112.6
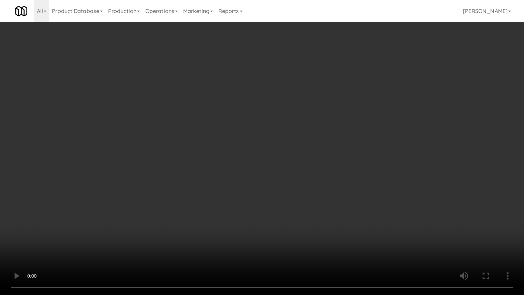
click at [252, 147] on video at bounding box center [262, 147] width 524 height 295
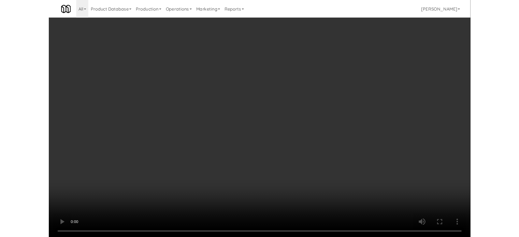
scroll to position [28, 0]
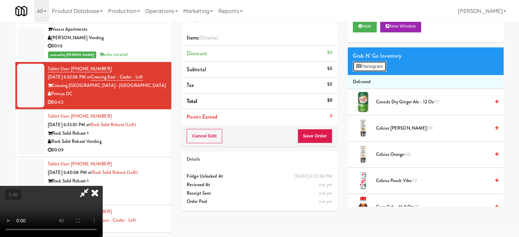
drag, startPoint x: 372, startPoint y: 64, endPoint x: 441, endPoint y: 59, distance: 69.4
click at [372, 64] on button "Planogram" at bounding box center [369, 66] width 33 height 10
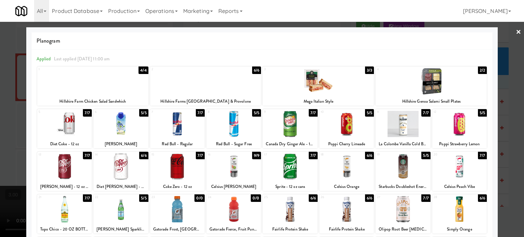
click at [478, 113] on div "5/5" at bounding box center [482, 113] width 9 height 8
click at [515, 127] on div at bounding box center [262, 118] width 524 height 237
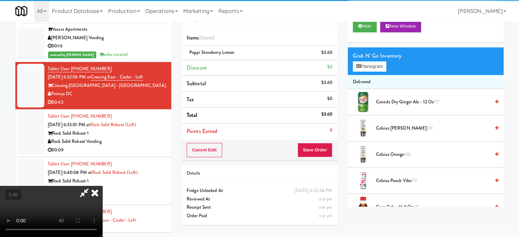
drag, startPoint x: 191, startPoint y: 143, endPoint x: 193, endPoint y: 139, distance: 4.7
click at [102, 186] on video at bounding box center [51, 211] width 102 height 51
drag, startPoint x: 193, startPoint y: 139, endPoint x: 196, endPoint y: 168, distance: 29.2
click at [102, 186] on video at bounding box center [51, 211] width 102 height 51
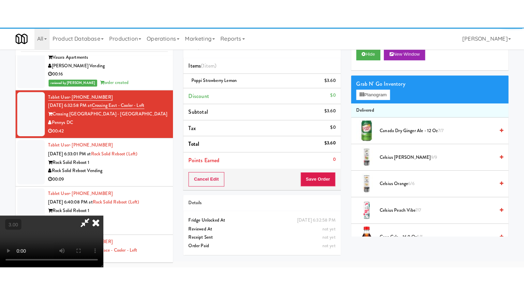
scroll to position [22, 0]
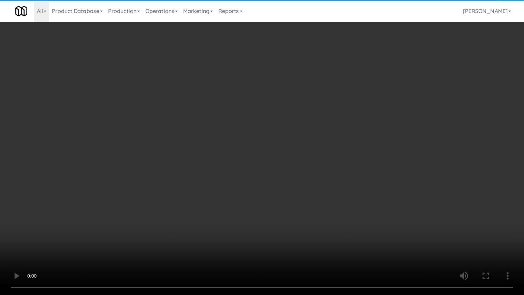
drag, startPoint x: 196, startPoint y: 168, endPoint x: 222, endPoint y: 100, distance: 73.0
click at [201, 162] on video at bounding box center [262, 147] width 524 height 295
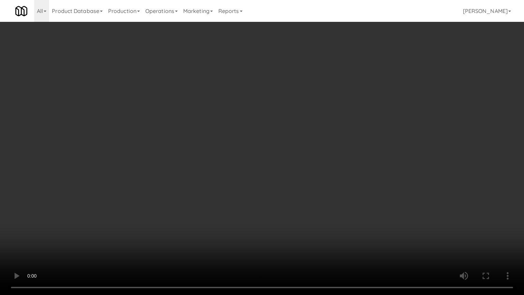
click at [228, 116] on video at bounding box center [262, 147] width 524 height 295
click at [274, 120] on video at bounding box center [262, 147] width 524 height 295
click at [282, 120] on video at bounding box center [262, 147] width 524 height 295
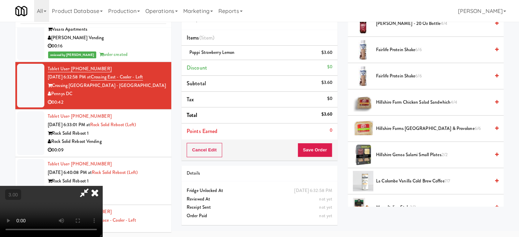
scroll to position [512, 0]
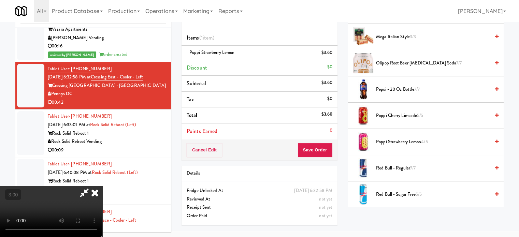
click at [405, 113] on span "Poppi Cherry Limeade 5/5" at bounding box center [433, 116] width 114 height 9
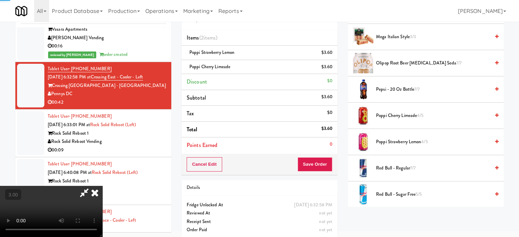
click at [102, 186] on video at bounding box center [51, 211] width 102 height 51
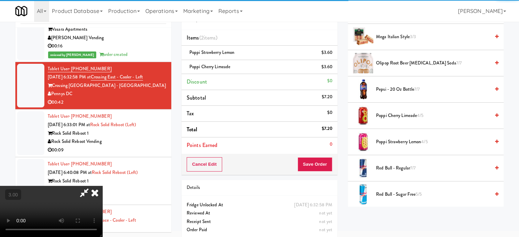
drag, startPoint x: 211, startPoint y: 111, endPoint x: 216, endPoint y: 142, distance: 31.3
click at [102, 186] on video at bounding box center [51, 211] width 102 height 51
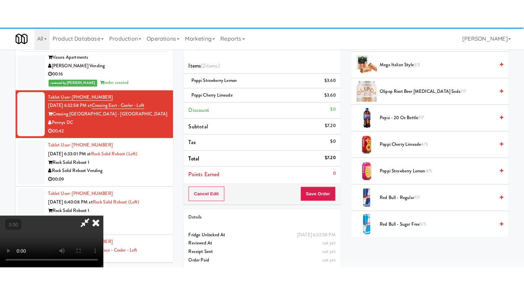
scroll to position [22, 0]
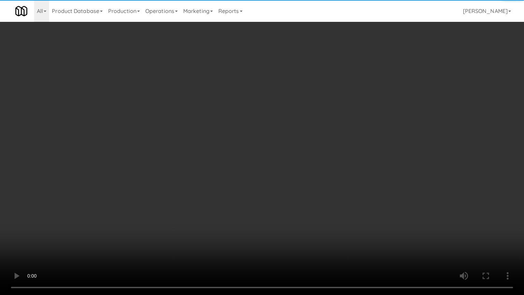
click at [213, 145] on video at bounding box center [262, 147] width 524 height 295
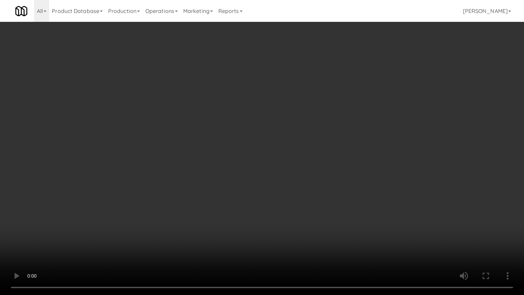
click at [260, 125] on video at bounding box center [262, 147] width 524 height 295
click at [275, 132] on video at bounding box center [262, 147] width 524 height 295
click at [284, 133] on video at bounding box center [262, 147] width 524 height 295
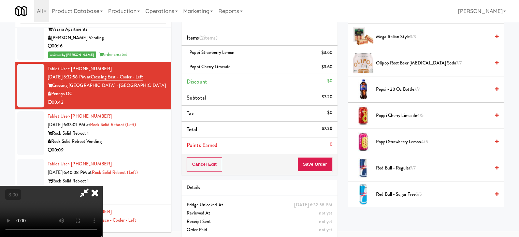
scroll to position [682, 0]
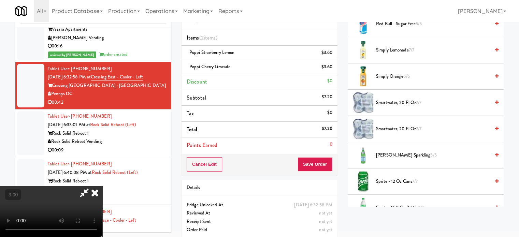
click at [399, 153] on span "[PERSON_NAME] Sparkling 5/5" at bounding box center [433, 155] width 114 height 9
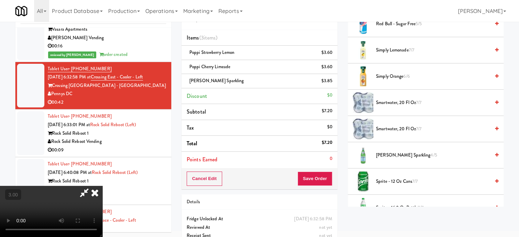
drag, startPoint x: 126, startPoint y: 154, endPoint x: 126, endPoint y: 149, distance: 5.8
click at [102, 186] on video at bounding box center [51, 211] width 102 height 51
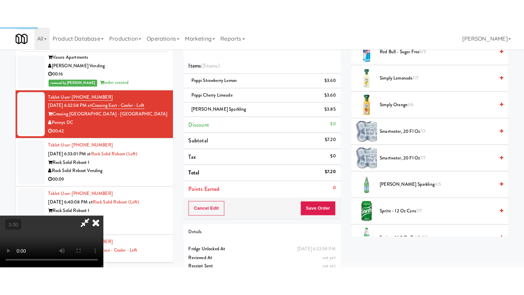
scroll to position [22, 0]
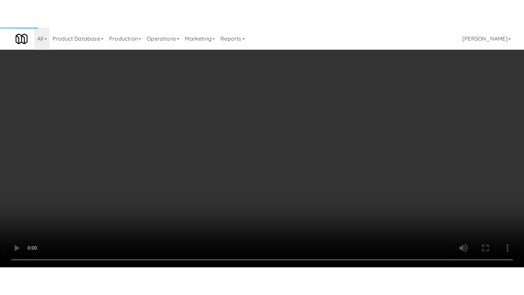
drag, startPoint x: 127, startPoint y: 174, endPoint x: 153, endPoint y: 109, distance: 70.3
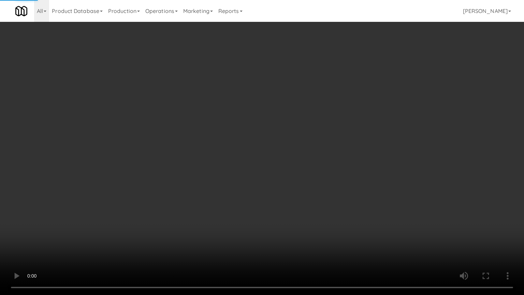
click at [130, 168] on video at bounding box center [262, 147] width 524 height 295
click at [225, 116] on video at bounding box center [262, 147] width 524 height 295
click at [225, 117] on video at bounding box center [262, 147] width 524 height 295
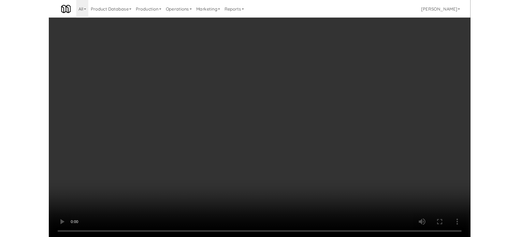
scroll to position [28, 0]
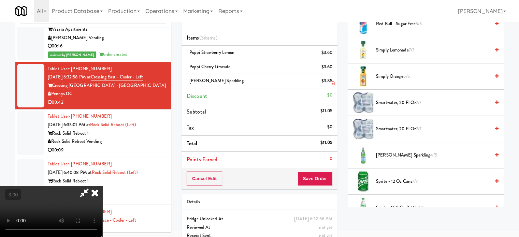
click at [102, 186] on icon at bounding box center [94, 193] width 15 height 14
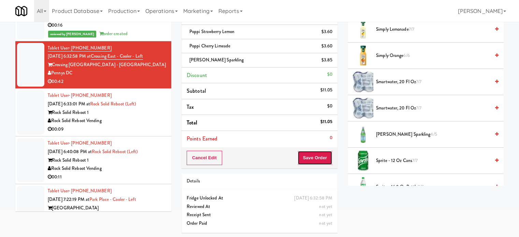
drag, startPoint x: 314, startPoint y: 162, endPoint x: 278, endPoint y: 135, distance: 44.7
click at [314, 162] on button "Save Order" at bounding box center [314, 158] width 35 height 14
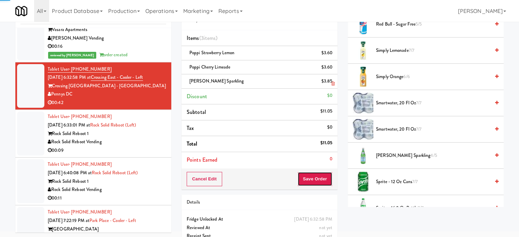
scroll to position [0, 0]
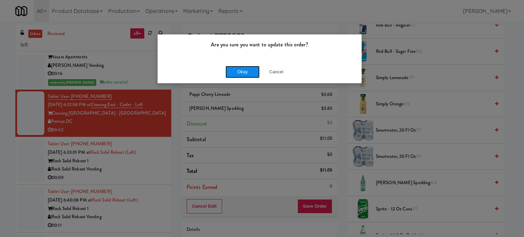
click at [240, 71] on button "Okay" at bounding box center [242, 72] width 34 height 12
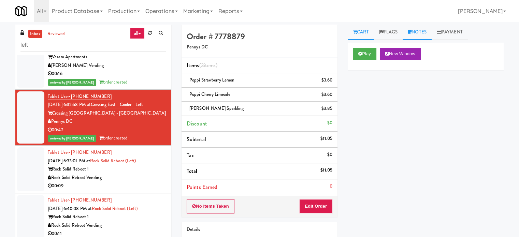
click at [420, 32] on link "Notes" at bounding box center [416, 32] width 29 height 15
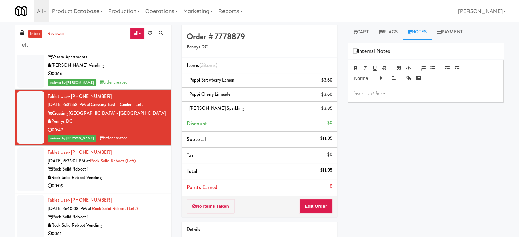
click at [389, 94] on p at bounding box center [425, 94] width 145 height 8
click at [386, 90] on div "Jenet: #DisabledCamera#BottomLeft" at bounding box center [425, 94] width 155 height 16
drag, startPoint x: 146, startPoint y: 183, endPoint x: 244, endPoint y: 128, distance: 112.6
click at [147, 182] on div "00:09" at bounding box center [107, 186] width 118 height 9
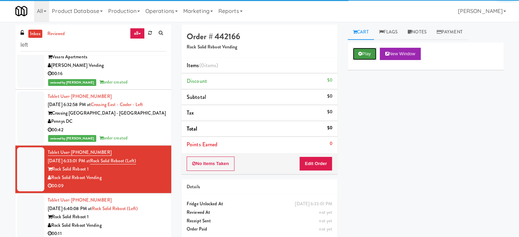
drag, startPoint x: 362, startPoint y: 62, endPoint x: 364, endPoint y: 59, distance: 3.8
click at [363, 62] on div "Play New Window" at bounding box center [426, 56] width 156 height 27
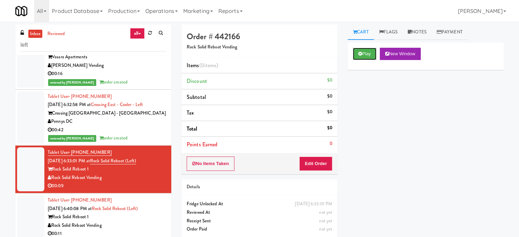
click at [359, 54] on icon at bounding box center [360, 53] width 4 height 4
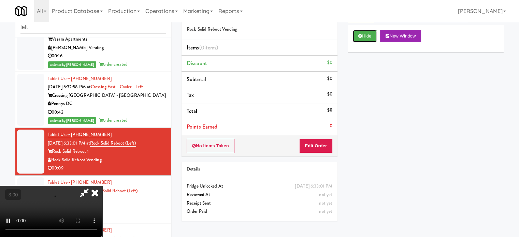
scroll to position [28, 0]
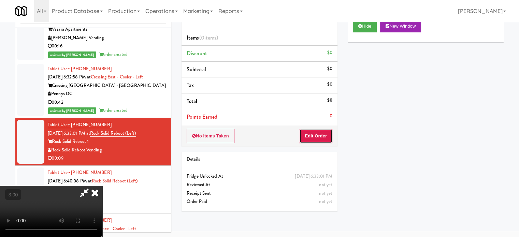
click at [320, 139] on button "Edit Order" at bounding box center [315, 136] width 33 height 14
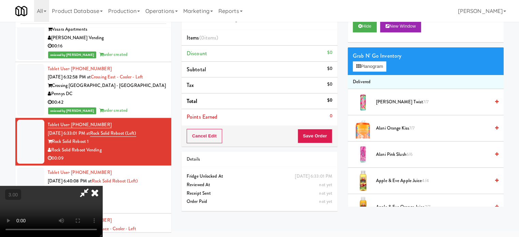
drag, startPoint x: 242, startPoint y: 172, endPoint x: 247, endPoint y: 172, distance: 5.1
click at [102, 186] on video at bounding box center [51, 211] width 102 height 51
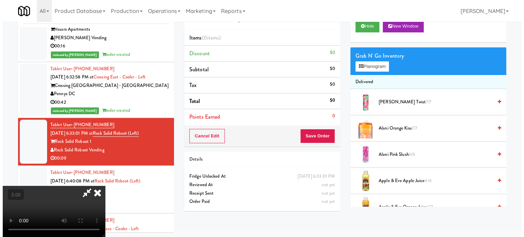
scroll to position [22, 0]
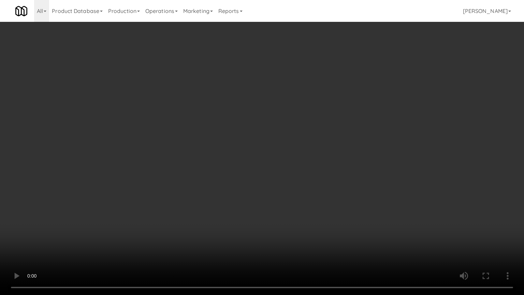
click at [246, 155] on video at bounding box center [262, 147] width 524 height 295
click at [254, 146] on video at bounding box center [262, 147] width 524 height 295
drag, startPoint x: 262, startPoint y: 161, endPoint x: 269, endPoint y: 158, distance: 7.2
click at [263, 161] on video at bounding box center [262, 147] width 524 height 295
click at [269, 158] on video at bounding box center [262, 147] width 524 height 295
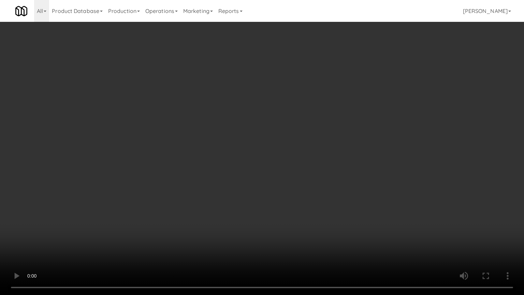
click at [250, 158] on video at bounding box center [262, 147] width 524 height 295
click at [253, 153] on video at bounding box center [262, 147] width 524 height 295
click at [256, 155] on video at bounding box center [262, 147] width 524 height 295
click at [154, 187] on video at bounding box center [262, 147] width 524 height 295
click at [260, 130] on video at bounding box center [262, 147] width 524 height 295
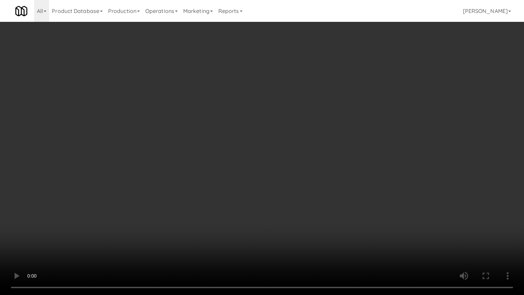
click at [269, 126] on video at bounding box center [262, 147] width 524 height 295
click at [269, 123] on video at bounding box center [262, 147] width 524 height 295
drag, startPoint x: 115, startPoint y: 214, endPoint x: 118, endPoint y: 209, distance: 6.3
click at [115, 213] on video at bounding box center [262, 147] width 524 height 295
click at [184, 118] on video at bounding box center [262, 147] width 524 height 295
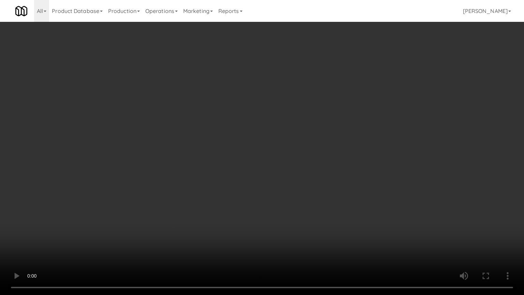
drag, startPoint x: 210, startPoint y: 122, endPoint x: 217, endPoint y: 122, distance: 7.2
click at [210, 122] on video at bounding box center [262, 147] width 524 height 295
click at [217, 122] on video at bounding box center [262, 147] width 524 height 295
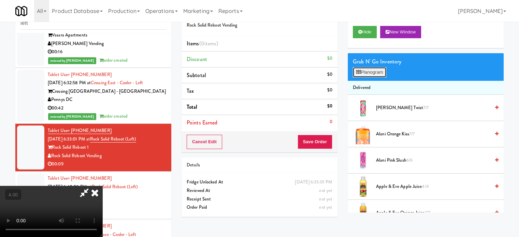
click at [377, 73] on button "Planogram" at bounding box center [369, 72] width 33 height 10
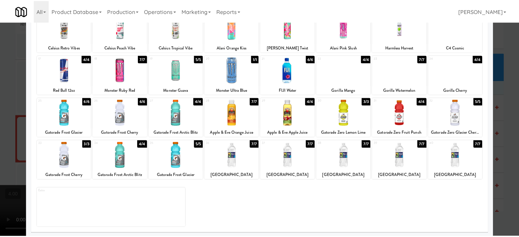
scroll to position [98, 0]
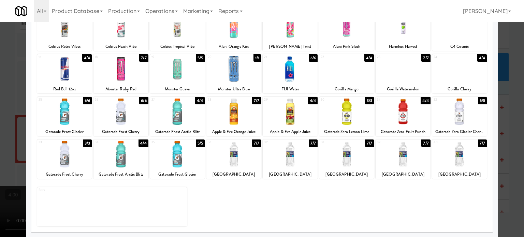
click at [509, 119] on div at bounding box center [262, 118] width 524 height 237
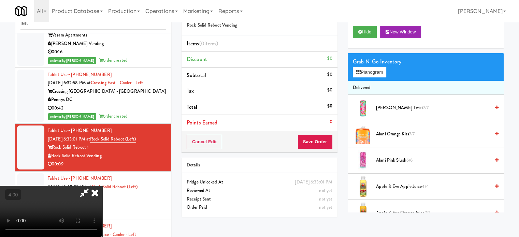
click at [102, 186] on video at bounding box center [51, 211] width 102 height 51
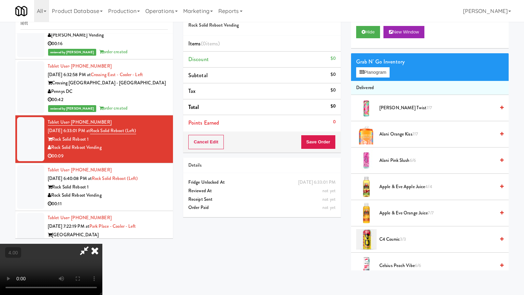
click at [102, 237] on video at bounding box center [51, 269] width 102 height 51
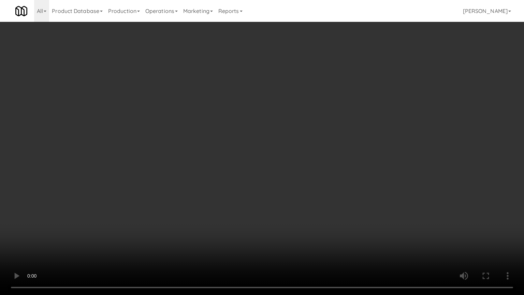
click at [228, 169] on video at bounding box center [262, 147] width 524 height 295
click at [268, 175] on video at bounding box center [262, 147] width 524 height 295
click at [264, 179] on video at bounding box center [262, 147] width 524 height 295
click at [277, 180] on video at bounding box center [262, 147] width 524 height 295
click at [279, 173] on video at bounding box center [262, 147] width 524 height 295
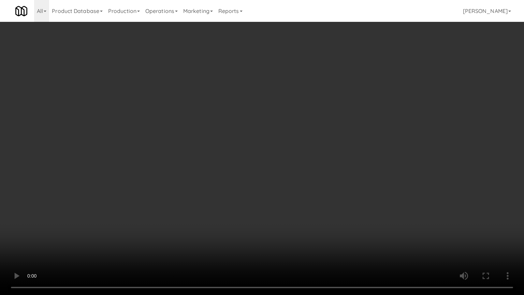
click at [281, 177] on video at bounding box center [262, 147] width 524 height 295
click at [271, 186] on video at bounding box center [262, 147] width 524 height 295
click at [273, 184] on video at bounding box center [262, 147] width 524 height 295
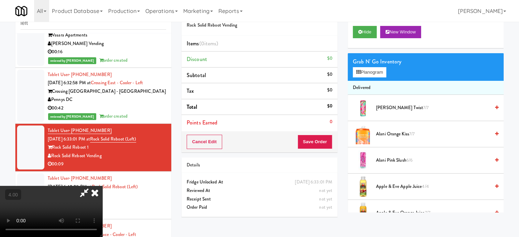
click at [102, 186] on icon at bounding box center [94, 193] width 15 height 14
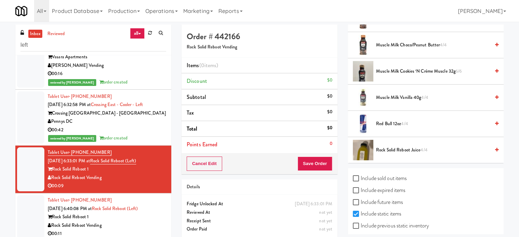
scroll to position [1008, 0]
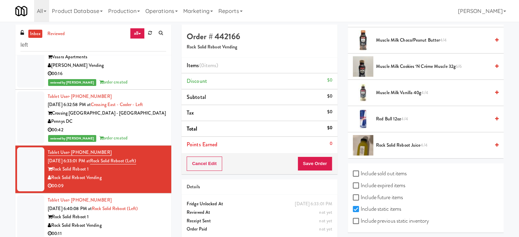
drag, startPoint x: 91, startPoint y: 168, endPoint x: 54, endPoint y: 170, distance: 37.6
click at [54, 170] on div "Rock Solid Reboot 1" at bounding box center [107, 169] width 118 height 9
copy div "Rock Solid Reboot 1"
drag, startPoint x: 150, startPoint y: 157, endPoint x: 99, endPoint y: 162, distance: 51.0
click at [99, 162] on div "Tablet User · (240) 601-1363 [DATE] 6:33:01 PM at Rock Solid Reboot (Left) Rock…" at bounding box center [107, 169] width 118 height 42
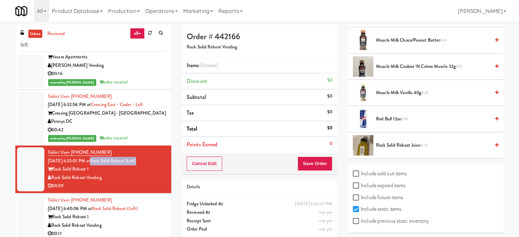
copy link "Rock Solid Reboot (Left)"
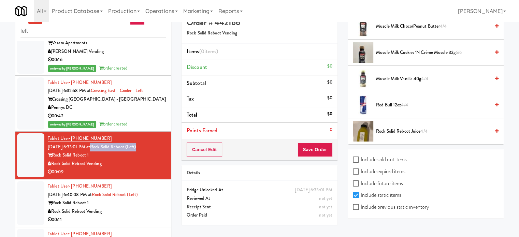
scroll to position [28, 0]
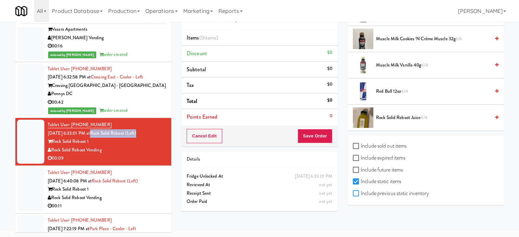
drag, startPoint x: 356, startPoint y: 191, endPoint x: 394, endPoint y: 164, distance: 46.5
click at [356, 191] on input "Include previous static inventory" at bounding box center [357, 193] width 8 height 5
checkbox input "true"
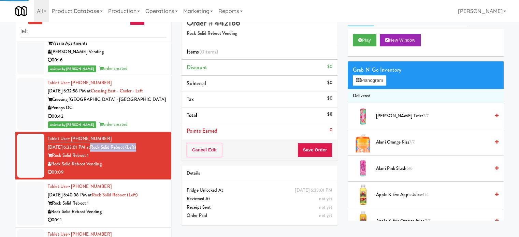
scroll to position [0, 0]
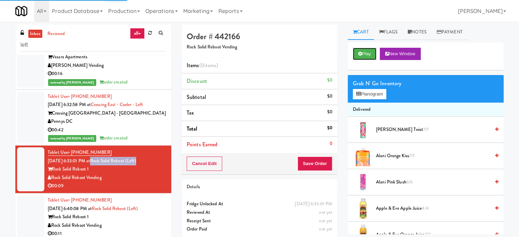
click at [368, 53] on button "Play" at bounding box center [365, 54] width 24 height 12
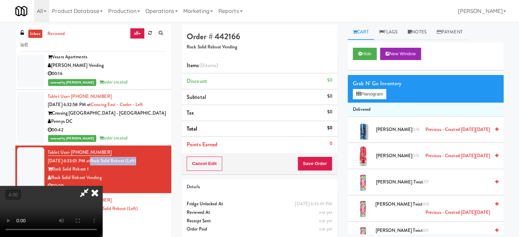
click at [102, 186] on video at bounding box center [51, 211] width 102 height 51
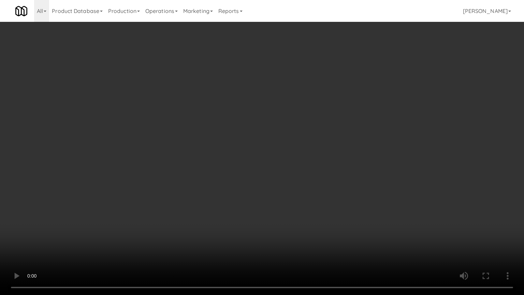
click at [276, 147] on video at bounding box center [262, 147] width 524 height 295
click at [283, 148] on video at bounding box center [262, 147] width 524 height 295
click at [281, 146] on video at bounding box center [262, 147] width 524 height 295
click at [284, 146] on video at bounding box center [262, 147] width 524 height 295
click at [289, 144] on video at bounding box center [262, 147] width 524 height 295
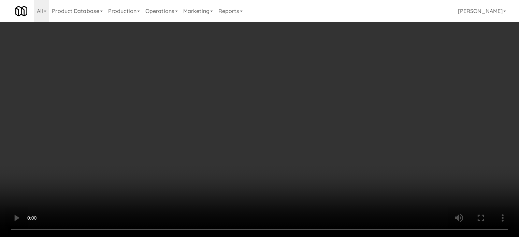
scroll to position [9689, 0]
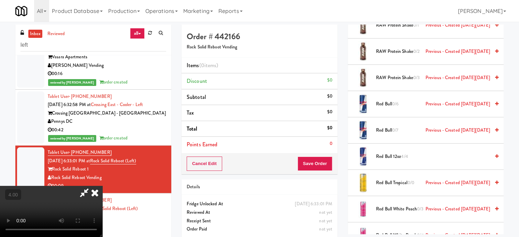
click at [403, 153] on span "4/4" at bounding box center [404, 156] width 7 height 6
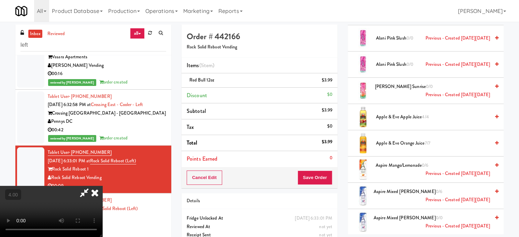
scroll to position [682, 0]
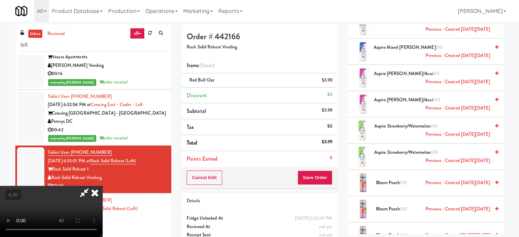
click at [431, 179] on span "Bloom Peach 0/0 Previous - Created [DATE][DATE]" at bounding box center [433, 183] width 114 height 9
click at [432, 179] on span "Bloom Peach 0/0 Previous - Created [DATE][DATE]" at bounding box center [433, 183] width 114 height 9
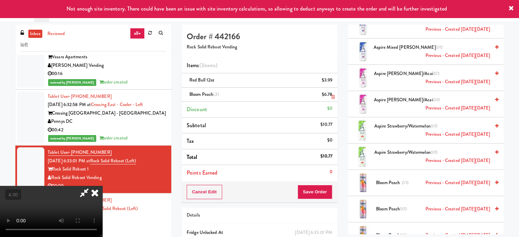
click at [332, 97] on icon at bounding box center [332, 97] width 3 height 4
click at [333, 97] on icon at bounding box center [332, 97] width 3 height 4
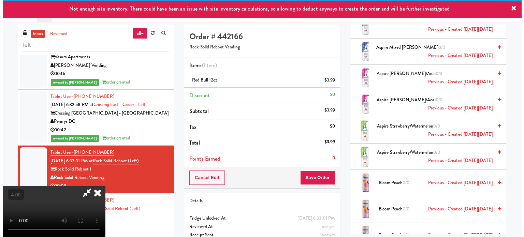
scroll to position [0, 0]
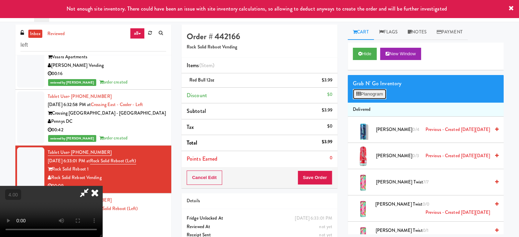
click at [371, 93] on button "Planogram" at bounding box center [369, 94] width 33 height 10
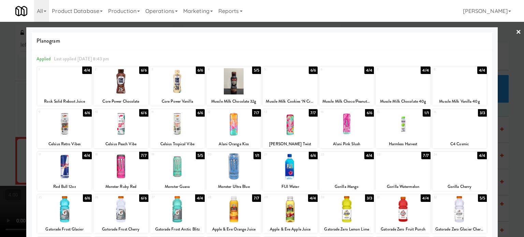
click at [16, 129] on div at bounding box center [262, 118] width 524 height 237
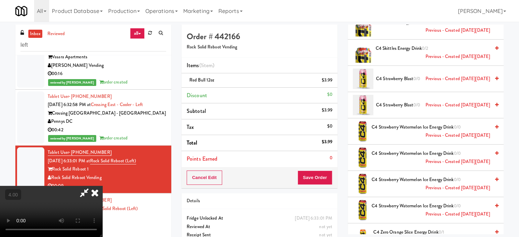
scroll to position [1876, 0]
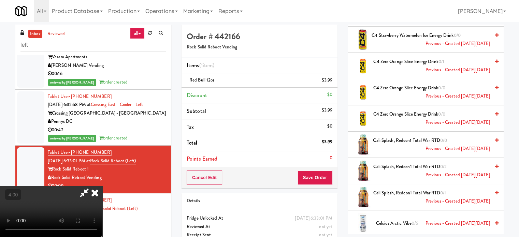
click at [408, 219] on span "Celsius Arctic Vibe 0/6 Previous - Created [DATE][DATE]" at bounding box center [433, 223] width 114 height 9
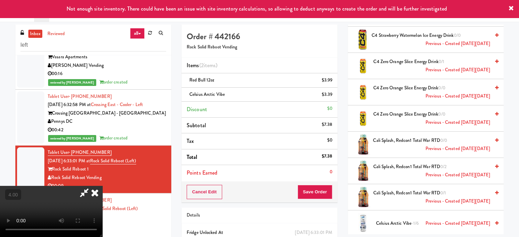
click at [102, 186] on video at bounding box center [51, 211] width 102 height 51
click at [102, 186] on icon at bounding box center [94, 193] width 15 height 14
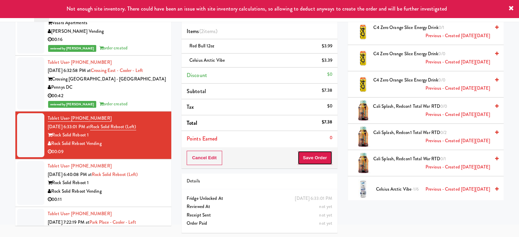
click at [328, 159] on button "Save Order" at bounding box center [314, 158] width 35 height 14
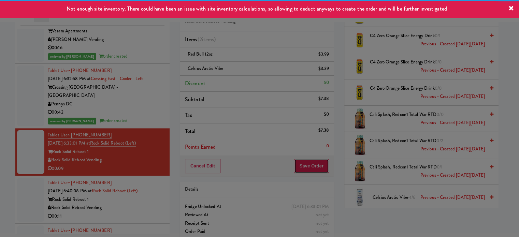
scroll to position [0, 0]
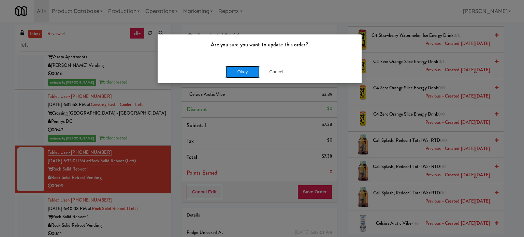
click at [245, 70] on button "Okay" at bounding box center [242, 72] width 34 height 12
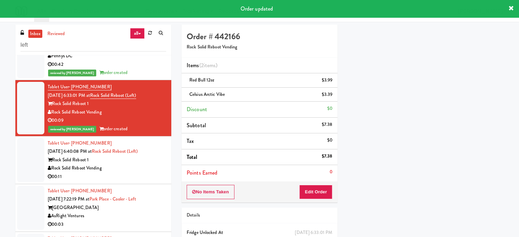
scroll to position [1048, 0]
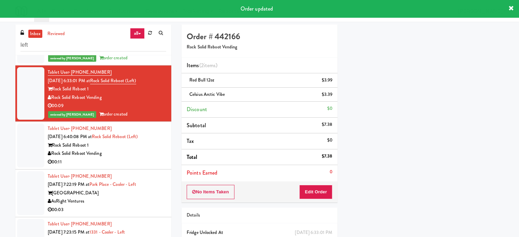
click at [124, 161] on div "00:11" at bounding box center [107, 162] width 118 height 9
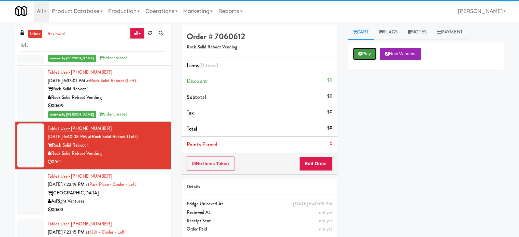
click at [364, 56] on button "Play" at bounding box center [365, 54] width 24 height 12
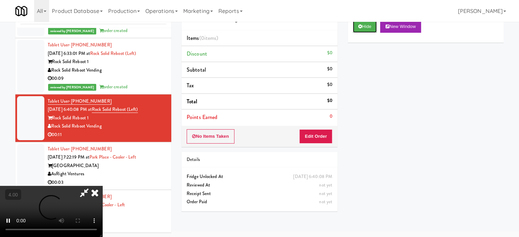
scroll to position [28, 0]
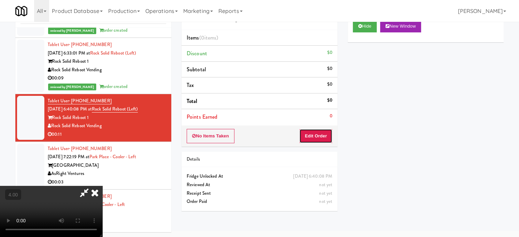
click at [316, 132] on button "Edit Order" at bounding box center [315, 136] width 33 height 14
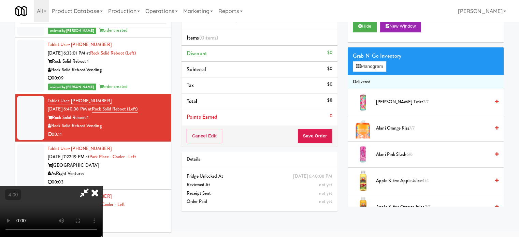
click at [102, 186] on video at bounding box center [51, 211] width 102 height 51
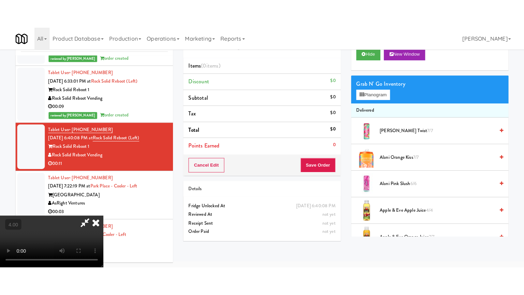
scroll to position [22, 0]
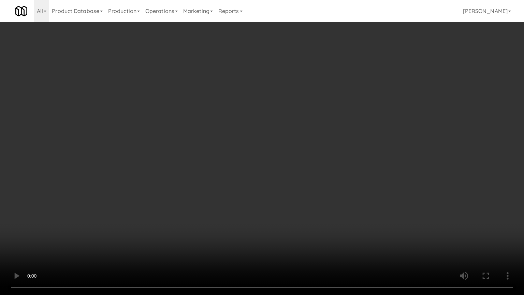
click at [267, 132] on video at bounding box center [262, 147] width 524 height 295
click at [272, 136] on video at bounding box center [262, 147] width 524 height 295
click at [335, 143] on video at bounding box center [262, 147] width 524 height 295
click at [275, 143] on video at bounding box center [262, 147] width 524 height 295
click at [344, 138] on video at bounding box center [262, 147] width 524 height 295
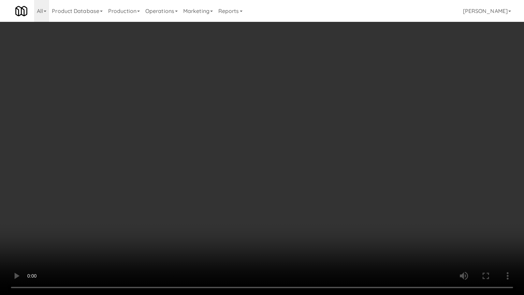
click at [297, 135] on video at bounding box center [262, 147] width 524 height 295
drag, startPoint x: 351, startPoint y: 132, endPoint x: 344, endPoint y: 134, distance: 7.4
click at [351, 133] on video at bounding box center [262, 147] width 524 height 295
click at [324, 140] on video at bounding box center [262, 147] width 524 height 295
click at [338, 139] on video at bounding box center [262, 147] width 524 height 295
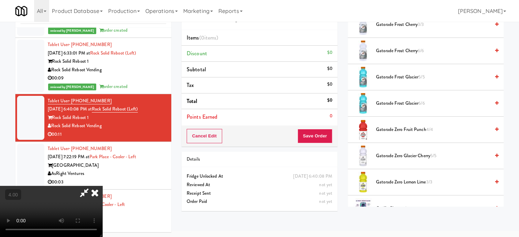
scroll to position [1008, 0]
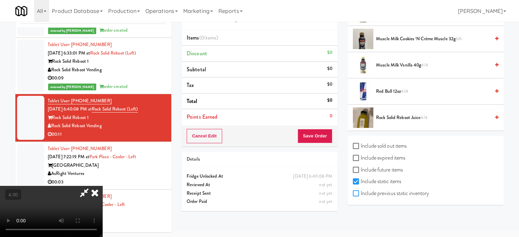
drag, startPoint x: 355, startPoint y: 192, endPoint x: 442, endPoint y: 149, distance: 97.3
click at [355, 192] on input "Include previous static inventory" at bounding box center [357, 193] width 8 height 5
checkbox input "true"
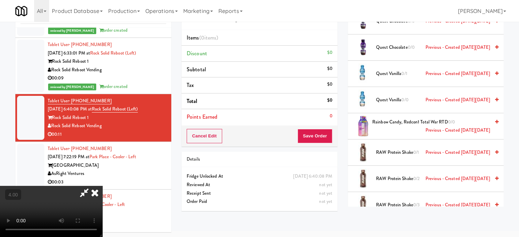
scroll to position [9705, 0]
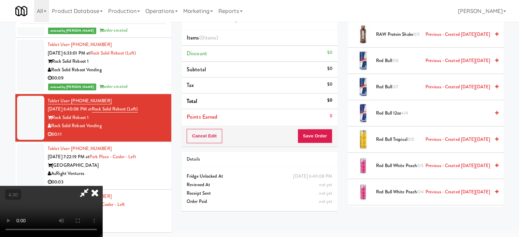
click at [399, 109] on span "Red Bull 12oz 4/4" at bounding box center [433, 113] width 114 height 9
click at [102, 186] on video at bounding box center [51, 211] width 102 height 51
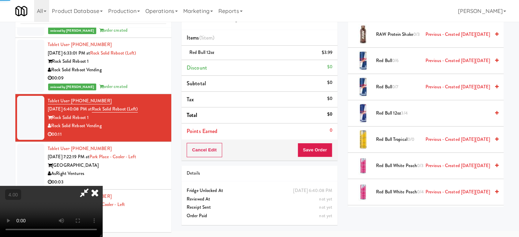
click at [102, 186] on video at bounding box center [51, 211] width 102 height 51
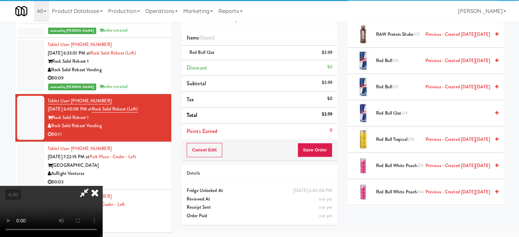
click at [102, 186] on video at bounding box center [51, 211] width 102 height 51
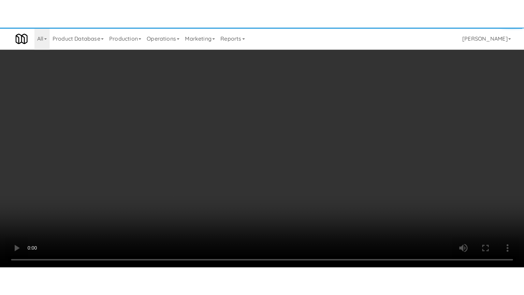
scroll to position [22, 0]
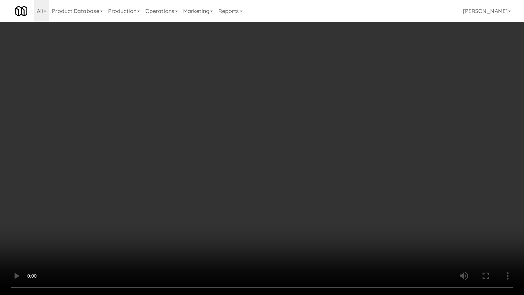
click at [205, 151] on video at bounding box center [262, 147] width 524 height 295
click at [239, 163] on video at bounding box center [262, 147] width 524 height 295
click at [257, 147] on video at bounding box center [262, 147] width 524 height 295
drag, startPoint x: 267, startPoint y: 147, endPoint x: 274, endPoint y: 147, distance: 7.2
click at [268, 147] on video at bounding box center [262, 147] width 524 height 295
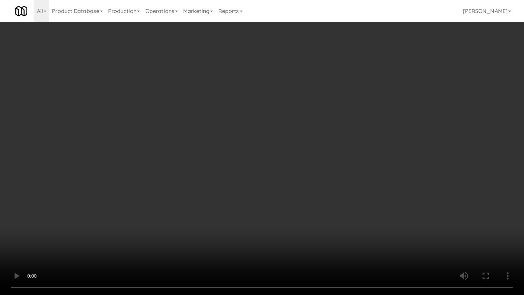
click at [278, 149] on video at bounding box center [262, 147] width 524 height 295
click at [278, 148] on video at bounding box center [262, 147] width 524 height 295
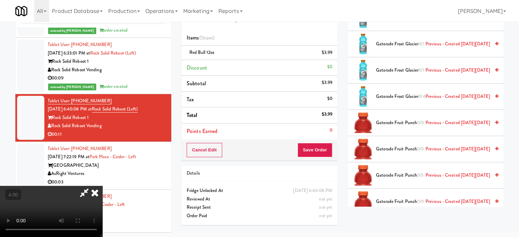
scroll to position [5954, 0]
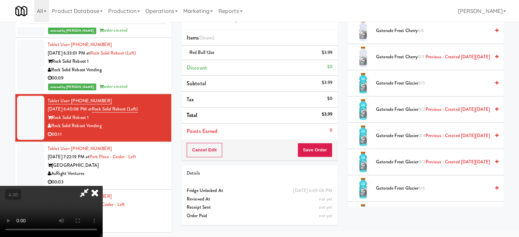
click at [419, 54] on span "0/3" at bounding box center [420, 57] width 6 height 6
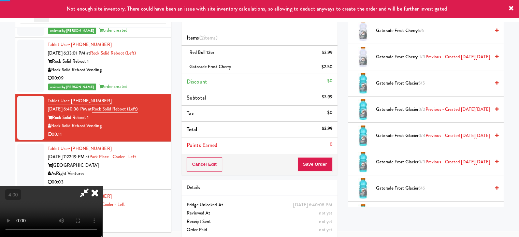
scroll to position [5783, 0]
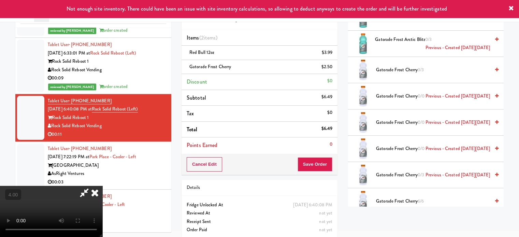
click at [102, 186] on video at bounding box center [51, 211] width 102 height 51
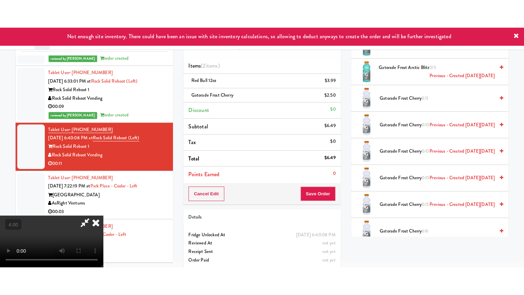
scroll to position [22, 0]
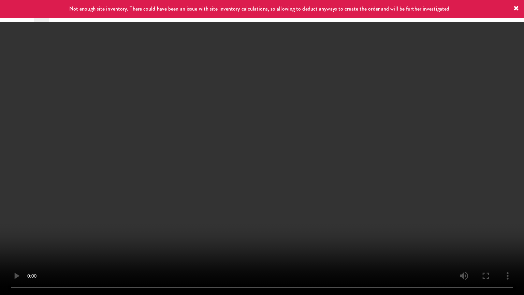
drag, startPoint x: 202, startPoint y: 160, endPoint x: 208, endPoint y: 130, distance: 30.0
click at [202, 160] on video at bounding box center [262, 147] width 524 height 295
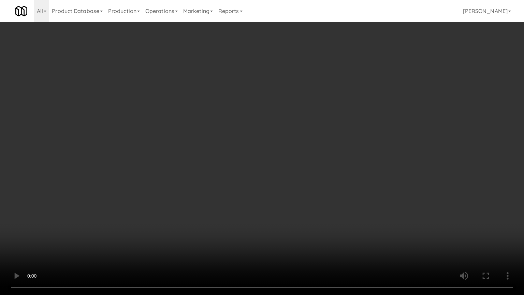
click at [273, 119] on video at bounding box center [262, 147] width 524 height 295
click at [277, 116] on video at bounding box center [262, 147] width 524 height 295
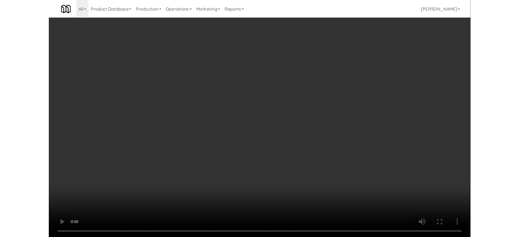
scroll to position [28, 0]
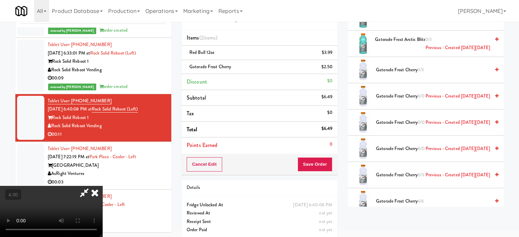
drag, startPoint x: 300, startPoint y: 27, endPoint x: 290, endPoint y: 36, distance: 14.0
click at [102, 186] on icon at bounding box center [94, 193] width 15 height 14
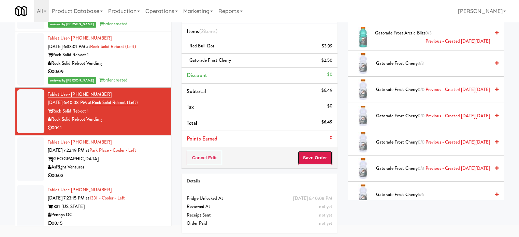
click at [310, 160] on button "Save Order" at bounding box center [314, 158] width 35 height 14
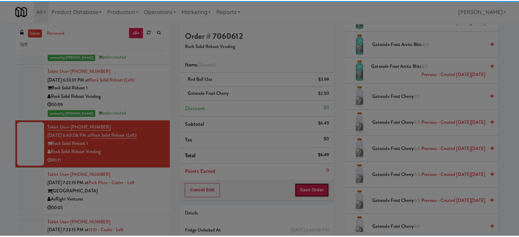
scroll to position [0, 0]
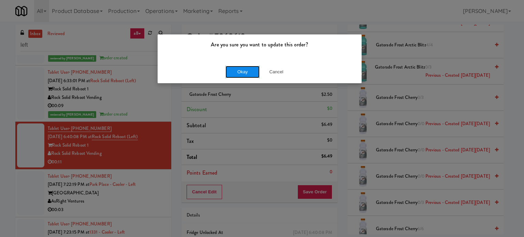
click at [233, 66] on button "Okay" at bounding box center [242, 72] width 34 height 12
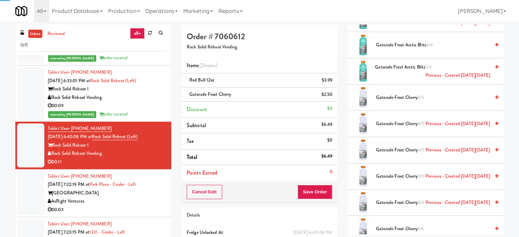
click at [138, 212] on div "00:03" at bounding box center [107, 210] width 118 height 9
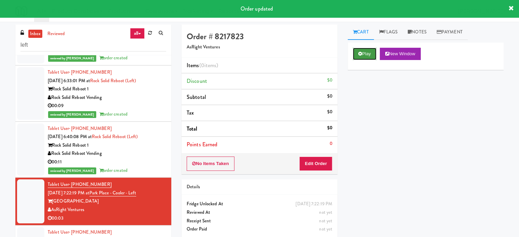
click at [369, 49] on button "Play" at bounding box center [365, 54] width 24 height 12
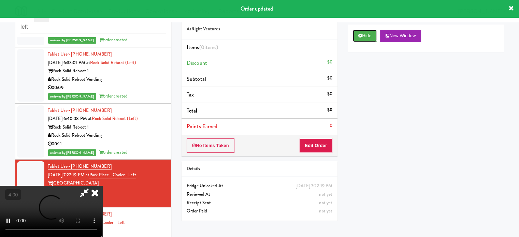
scroll to position [28, 0]
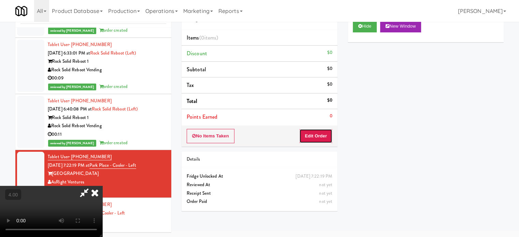
click at [301, 137] on button "Edit Order" at bounding box center [315, 136] width 33 height 14
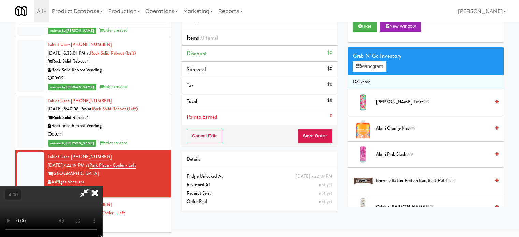
click at [102, 186] on video at bounding box center [51, 211] width 102 height 51
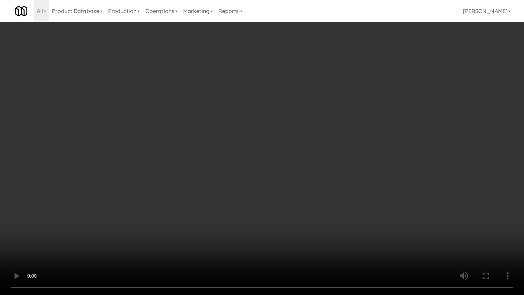
click at [226, 133] on video at bounding box center [262, 147] width 524 height 295
drag, startPoint x: 121, startPoint y: 238, endPoint x: 150, endPoint y: 168, distance: 76.0
click at [121, 237] on video at bounding box center [262, 147] width 524 height 295
click at [172, 179] on video at bounding box center [262, 147] width 524 height 295
click at [184, 175] on video at bounding box center [262, 147] width 524 height 295
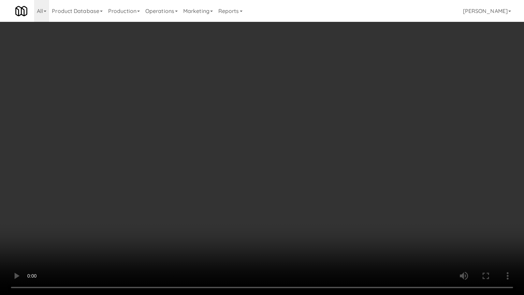
click at [273, 186] on video at bounding box center [262, 147] width 524 height 295
click at [271, 192] on video at bounding box center [262, 147] width 524 height 295
click at [305, 193] on video at bounding box center [262, 147] width 524 height 295
drag, startPoint x: 303, startPoint y: 190, endPoint x: 306, endPoint y: 181, distance: 9.4
click at [303, 186] on video at bounding box center [262, 147] width 524 height 295
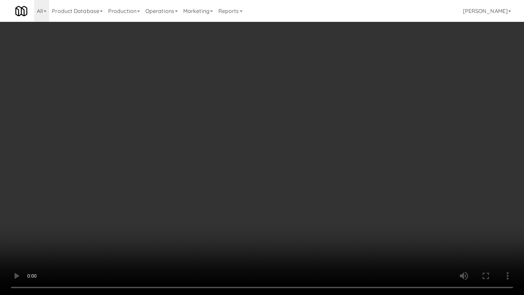
click at [306, 181] on video at bounding box center [262, 147] width 524 height 295
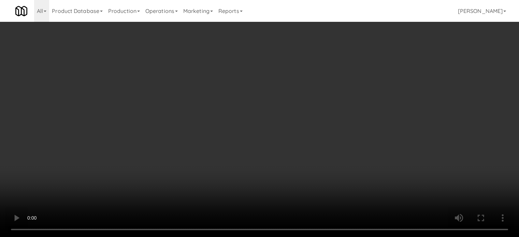
scroll to position [904, 0]
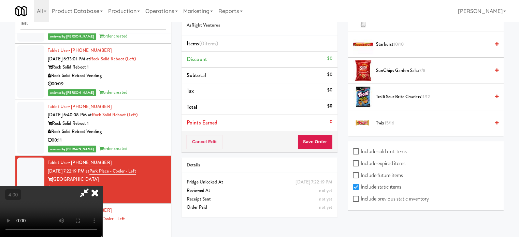
click at [102, 186] on icon at bounding box center [94, 193] width 15 height 14
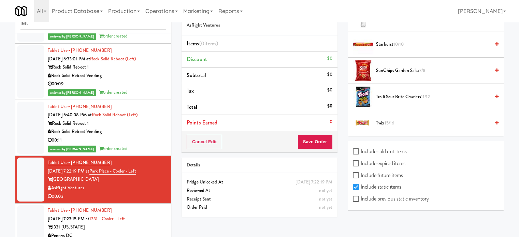
drag, startPoint x: 404, startPoint y: 94, endPoint x: 436, endPoint y: 91, distance: 31.8
click at [404, 94] on span "Trolli Sour Brite Crawlers 11/12" at bounding box center [433, 97] width 114 height 9
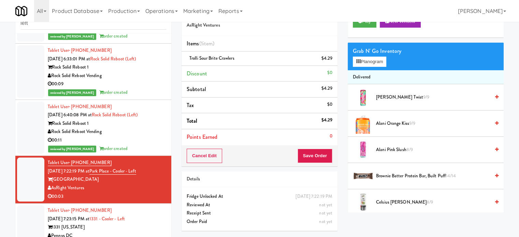
scroll to position [0, 0]
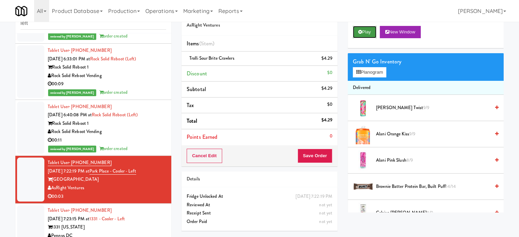
click at [367, 34] on button "Play" at bounding box center [365, 32] width 24 height 12
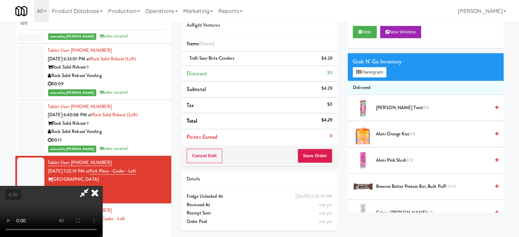
drag, startPoint x: 174, startPoint y: 165, endPoint x: 174, endPoint y: 157, distance: 8.5
click at [102, 186] on video at bounding box center [51, 211] width 102 height 51
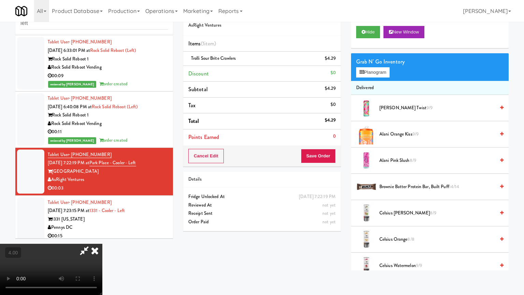
click at [102, 237] on video at bounding box center [51, 269] width 102 height 51
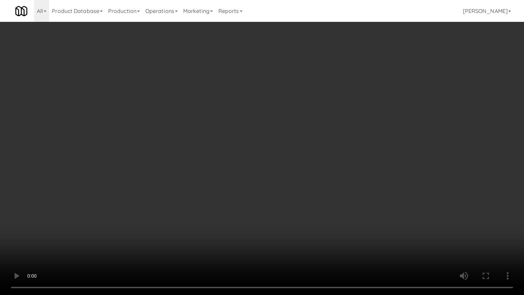
click at [268, 162] on video at bounding box center [262, 147] width 524 height 295
click at [317, 173] on video at bounding box center [262, 147] width 524 height 295
drag, startPoint x: 318, startPoint y: 171, endPoint x: 318, endPoint y: 105, distance: 65.8
click at [318, 171] on video at bounding box center [262, 147] width 524 height 295
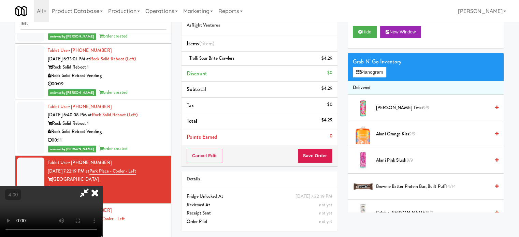
click at [102, 186] on icon at bounding box center [94, 193] width 15 height 14
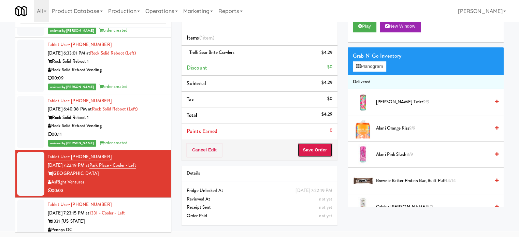
click at [318, 154] on button "Save Order" at bounding box center [314, 150] width 35 height 14
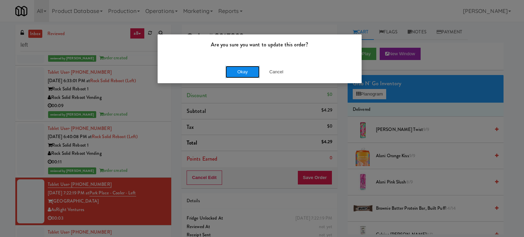
click at [234, 66] on button "Okay" at bounding box center [242, 72] width 34 height 12
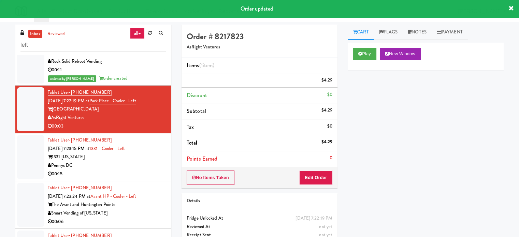
scroll to position [1175, 0]
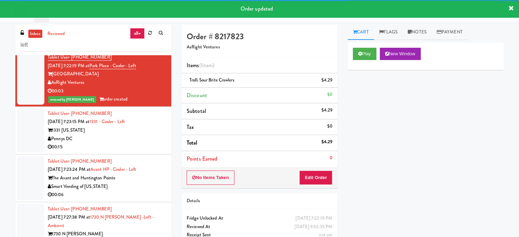
click at [136, 126] on div "Tablet User · (757) 478-5247 [DATE] 7:23:15 PM at 1331 - Cooler - Left 1331 [US…" at bounding box center [107, 130] width 118 height 42
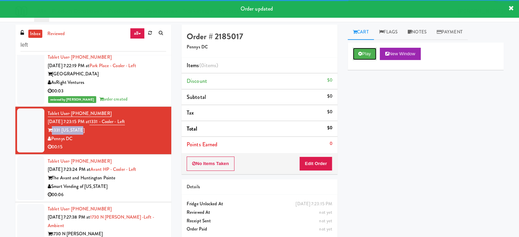
drag, startPoint x: 365, startPoint y: 56, endPoint x: 350, endPoint y: 61, distance: 15.5
click at [365, 56] on button "Play" at bounding box center [365, 54] width 24 height 12
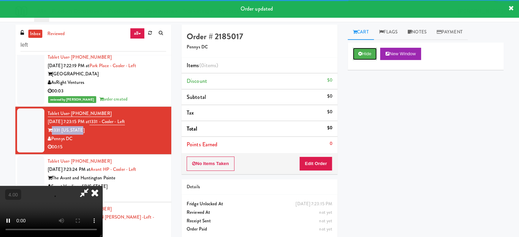
scroll to position [28, 0]
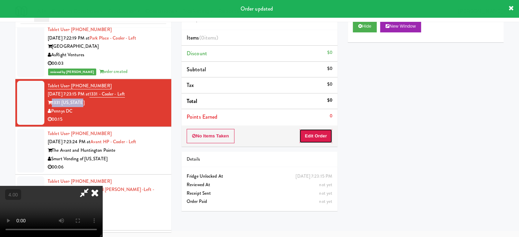
click at [318, 132] on button "Edit Order" at bounding box center [315, 136] width 33 height 14
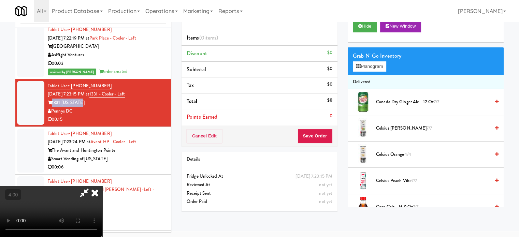
drag, startPoint x: 207, startPoint y: 178, endPoint x: 213, endPoint y: 175, distance: 7.0
click at [102, 186] on video at bounding box center [51, 211] width 102 height 51
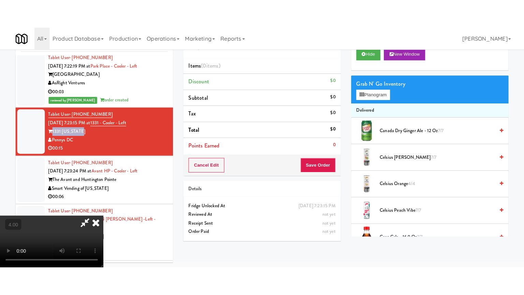
scroll to position [22, 0]
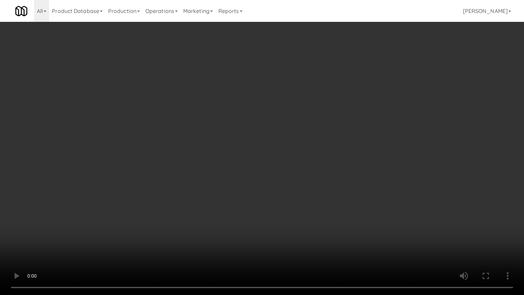
drag, startPoint x: 249, startPoint y: 148, endPoint x: 259, endPoint y: 147, distance: 9.9
click at [249, 148] on video at bounding box center [262, 147] width 524 height 295
click at [274, 152] on video at bounding box center [262, 147] width 524 height 295
click at [281, 164] on video at bounding box center [262, 147] width 524 height 295
click at [289, 166] on video at bounding box center [262, 147] width 524 height 295
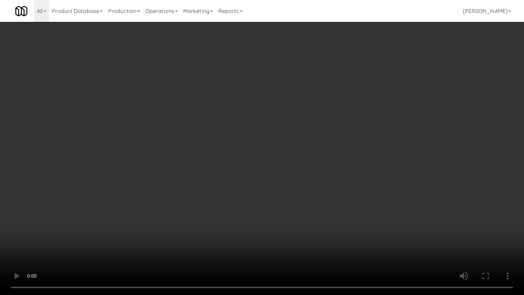
click at [341, 173] on video at bounding box center [262, 147] width 524 height 295
drag, startPoint x: 334, startPoint y: 171, endPoint x: 375, endPoint y: 88, distance: 92.6
click at [335, 169] on video at bounding box center [262, 147] width 524 height 295
click at [337, 164] on video at bounding box center [262, 147] width 524 height 295
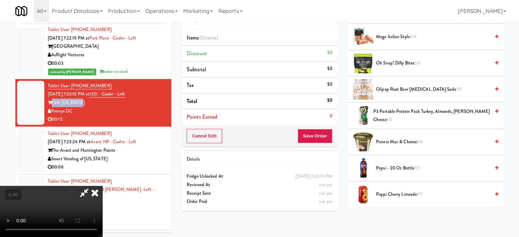
scroll to position [341, 0]
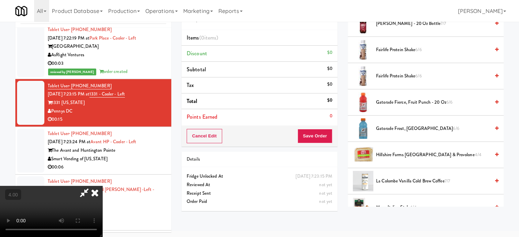
click at [402, 124] on span "Gatorade Frost, Glacier Freeze 6/6" at bounding box center [433, 128] width 114 height 9
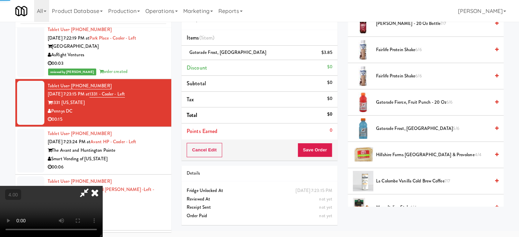
click at [102, 186] on video at bounding box center [51, 211] width 102 height 51
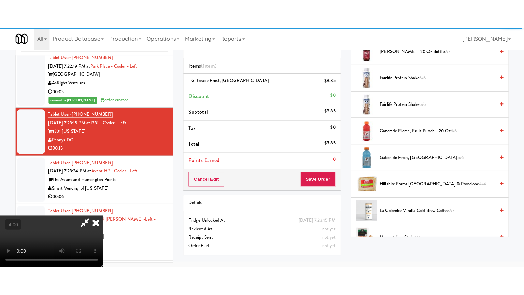
scroll to position [22, 0]
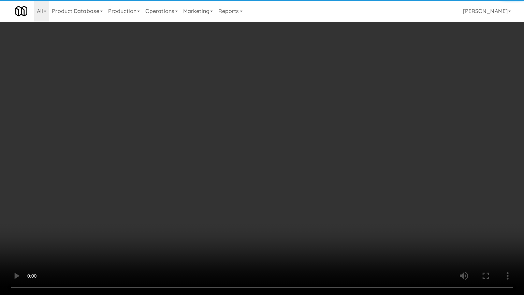
drag, startPoint x: 169, startPoint y: 170, endPoint x: 223, endPoint y: 123, distance: 71.3
click at [172, 166] on video at bounding box center [262, 147] width 524 height 295
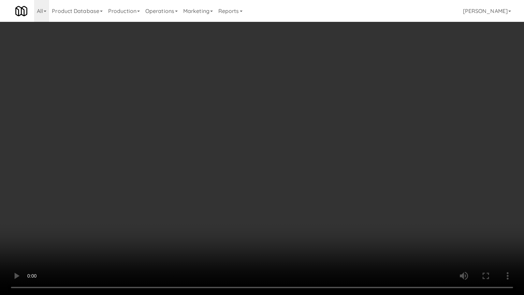
click at [235, 141] on video at bounding box center [262, 147] width 524 height 295
click at [241, 137] on video at bounding box center [262, 147] width 524 height 295
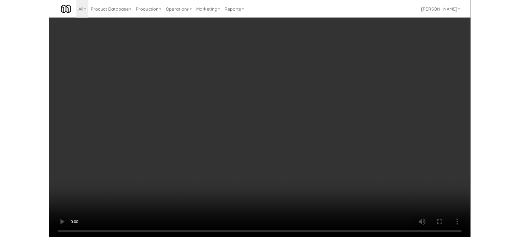
scroll to position [28, 0]
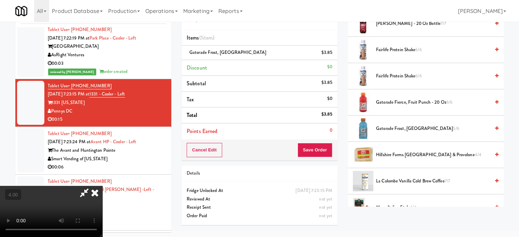
click at [102, 186] on icon at bounding box center [94, 193] width 15 height 14
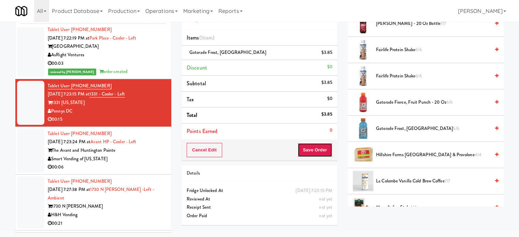
click at [315, 149] on button "Save Order" at bounding box center [314, 150] width 35 height 14
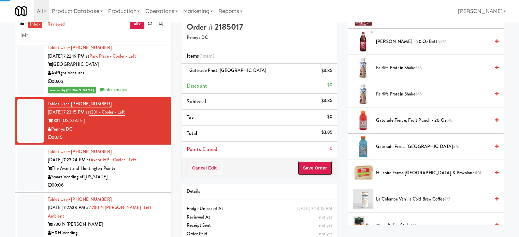
scroll to position [0, 0]
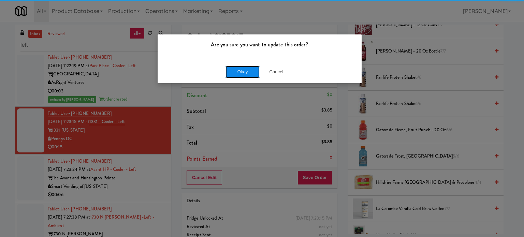
click at [233, 71] on button "Okay" at bounding box center [242, 72] width 34 height 12
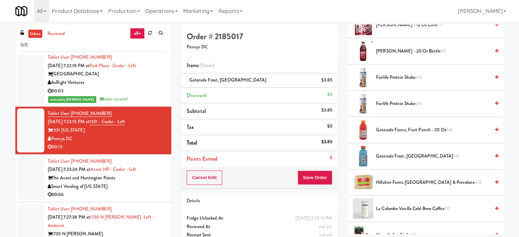
drag, startPoint x: 153, startPoint y: 190, endPoint x: 390, endPoint y: 51, distance: 275.0
click at [153, 191] on div "00:06" at bounding box center [107, 195] width 118 height 9
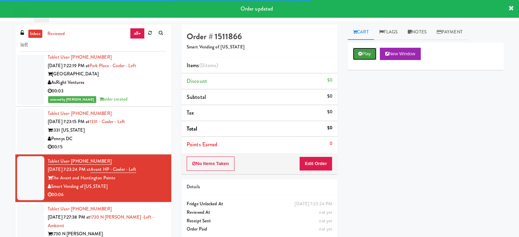
click at [364, 49] on button "Play" at bounding box center [365, 54] width 24 height 12
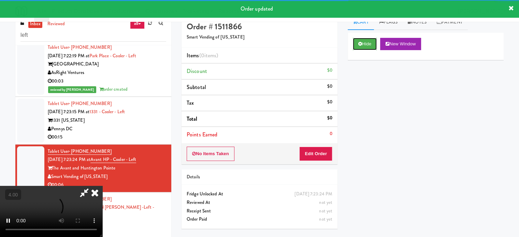
scroll to position [28, 0]
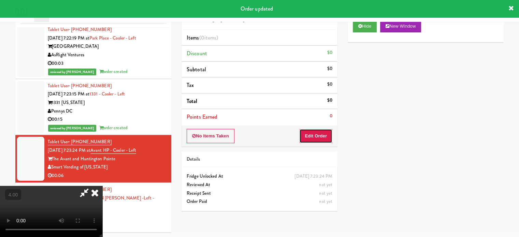
click at [325, 136] on button "Edit Order" at bounding box center [315, 136] width 33 height 14
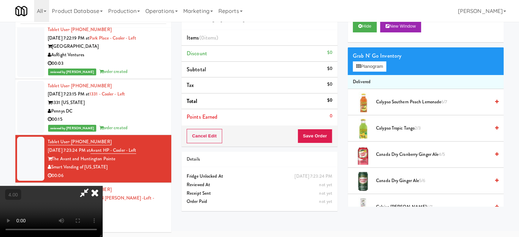
drag, startPoint x: 233, startPoint y: 178, endPoint x: 237, endPoint y: 161, distance: 17.5
click at [102, 186] on video at bounding box center [51, 211] width 102 height 51
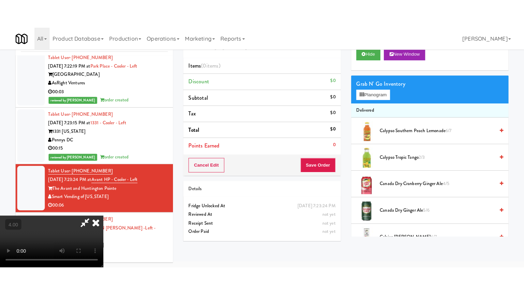
scroll to position [22, 0]
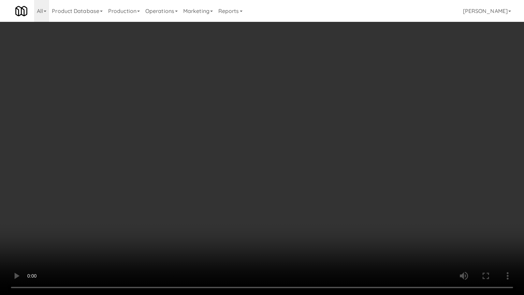
click at [277, 148] on video at bounding box center [262, 147] width 524 height 295
click at [288, 152] on video at bounding box center [262, 147] width 524 height 295
click at [383, 154] on video at bounding box center [262, 147] width 524 height 295
drag, startPoint x: 282, startPoint y: 157, endPoint x: 320, endPoint y: 149, distance: 38.3
click at [282, 156] on video at bounding box center [262, 147] width 524 height 295
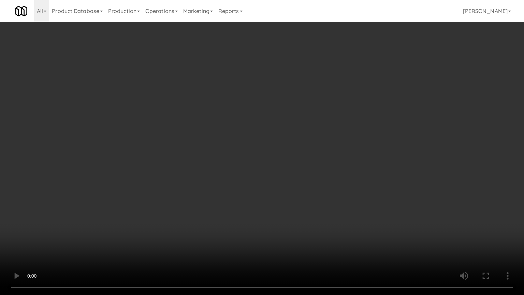
click at [353, 157] on video at bounding box center [262, 147] width 524 height 295
drag, startPoint x: 313, startPoint y: 160, endPoint x: 314, endPoint y: 156, distance: 3.8
click at [314, 157] on video at bounding box center [262, 147] width 524 height 295
click at [315, 152] on video at bounding box center [262, 147] width 524 height 295
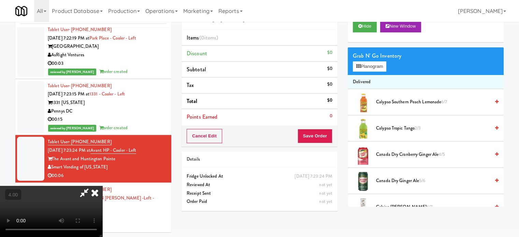
scroll to position [341, 0]
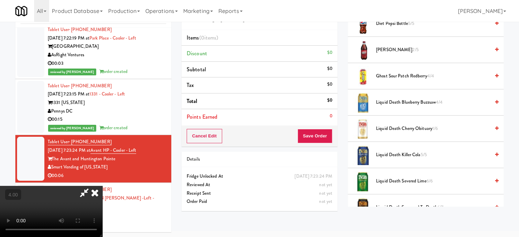
click at [393, 49] on span "[PERSON_NAME] 2/5" at bounding box center [433, 50] width 114 height 9
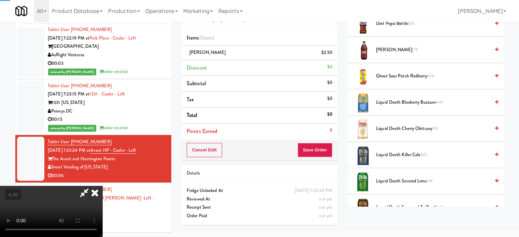
click at [102, 186] on video at bounding box center [51, 211] width 102 height 51
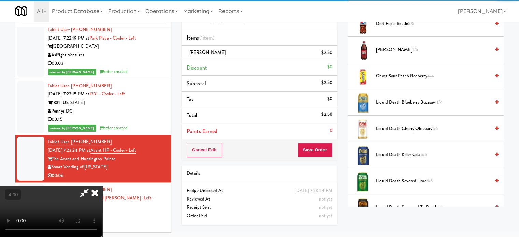
click at [102, 186] on video at bounding box center [51, 211] width 102 height 51
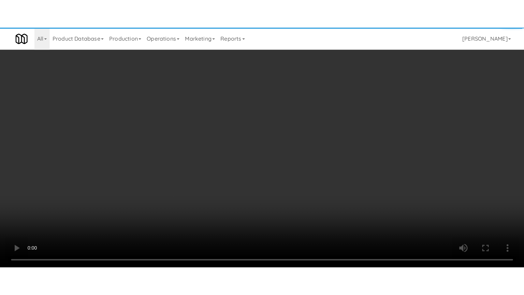
scroll to position [22, 0]
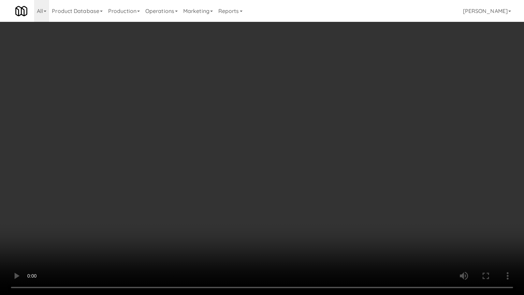
click at [251, 143] on video at bounding box center [262, 147] width 524 height 295
click at [261, 142] on video at bounding box center [262, 147] width 524 height 295
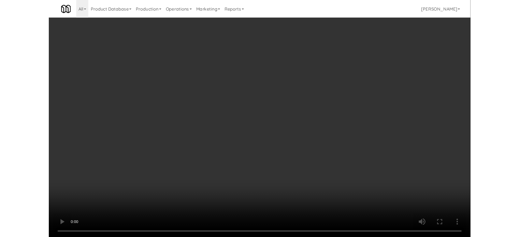
scroll to position [28, 0]
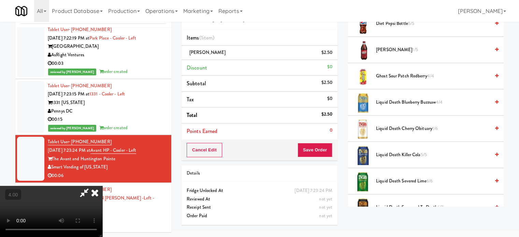
click at [102, 186] on icon at bounding box center [94, 193] width 15 height 14
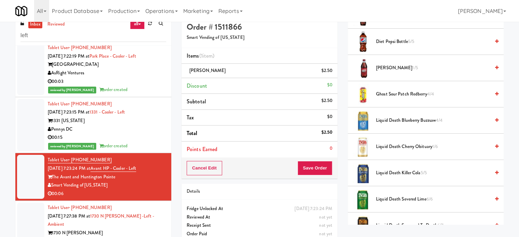
scroll to position [0, 0]
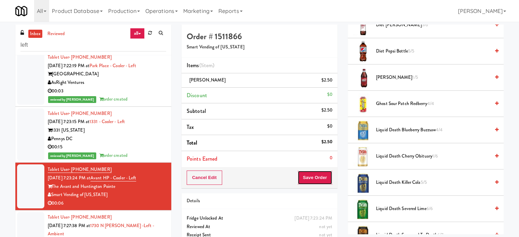
click at [324, 184] on div "Cancel Edit Save Order" at bounding box center [259, 177] width 156 height 21
click at [311, 177] on button "Save Order" at bounding box center [314, 178] width 35 height 14
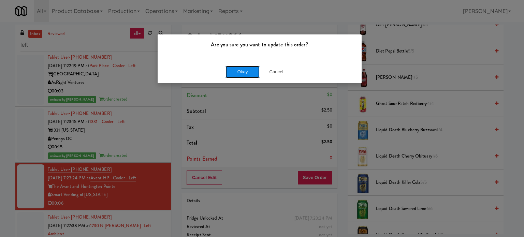
click at [240, 71] on button "Okay" at bounding box center [242, 72] width 34 height 12
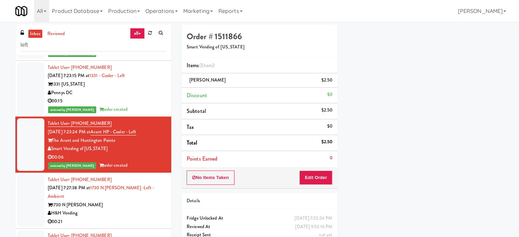
scroll to position [1227, 0]
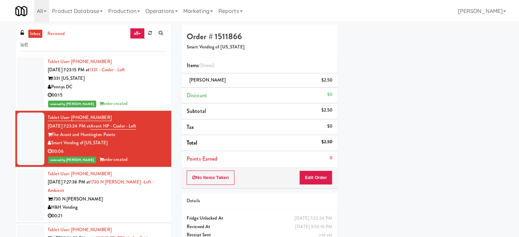
click at [135, 203] on div "H&H Vending" at bounding box center [107, 207] width 118 height 9
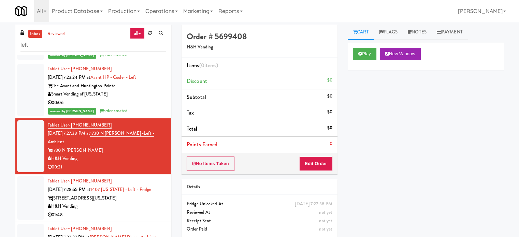
scroll to position [1306, 0]
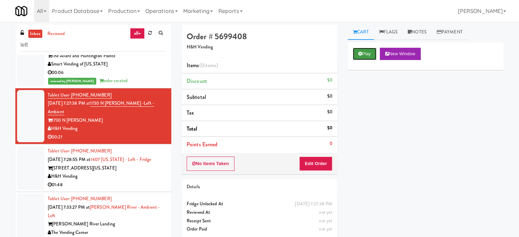
click at [365, 51] on button "Play" at bounding box center [365, 54] width 24 height 12
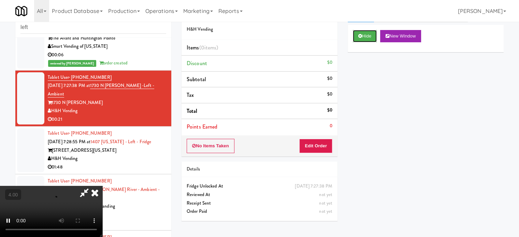
scroll to position [28, 0]
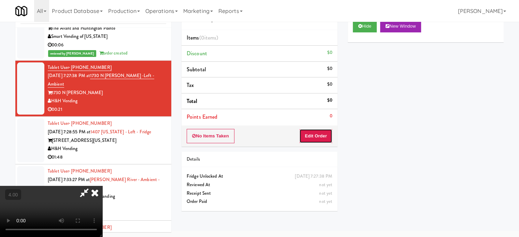
click at [322, 142] on button "Edit Order" at bounding box center [315, 136] width 33 height 14
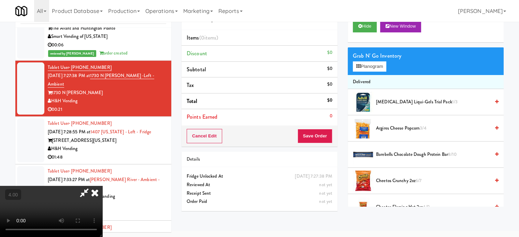
click at [102, 186] on video at bounding box center [51, 211] width 102 height 51
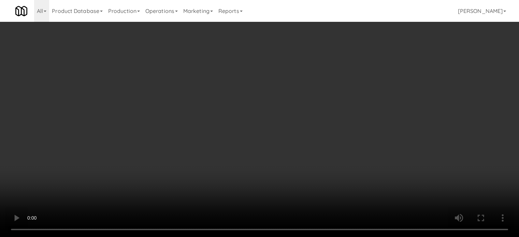
click at [341, 117] on video at bounding box center [259, 118] width 519 height 237
click at [341, 116] on video at bounding box center [259, 118] width 519 height 237
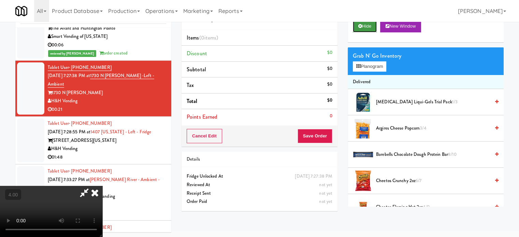
click at [364, 29] on button "Hide" at bounding box center [365, 26] width 24 height 12
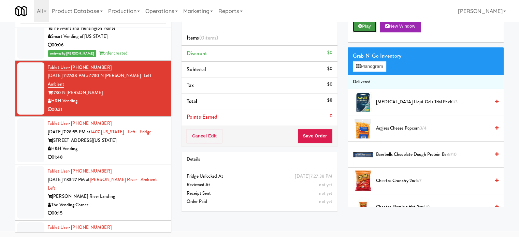
click at [365, 26] on button "Play" at bounding box center [365, 26] width 24 height 12
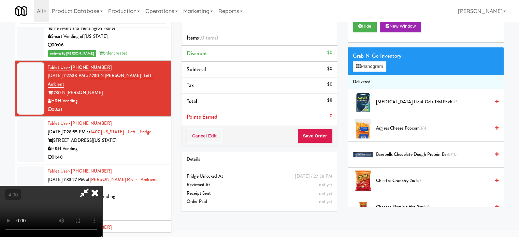
click at [102, 186] on video at bounding box center [51, 211] width 102 height 51
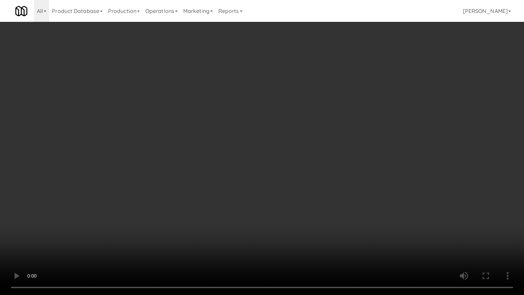
click at [243, 148] on video at bounding box center [262, 147] width 524 height 295
click at [248, 146] on video at bounding box center [262, 147] width 524 height 295
click at [282, 150] on video at bounding box center [262, 147] width 524 height 295
click at [269, 152] on video at bounding box center [262, 147] width 524 height 295
click at [276, 150] on video at bounding box center [262, 147] width 524 height 295
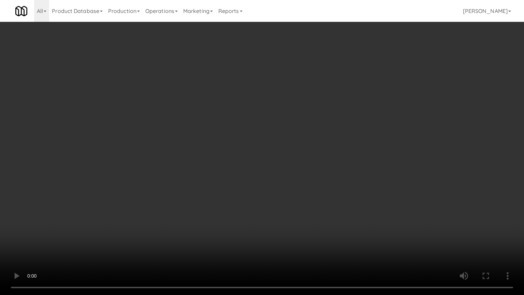
click at [278, 153] on video at bounding box center [262, 147] width 524 height 295
click at [293, 158] on video at bounding box center [262, 147] width 524 height 295
click at [291, 156] on video at bounding box center [262, 147] width 524 height 295
click at [292, 154] on video at bounding box center [262, 147] width 524 height 295
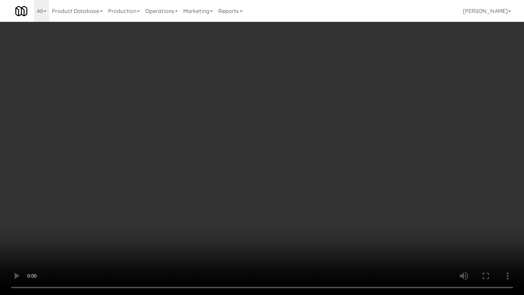
click at [292, 153] on video at bounding box center [262, 147] width 524 height 295
click at [297, 151] on video at bounding box center [262, 147] width 524 height 295
click at [273, 161] on video at bounding box center [262, 147] width 524 height 295
drag, startPoint x: 221, startPoint y: 249, endPoint x: 250, endPoint y: 194, distance: 62.1
click at [220, 237] on video at bounding box center [262, 147] width 524 height 295
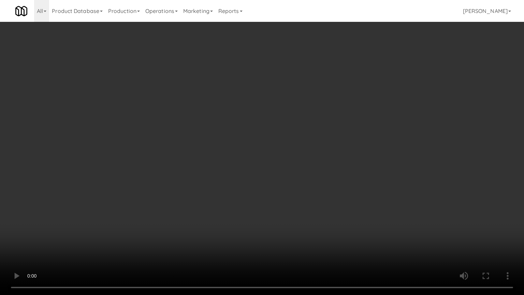
drag, startPoint x: 259, startPoint y: 163, endPoint x: 259, endPoint y: 97, distance: 66.5
click at [257, 161] on video at bounding box center [262, 147] width 524 height 295
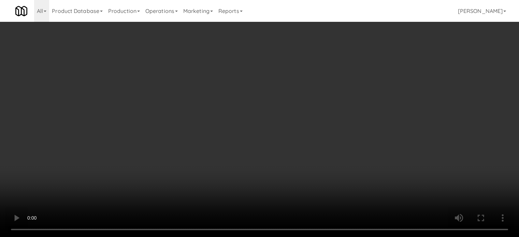
click at [202, 106] on video at bounding box center [259, 118] width 519 height 237
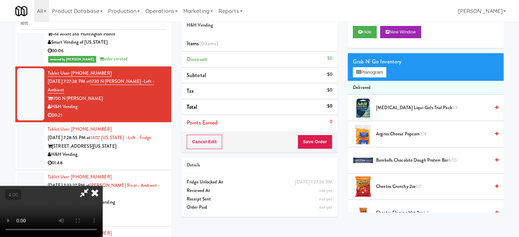
drag, startPoint x: 204, startPoint y: 105, endPoint x: 226, endPoint y: 127, distance: 31.8
click at [102, 186] on video at bounding box center [51, 211] width 102 height 51
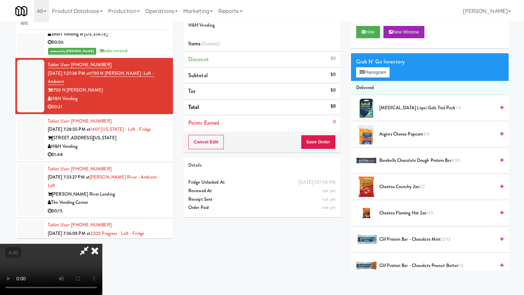
drag, startPoint x: 230, startPoint y: 129, endPoint x: 237, endPoint y: 129, distance: 7.5
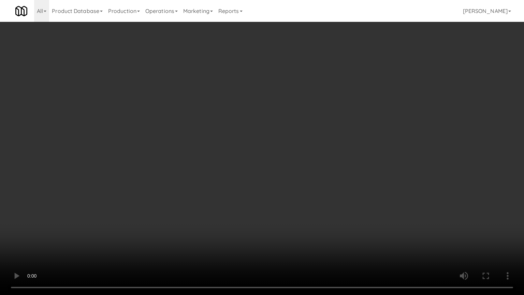
click at [231, 129] on video at bounding box center [262, 147] width 524 height 295
click at [260, 131] on video at bounding box center [262, 147] width 524 height 295
click at [265, 132] on video at bounding box center [262, 147] width 524 height 295
click at [228, 138] on video at bounding box center [262, 147] width 524 height 295
click at [265, 143] on video at bounding box center [262, 147] width 524 height 295
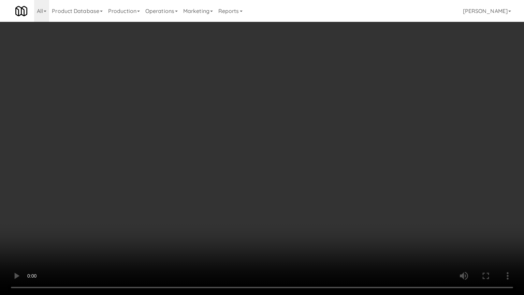
click at [252, 141] on video at bounding box center [262, 147] width 524 height 295
click at [247, 139] on video at bounding box center [262, 147] width 524 height 295
click at [247, 136] on video at bounding box center [262, 147] width 524 height 295
drag, startPoint x: 249, startPoint y: 131, endPoint x: 292, endPoint y: 53, distance: 89.8
click at [249, 130] on video at bounding box center [262, 147] width 524 height 295
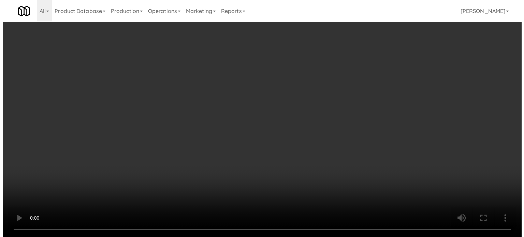
scroll to position [0, 0]
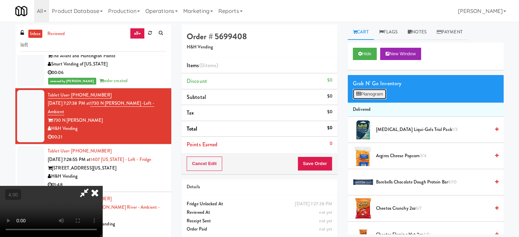
click at [368, 95] on button "Planogram" at bounding box center [369, 94] width 33 height 10
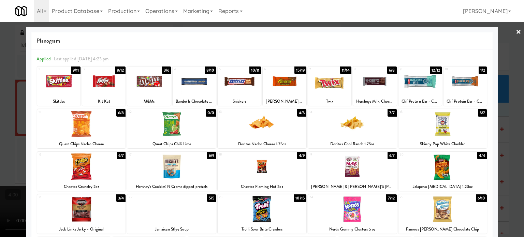
click at [165, 71] on div "3/6" at bounding box center [166, 71] width 9 height 8
click at [166, 71] on div "3/6" at bounding box center [166, 71] width 9 height 8
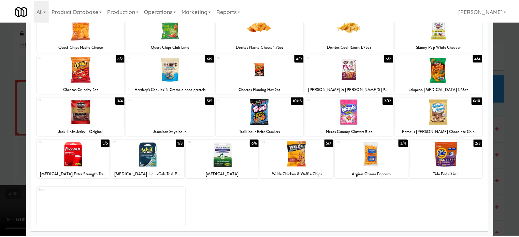
scroll to position [98, 0]
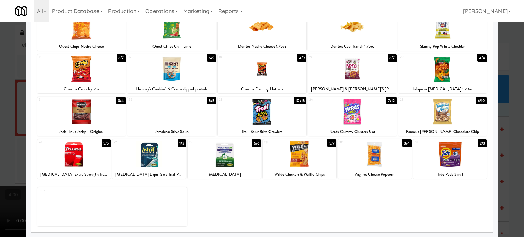
click at [299, 100] on div "10/15" at bounding box center [300, 101] width 13 height 8
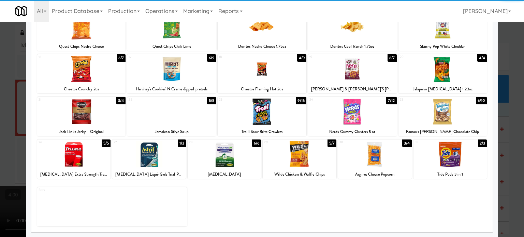
click at [509, 139] on div at bounding box center [262, 118] width 524 height 237
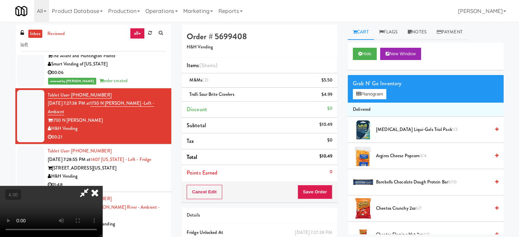
click at [102, 186] on video at bounding box center [51, 211] width 102 height 51
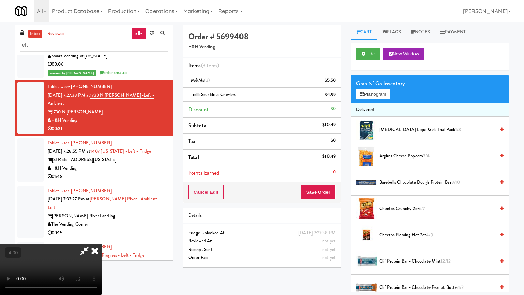
click at [102, 237] on video at bounding box center [51, 269] width 102 height 51
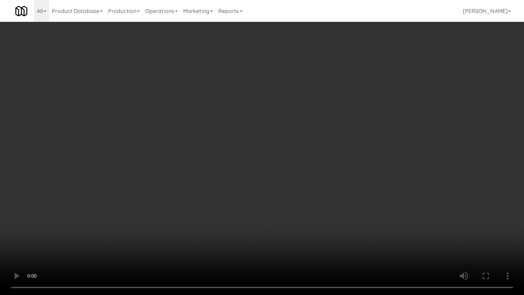
click at [174, 79] on video at bounding box center [262, 147] width 524 height 295
click at [230, 84] on video at bounding box center [262, 147] width 524 height 295
click at [235, 78] on video at bounding box center [262, 147] width 524 height 295
click at [238, 76] on video at bounding box center [262, 147] width 524 height 295
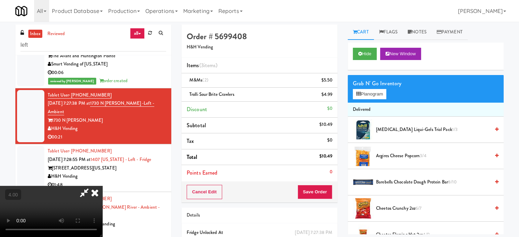
click at [102, 186] on icon at bounding box center [94, 193] width 15 height 14
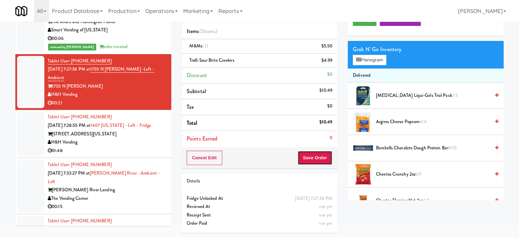
click at [321, 158] on button "Save Order" at bounding box center [314, 158] width 35 height 14
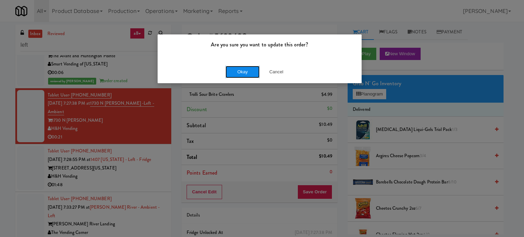
click at [242, 72] on button "Okay" at bounding box center [242, 72] width 34 height 12
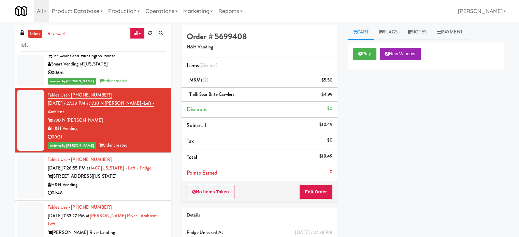
drag, startPoint x: 130, startPoint y: 187, endPoint x: 196, endPoint y: 177, distance: 66.6
click at [131, 189] on div "01:48" at bounding box center [107, 193] width 118 height 9
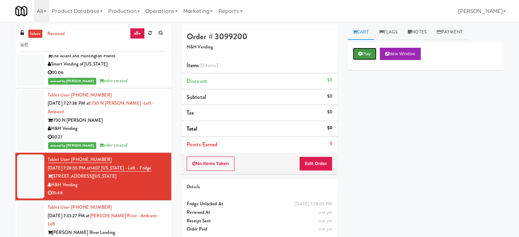
click at [366, 54] on button "Play" at bounding box center [365, 54] width 24 height 12
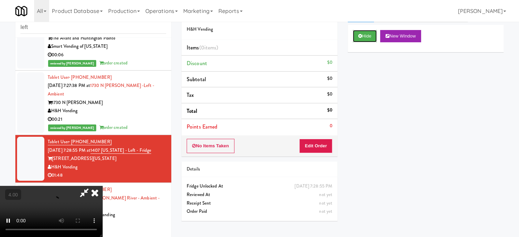
scroll to position [28, 0]
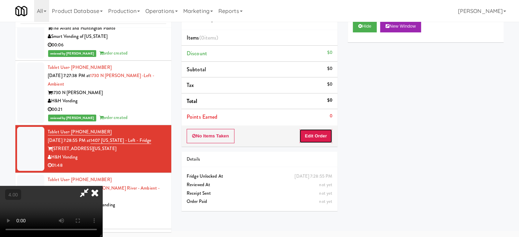
click at [314, 138] on button "Edit Order" at bounding box center [315, 136] width 33 height 14
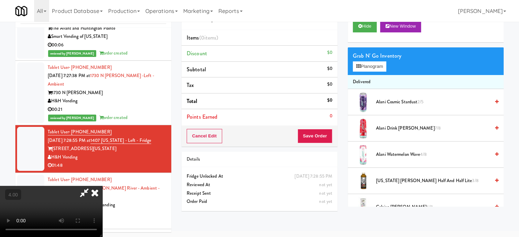
click at [102, 186] on video at bounding box center [51, 211] width 102 height 51
drag, startPoint x: 206, startPoint y: 160, endPoint x: 221, endPoint y: 78, distance: 83.6
click at [102, 186] on video at bounding box center [51, 211] width 102 height 51
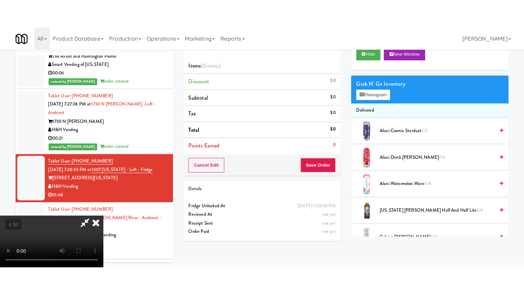
scroll to position [22, 0]
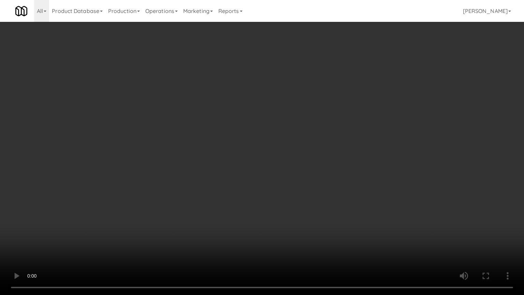
click at [236, 113] on video at bounding box center [262, 147] width 524 height 295
click at [261, 114] on video at bounding box center [262, 147] width 524 height 295
click at [250, 131] on video at bounding box center [262, 147] width 524 height 295
click at [267, 117] on video at bounding box center [262, 147] width 524 height 295
click at [247, 141] on video at bounding box center [262, 147] width 524 height 295
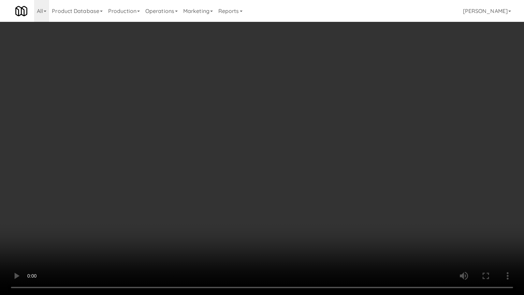
click at [247, 142] on video at bounding box center [262, 147] width 524 height 295
click at [256, 138] on video at bounding box center [262, 147] width 524 height 295
click at [187, 169] on video at bounding box center [262, 147] width 524 height 295
click at [187, 167] on video at bounding box center [262, 147] width 524 height 295
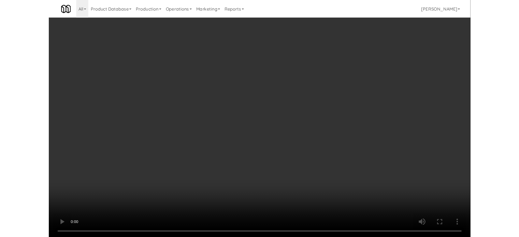
scroll to position [28, 0]
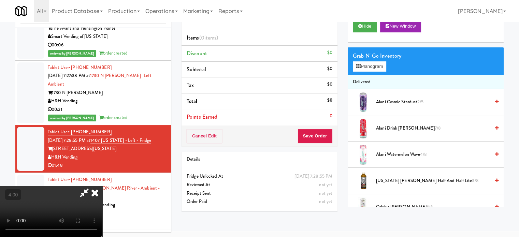
drag, startPoint x: 107, startPoint y: 161, endPoint x: 116, endPoint y: 151, distance: 13.1
click at [102, 186] on video at bounding box center [51, 211] width 102 height 51
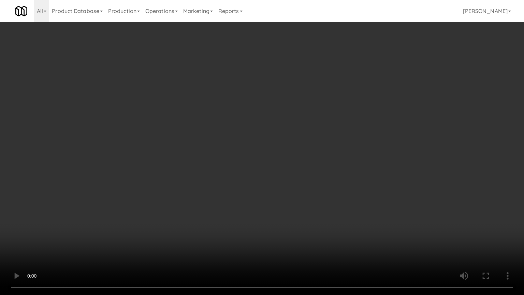
click at [162, 187] on video at bounding box center [262, 147] width 524 height 295
click at [263, 95] on video at bounding box center [262, 147] width 524 height 295
click at [282, 90] on video at bounding box center [262, 147] width 524 height 295
click at [282, 89] on video at bounding box center [262, 147] width 524 height 295
click at [283, 89] on video at bounding box center [262, 147] width 524 height 295
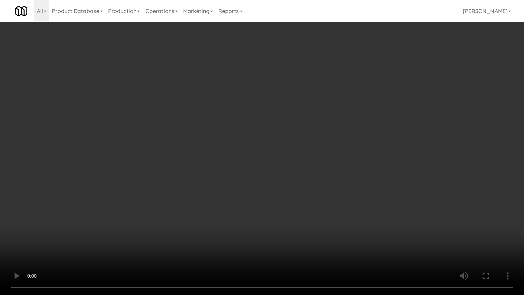
click at [283, 88] on video at bounding box center [262, 147] width 524 height 295
click at [286, 88] on video at bounding box center [262, 147] width 524 height 295
click at [288, 85] on video at bounding box center [262, 147] width 524 height 295
click at [300, 70] on video at bounding box center [262, 147] width 524 height 295
click at [308, 64] on video at bounding box center [262, 147] width 524 height 295
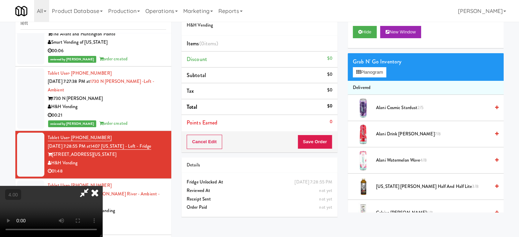
click at [393, 188] on span "[US_STATE] [PERSON_NAME] Half and Half Lite 3/8" at bounding box center [433, 186] width 114 height 9
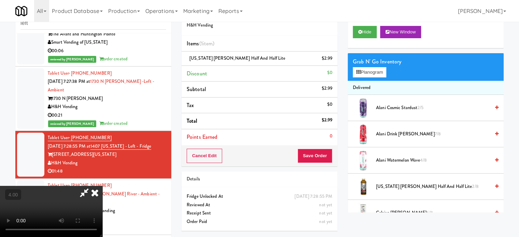
click at [102, 186] on video at bounding box center [51, 211] width 102 height 51
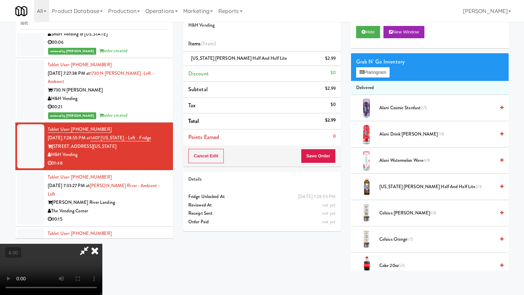
drag, startPoint x: 132, startPoint y: 207, endPoint x: 256, endPoint y: 139, distance: 141.0
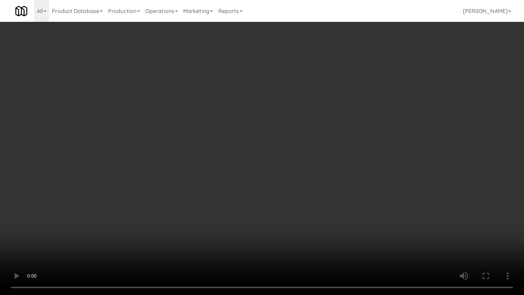
click at [135, 207] on video at bounding box center [262, 147] width 524 height 295
click at [153, 180] on video at bounding box center [262, 147] width 524 height 295
click at [152, 176] on video at bounding box center [262, 147] width 524 height 295
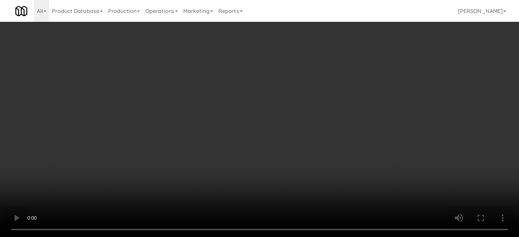
click at [111, 178] on video at bounding box center [259, 118] width 519 height 237
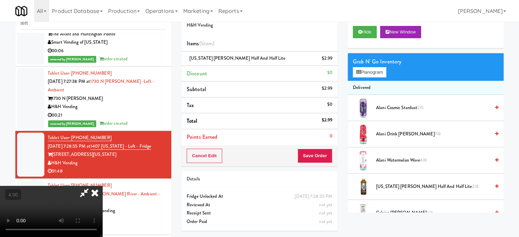
click at [102, 186] on video at bounding box center [51, 211] width 102 height 51
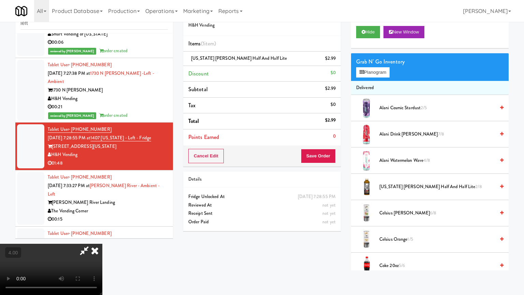
click at [102, 237] on video at bounding box center [51, 269] width 102 height 51
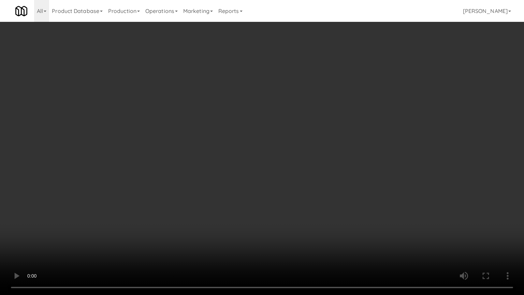
click at [225, 116] on video at bounding box center [262, 147] width 524 height 295
click at [236, 105] on video at bounding box center [262, 147] width 524 height 295
click at [301, 100] on video at bounding box center [262, 147] width 524 height 295
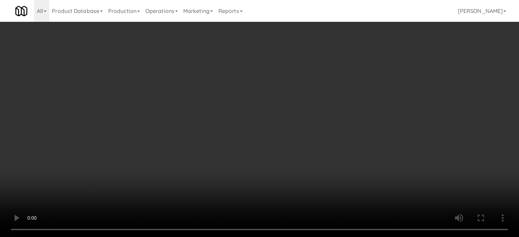
click at [308, 55] on div "[US_STATE] [PERSON_NAME] Half and Half Lite $2.99" at bounding box center [260, 58] width 146 height 9
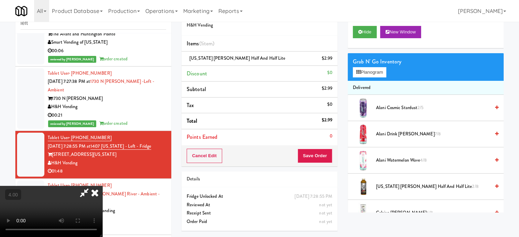
click at [102, 186] on video at bounding box center [51, 211] width 102 height 51
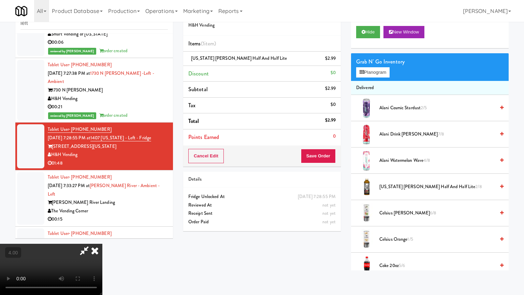
click at [102, 237] on video at bounding box center [51, 269] width 102 height 51
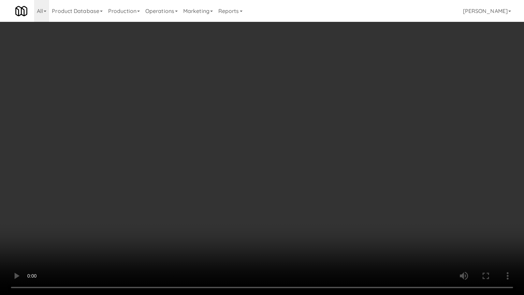
click at [265, 117] on video at bounding box center [262, 147] width 524 height 295
drag, startPoint x: 263, startPoint y: 118, endPoint x: 284, endPoint y: 63, distance: 58.9
click at [263, 118] on video at bounding box center [262, 147] width 524 height 295
click at [280, 69] on video at bounding box center [262, 147] width 524 height 295
click at [139, 199] on video at bounding box center [262, 147] width 524 height 295
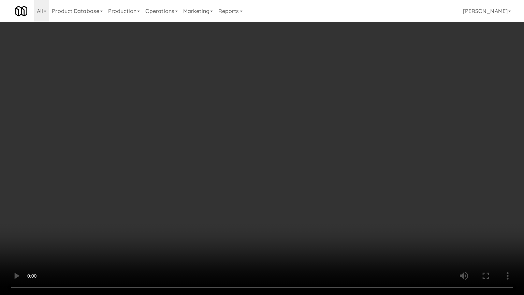
click at [241, 142] on video at bounding box center [262, 147] width 524 height 295
click at [248, 132] on video at bounding box center [262, 147] width 524 height 295
drag, startPoint x: 252, startPoint y: 128, endPoint x: 299, endPoint y: 117, distance: 48.5
click at [253, 128] on video at bounding box center [262, 147] width 524 height 295
click at [303, 108] on video at bounding box center [262, 147] width 524 height 295
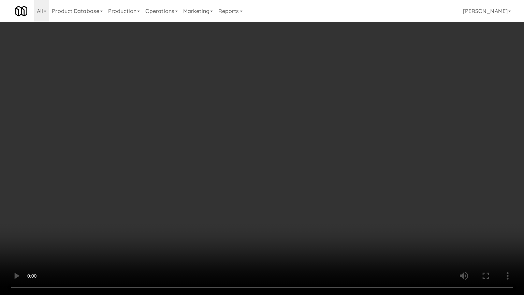
click at [308, 101] on video at bounding box center [262, 147] width 524 height 295
click at [325, 93] on video at bounding box center [262, 147] width 524 height 295
click at [315, 96] on video at bounding box center [262, 147] width 524 height 295
click at [314, 94] on video at bounding box center [262, 147] width 524 height 295
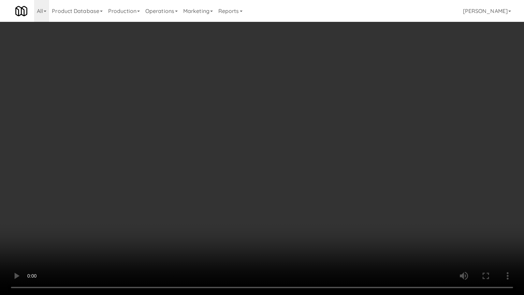
click at [315, 91] on video at bounding box center [262, 147] width 524 height 295
click at [315, 98] on video at bounding box center [262, 147] width 524 height 295
click at [316, 87] on video at bounding box center [262, 147] width 524 height 295
click at [316, 85] on video at bounding box center [262, 147] width 524 height 295
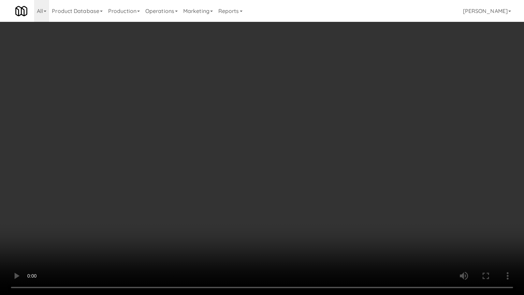
click at [318, 85] on video at bounding box center [262, 147] width 524 height 295
drag, startPoint x: 333, startPoint y: 79, endPoint x: 341, endPoint y: 83, distance: 8.8
click at [334, 80] on video at bounding box center [262, 147] width 524 height 295
click at [342, 85] on video at bounding box center [262, 147] width 524 height 295
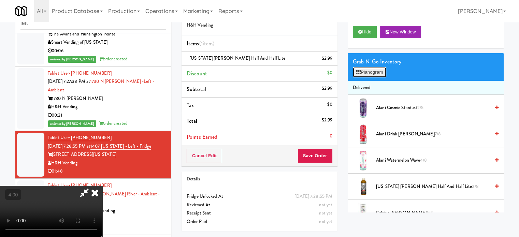
click at [374, 75] on button "Planogram" at bounding box center [369, 72] width 33 height 10
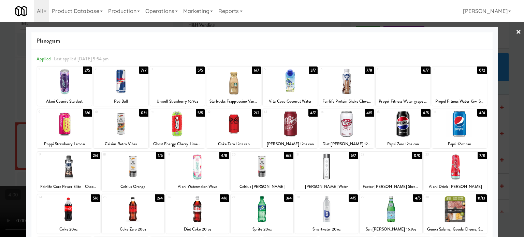
click at [253, 67] on div "6/7" at bounding box center [256, 71] width 9 height 8
click at [505, 120] on div at bounding box center [262, 118] width 524 height 237
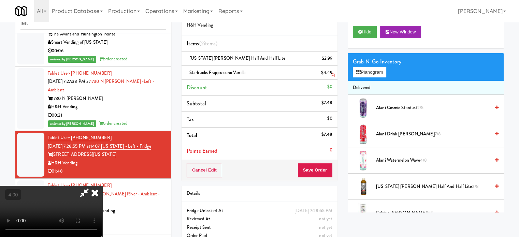
click at [102, 186] on icon at bounding box center [94, 193] width 15 height 14
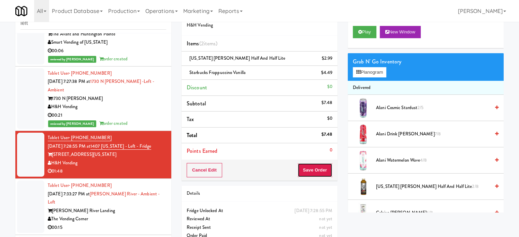
click at [316, 166] on button "Save Order" at bounding box center [314, 170] width 35 height 14
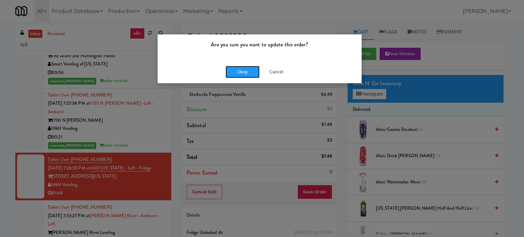
drag, startPoint x: 244, startPoint y: 72, endPoint x: 234, endPoint y: 88, distance: 18.5
click at [244, 72] on button "Okay" at bounding box center [242, 72] width 34 height 12
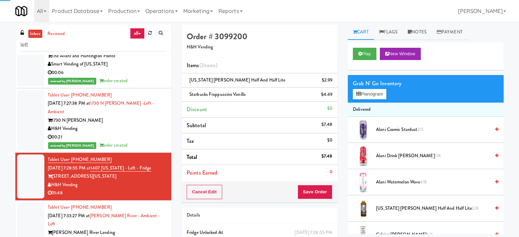
click at [149, 228] on div "[PERSON_NAME] River Landing" at bounding box center [107, 232] width 118 height 9
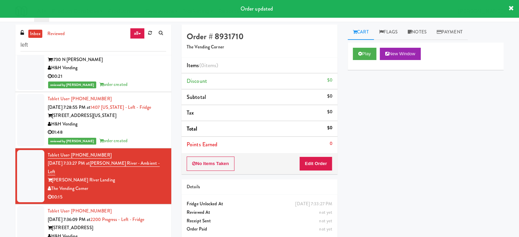
scroll to position [1372, 0]
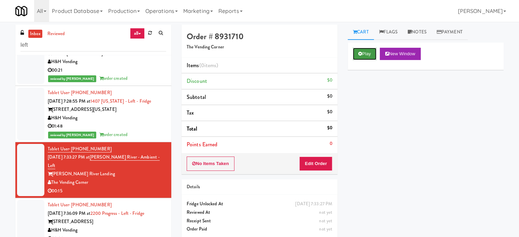
click at [369, 54] on button "Play" at bounding box center [365, 54] width 24 height 12
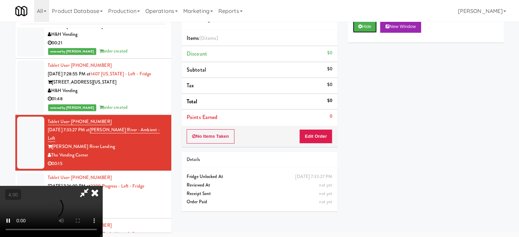
scroll to position [28, 0]
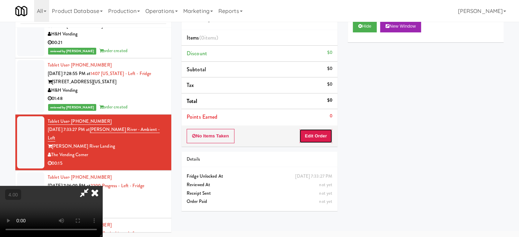
click at [327, 138] on button "Edit Order" at bounding box center [315, 136] width 33 height 14
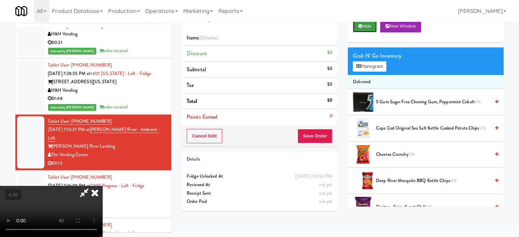
click at [369, 25] on button "Hide" at bounding box center [365, 26] width 24 height 12
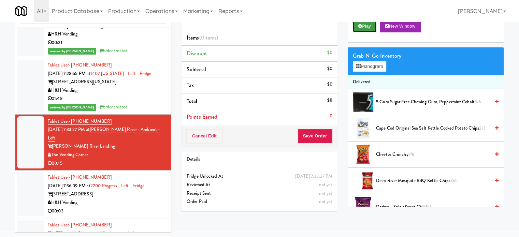
click at [369, 25] on button "Play" at bounding box center [365, 26] width 24 height 12
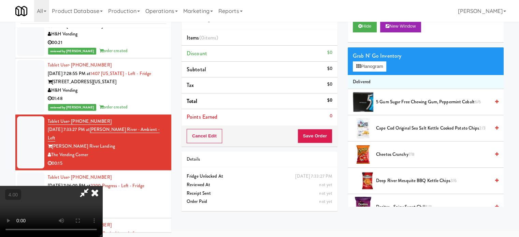
click at [102, 186] on video at bounding box center [51, 211] width 102 height 51
drag, startPoint x: 197, startPoint y: 160, endPoint x: 256, endPoint y: 123, distance: 70.0
click at [102, 186] on video at bounding box center [51, 211] width 102 height 51
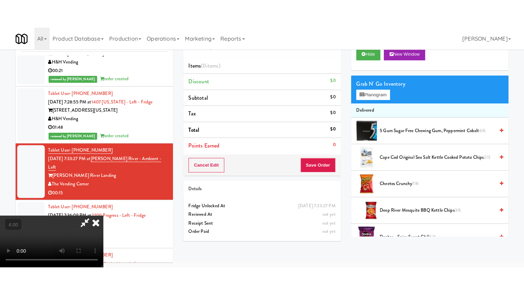
scroll to position [22, 0]
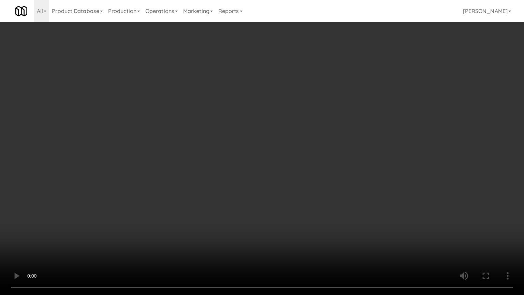
click at [255, 148] on video at bounding box center [262, 147] width 524 height 295
click at [267, 146] on video at bounding box center [262, 147] width 524 height 295
click at [289, 142] on video at bounding box center [262, 147] width 524 height 295
click at [282, 139] on video at bounding box center [262, 147] width 524 height 295
click at [297, 132] on video at bounding box center [262, 147] width 524 height 295
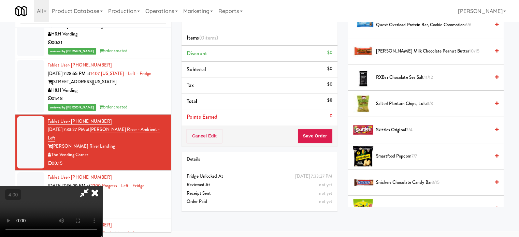
scroll to position [405, 0]
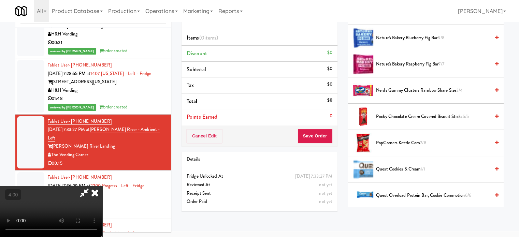
click at [390, 90] on span "Nerds Gummy Clusters Rainbow Share Size 3/4" at bounding box center [433, 90] width 114 height 9
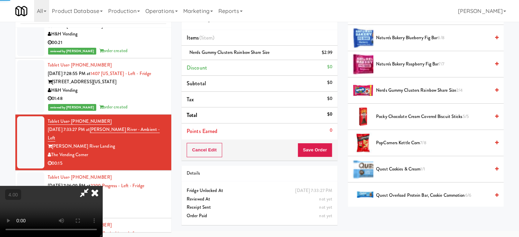
click at [102, 186] on video at bounding box center [51, 211] width 102 height 51
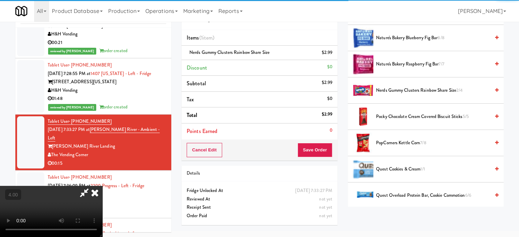
click at [102, 186] on video at bounding box center [51, 211] width 102 height 51
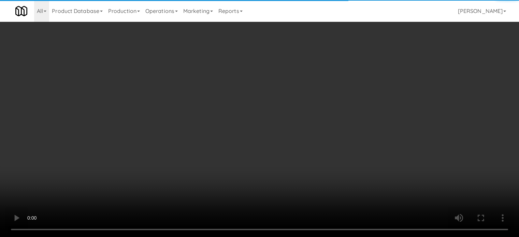
click at [274, 152] on video at bounding box center [259, 118] width 519 height 237
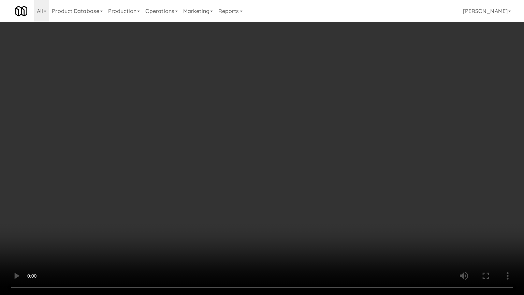
drag, startPoint x: 276, startPoint y: 120, endPoint x: 281, endPoint y: 120, distance: 4.5
click at [276, 120] on video at bounding box center [262, 147] width 524 height 295
click at [291, 132] on video at bounding box center [262, 147] width 524 height 295
click at [279, 148] on video at bounding box center [262, 147] width 524 height 295
click at [231, 236] on video at bounding box center [262, 147] width 524 height 295
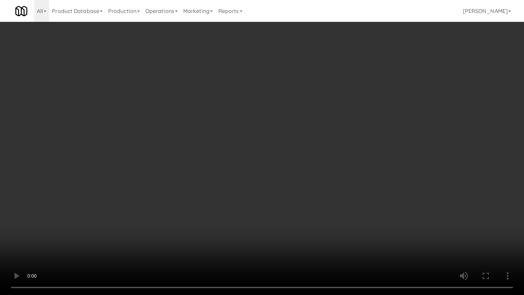
click at [231, 176] on video at bounding box center [262, 147] width 524 height 295
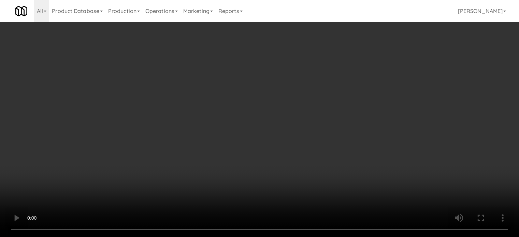
click at [215, 138] on video at bounding box center [259, 118] width 519 height 237
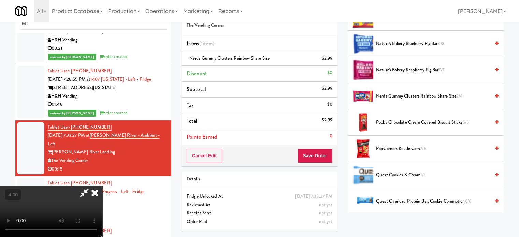
click at [102, 186] on video at bounding box center [51, 211] width 102 height 51
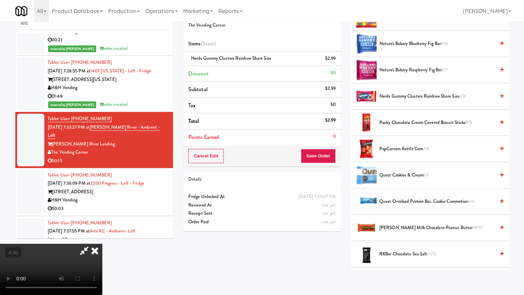
click at [102, 237] on video at bounding box center [51, 269] width 102 height 51
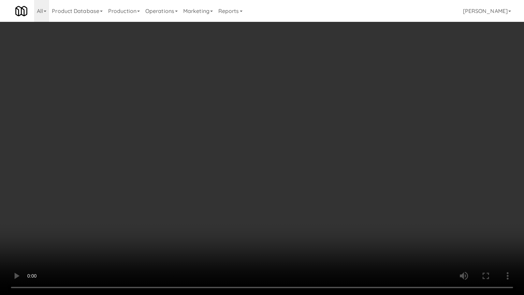
click at [231, 135] on video at bounding box center [262, 147] width 524 height 295
click at [231, 137] on video at bounding box center [262, 147] width 524 height 295
click at [263, 156] on video at bounding box center [262, 147] width 524 height 295
drag, startPoint x: 224, startPoint y: 160, endPoint x: 236, endPoint y: 157, distance: 12.3
click at [224, 160] on video at bounding box center [262, 147] width 524 height 295
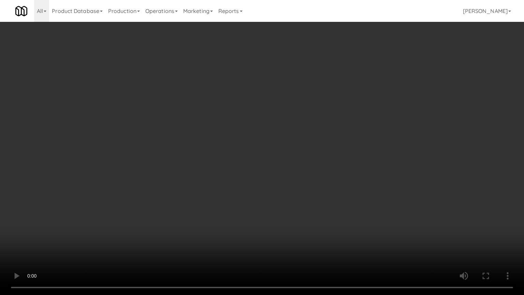
click at [257, 163] on video at bounding box center [262, 147] width 524 height 295
click at [253, 160] on video at bounding box center [262, 147] width 524 height 295
click at [255, 158] on video at bounding box center [262, 147] width 524 height 295
click at [291, 165] on video at bounding box center [262, 147] width 524 height 295
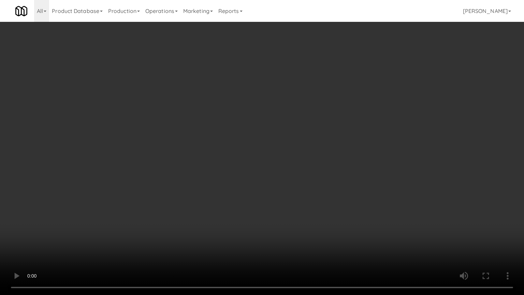
click at [283, 159] on video at bounding box center [262, 147] width 524 height 295
click at [285, 153] on video at bounding box center [262, 147] width 524 height 295
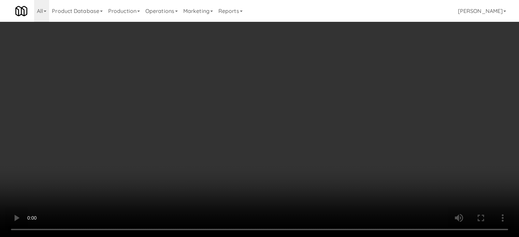
scroll to position [0, 0]
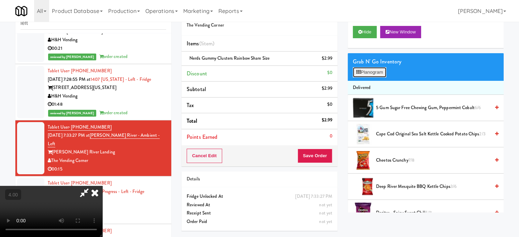
click at [386, 69] on button "Planogram" at bounding box center [369, 72] width 33 height 10
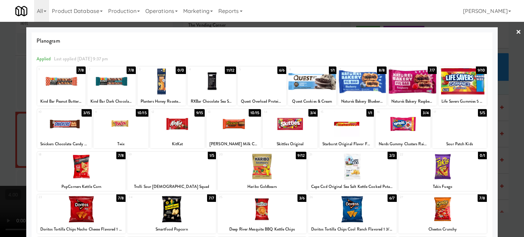
drag, startPoint x: 143, startPoint y: 111, endPoint x: 210, endPoint y: 106, distance: 67.3
click at [143, 111] on div "10/15" at bounding box center [142, 113] width 13 height 8
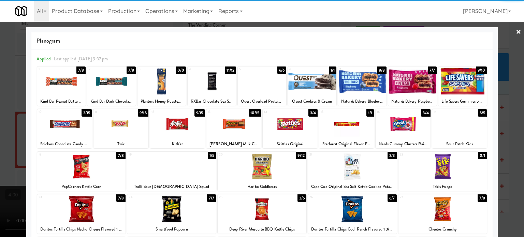
click at [202, 112] on div "9/15" at bounding box center [199, 113] width 10 height 8
click at [513, 144] on div at bounding box center [262, 118] width 524 height 237
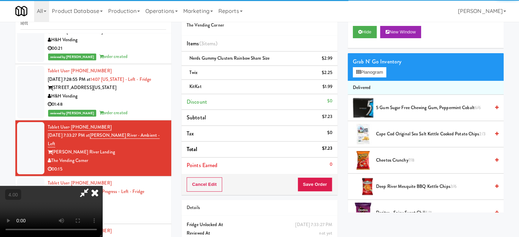
click at [102, 186] on video at bounding box center [51, 211] width 102 height 51
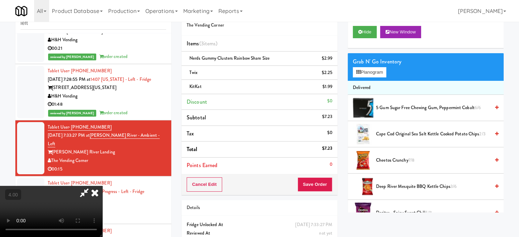
click at [102, 186] on video at bounding box center [51, 211] width 102 height 51
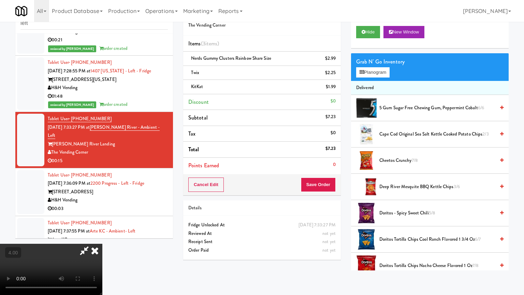
click at [102, 237] on video at bounding box center [51, 269] width 102 height 51
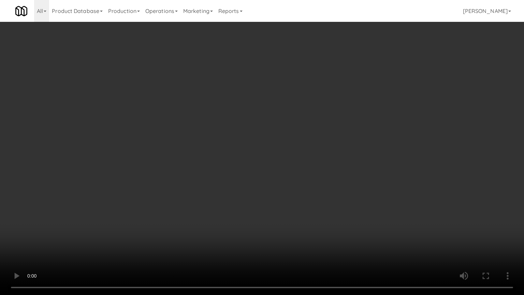
click at [194, 174] on video at bounding box center [262, 147] width 524 height 295
click at [205, 237] on video at bounding box center [262, 147] width 524 height 295
click at [182, 158] on video at bounding box center [262, 147] width 524 height 295
click at [192, 157] on video at bounding box center [262, 147] width 524 height 295
click at [192, 158] on video at bounding box center [262, 147] width 524 height 295
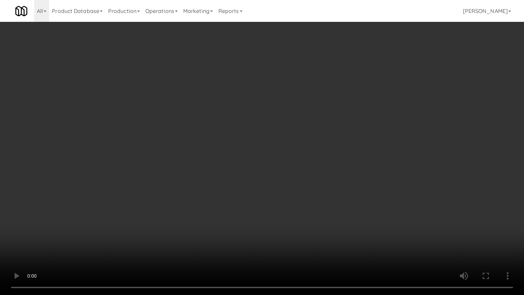
click at [194, 160] on video at bounding box center [262, 147] width 524 height 295
click at [199, 165] on video at bounding box center [262, 147] width 524 height 295
click at [254, 173] on video at bounding box center [262, 147] width 524 height 295
click at [247, 168] on video at bounding box center [262, 147] width 524 height 295
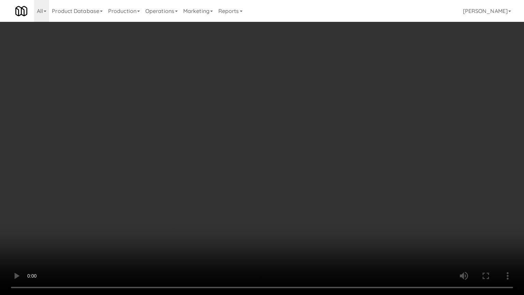
click at [309, 174] on video at bounding box center [262, 147] width 524 height 295
click at [302, 171] on video at bounding box center [262, 147] width 524 height 295
click at [296, 156] on video at bounding box center [262, 147] width 524 height 295
click at [315, 232] on video at bounding box center [262, 147] width 524 height 295
click at [271, 171] on video at bounding box center [262, 147] width 524 height 295
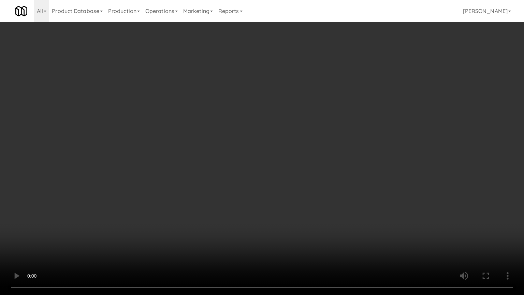
click at [268, 168] on video at bounding box center [262, 147] width 524 height 295
click at [265, 163] on video at bounding box center [262, 147] width 524 height 295
drag, startPoint x: 266, startPoint y: 164, endPoint x: 299, endPoint y: 157, distance: 34.3
click at [267, 165] on video at bounding box center [262, 147] width 524 height 295
drag, startPoint x: 331, startPoint y: 166, endPoint x: 324, endPoint y: 166, distance: 7.9
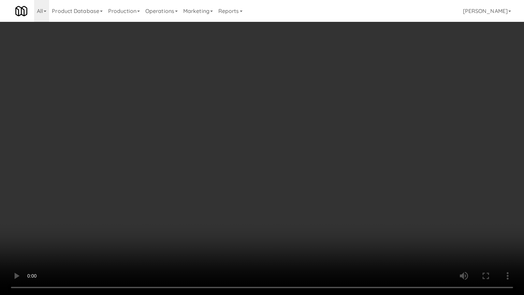
click at [331, 166] on video at bounding box center [262, 147] width 524 height 295
drag, startPoint x: 296, startPoint y: 169, endPoint x: 298, endPoint y: 166, distance: 3.8
click at [296, 169] on video at bounding box center [262, 147] width 524 height 295
click at [372, 163] on video at bounding box center [262, 147] width 524 height 295
drag, startPoint x: 331, startPoint y: 160, endPoint x: 333, endPoint y: 157, distance: 4.2
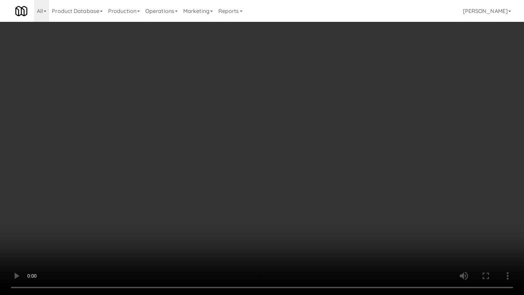
click at [331, 159] on video at bounding box center [262, 147] width 524 height 295
drag, startPoint x: 333, startPoint y: 157, endPoint x: 368, endPoint y: 104, distance: 63.0
click at [334, 156] on video at bounding box center [262, 147] width 524 height 295
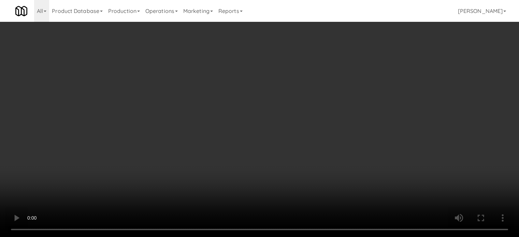
scroll to position [405, 0]
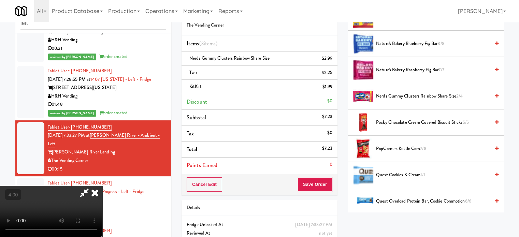
click at [394, 95] on span "Nerds Gummy Clusters Rainbow Share Size 2/4" at bounding box center [433, 96] width 114 height 9
click at [102, 186] on video at bounding box center [51, 211] width 102 height 51
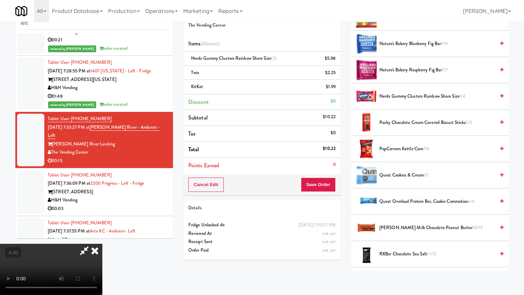
click at [102, 237] on video at bounding box center [51, 269] width 102 height 51
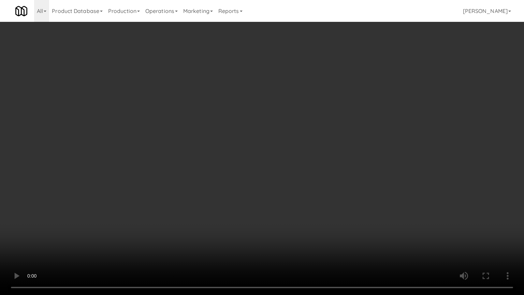
click at [179, 178] on video at bounding box center [262, 147] width 524 height 295
click at [184, 174] on video at bounding box center [262, 147] width 524 height 295
click at [199, 170] on video at bounding box center [262, 147] width 524 height 295
drag, startPoint x: 200, startPoint y: 169, endPoint x: 199, endPoint y: 122, distance: 47.1
click at [201, 169] on video at bounding box center [262, 147] width 524 height 295
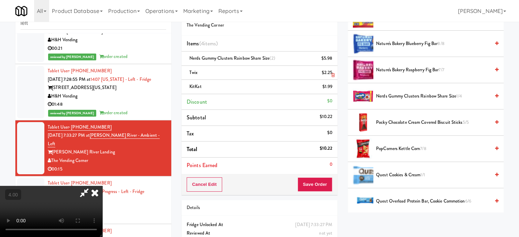
click at [102, 186] on icon at bounding box center [94, 193] width 15 height 14
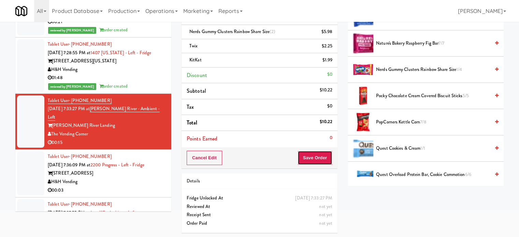
click at [325, 159] on button "Save Order" at bounding box center [314, 158] width 35 height 14
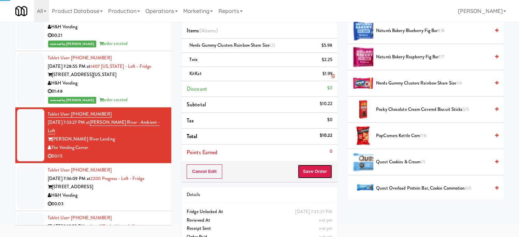
scroll to position [0, 0]
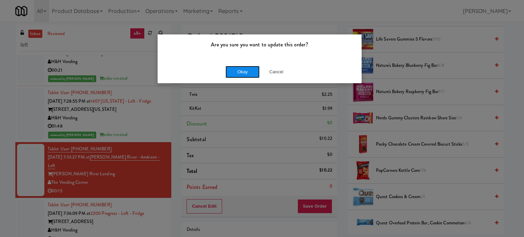
click at [240, 73] on button "Okay" at bounding box center [242, 72] width 34 height 12
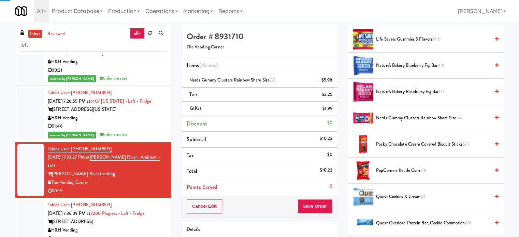
click at [151, 226] on div "H&H Vending" at bounding box center [107, 230] width 118 height 9
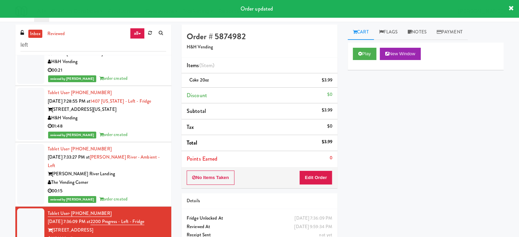
scroll to position [1543, 0]
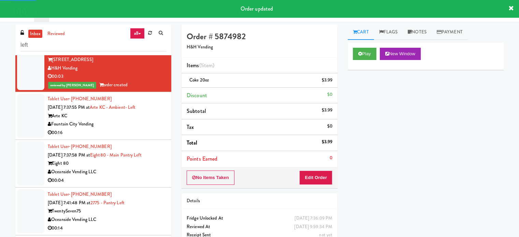
click at [142, 120] on div "Fountain City Vending" at bounding box center [107, 124] width 118 height 9
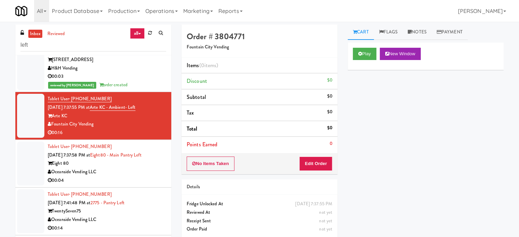
drag, startPoint x: 137, startPoint y: 148, endPoint x: 141, endPoint y: 137, distance: 11.5
click at [137, 159] on div "Eight 80" at bounding box center [107, 163] width 118 height 9
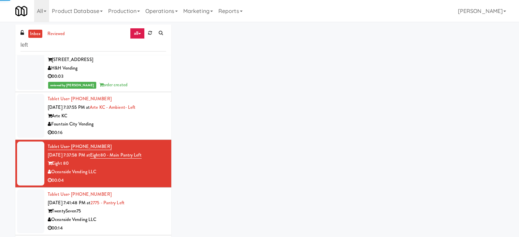
click at [142, 129] on div "00:16" at bounding box center [107, 133] width 118 height 9
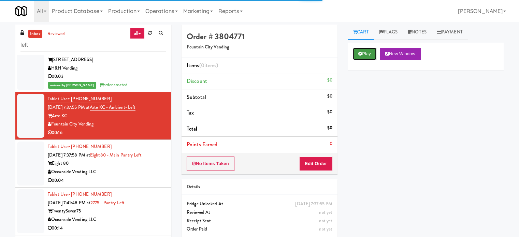
click at [360, 54] on icon at bounding box center [360, 53] width 4 height 4
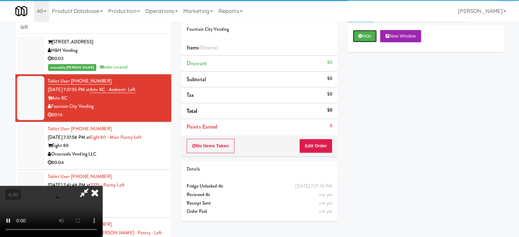
scroll to position [28, 0]
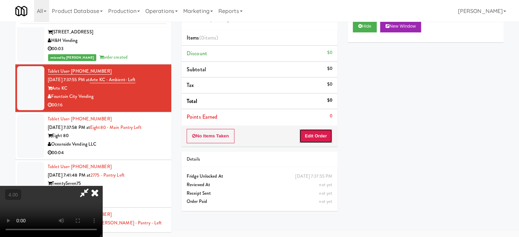
click at [322, 134] on button "Edit Order" at bounding box center [315, 136] width 33 height 14
